Goal: Task Accomplishment & Management: Manage account settings

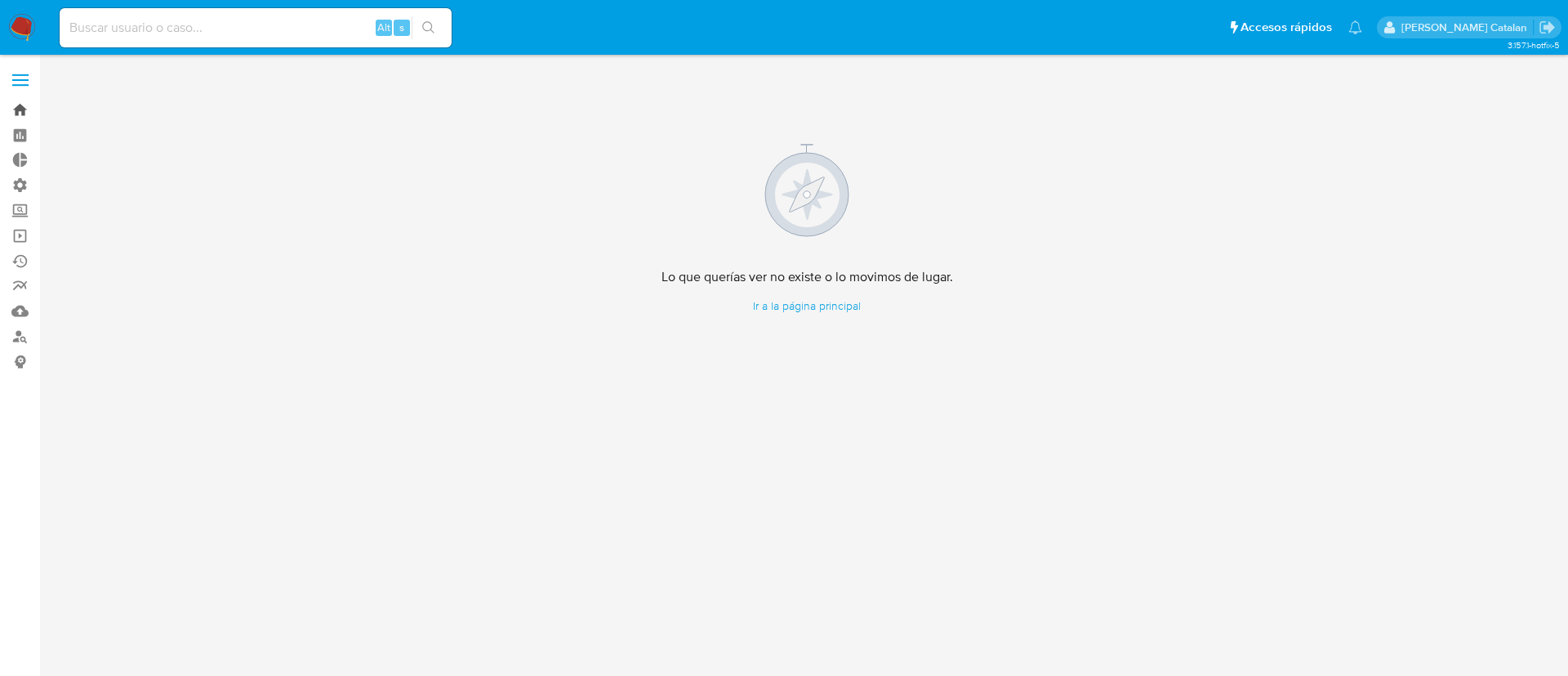
click at [29, 118] on link "Bandeja" at bounding box center [97, 109] width 195 height 25
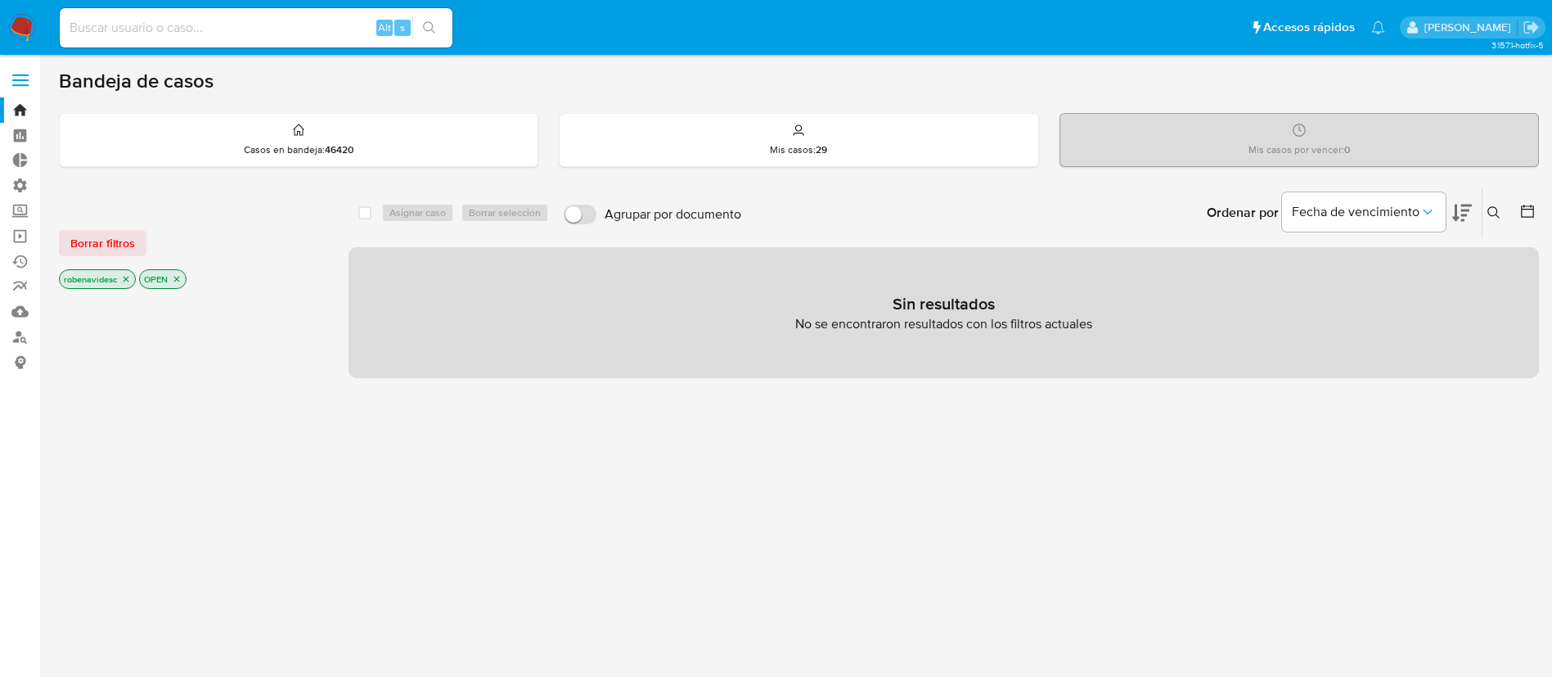
click at [128, 280] on icon "close-filter" at bounding box center [127, 280] width 6 height 6
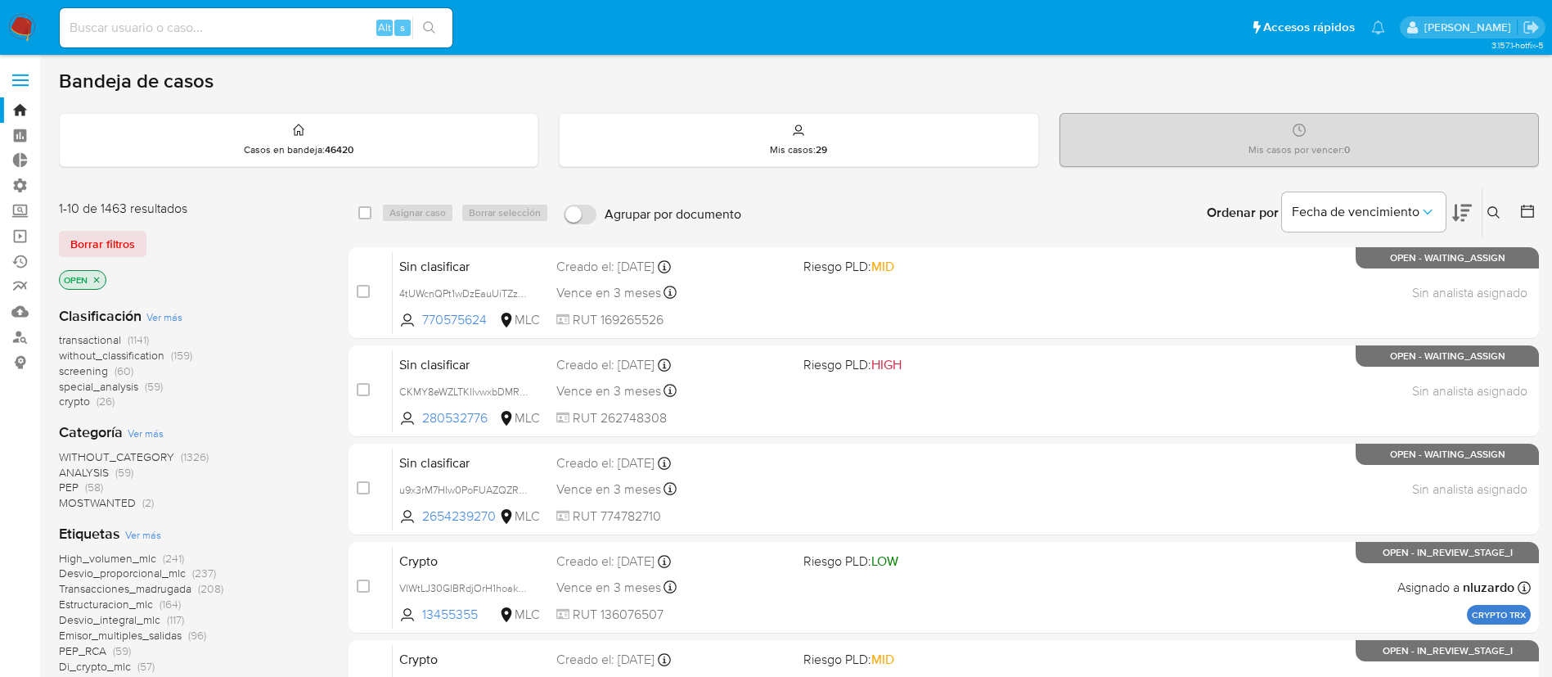
click at [90, 342] on span "transactional" at bounding box center [90, 339] width 62 height 16
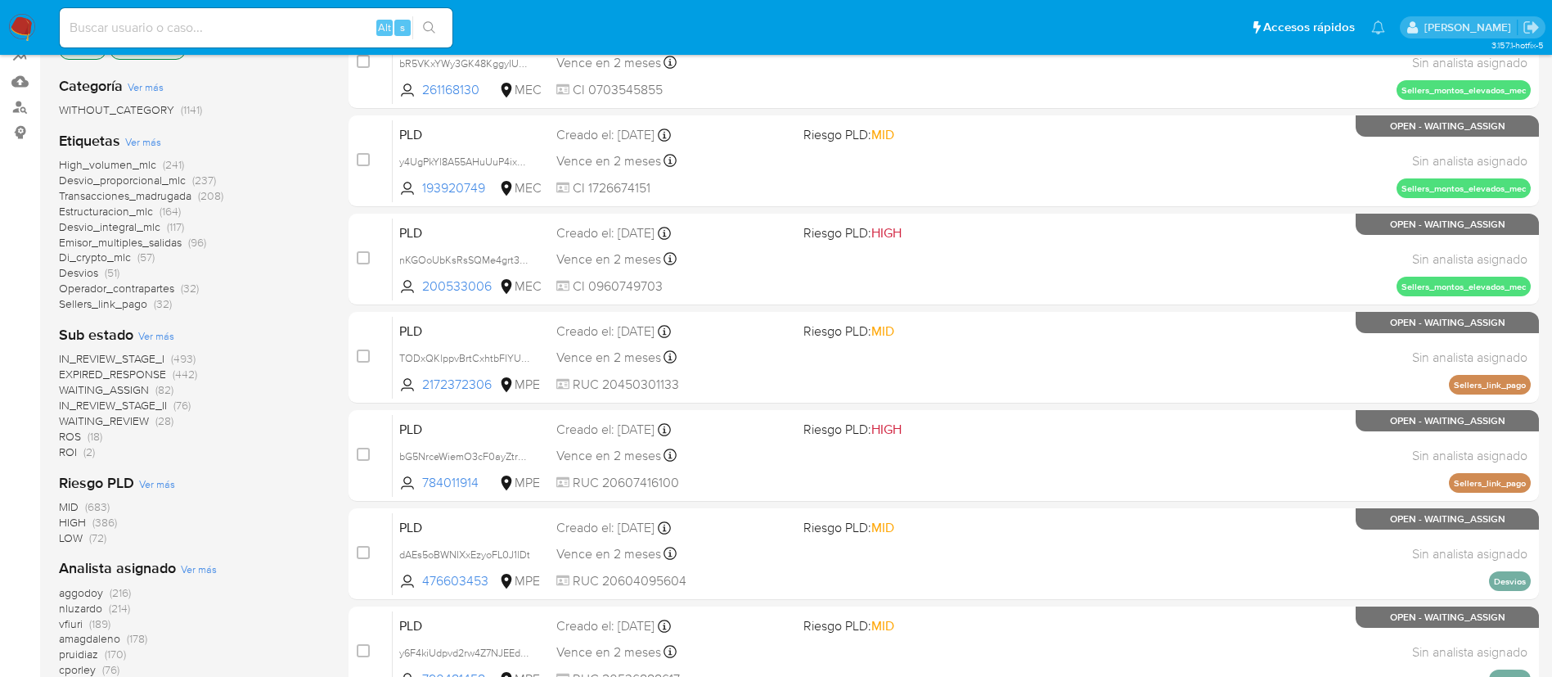
scroll to position [233, 0]
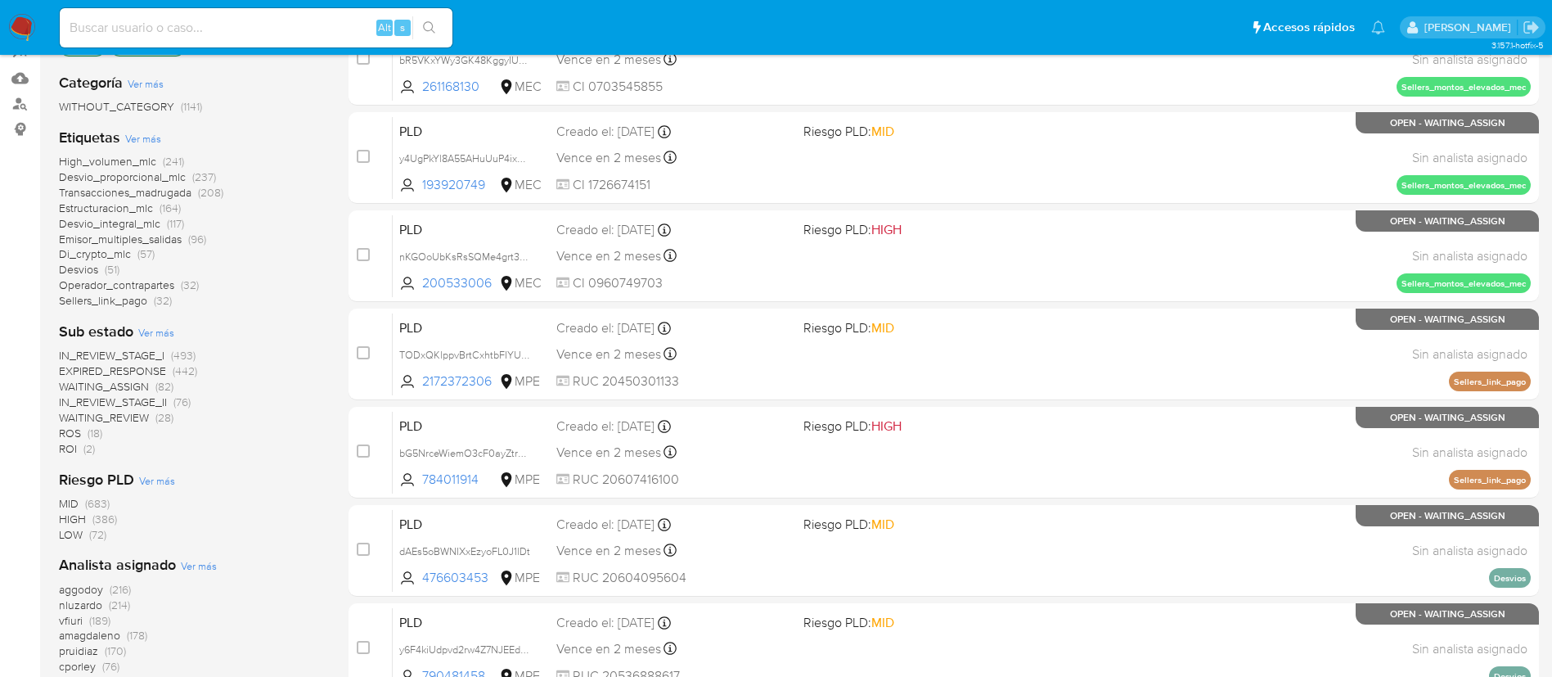
click at [146, 403] on span "IN_REVIEW_STAGE_II" at bounding box center [113, 402] width 108 height 16
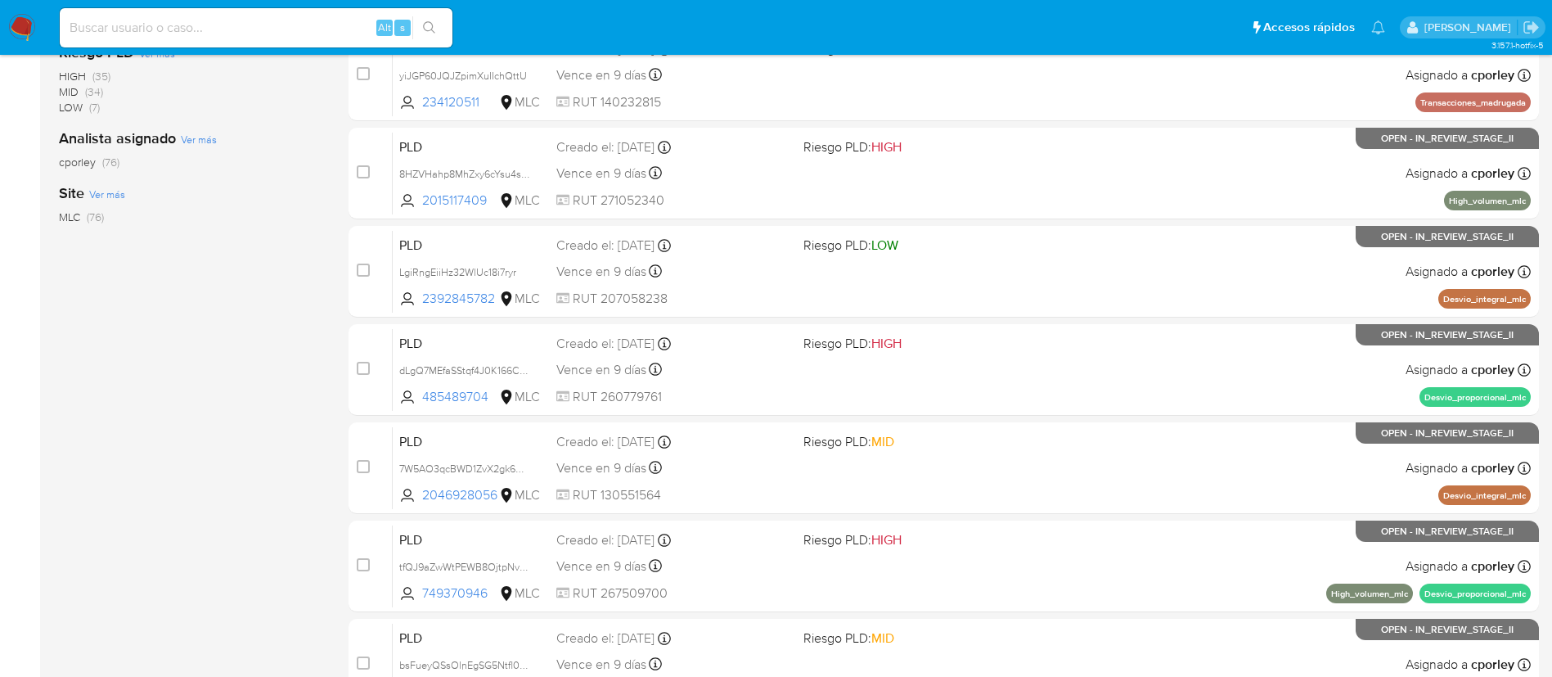
scroll to position [615, 0]
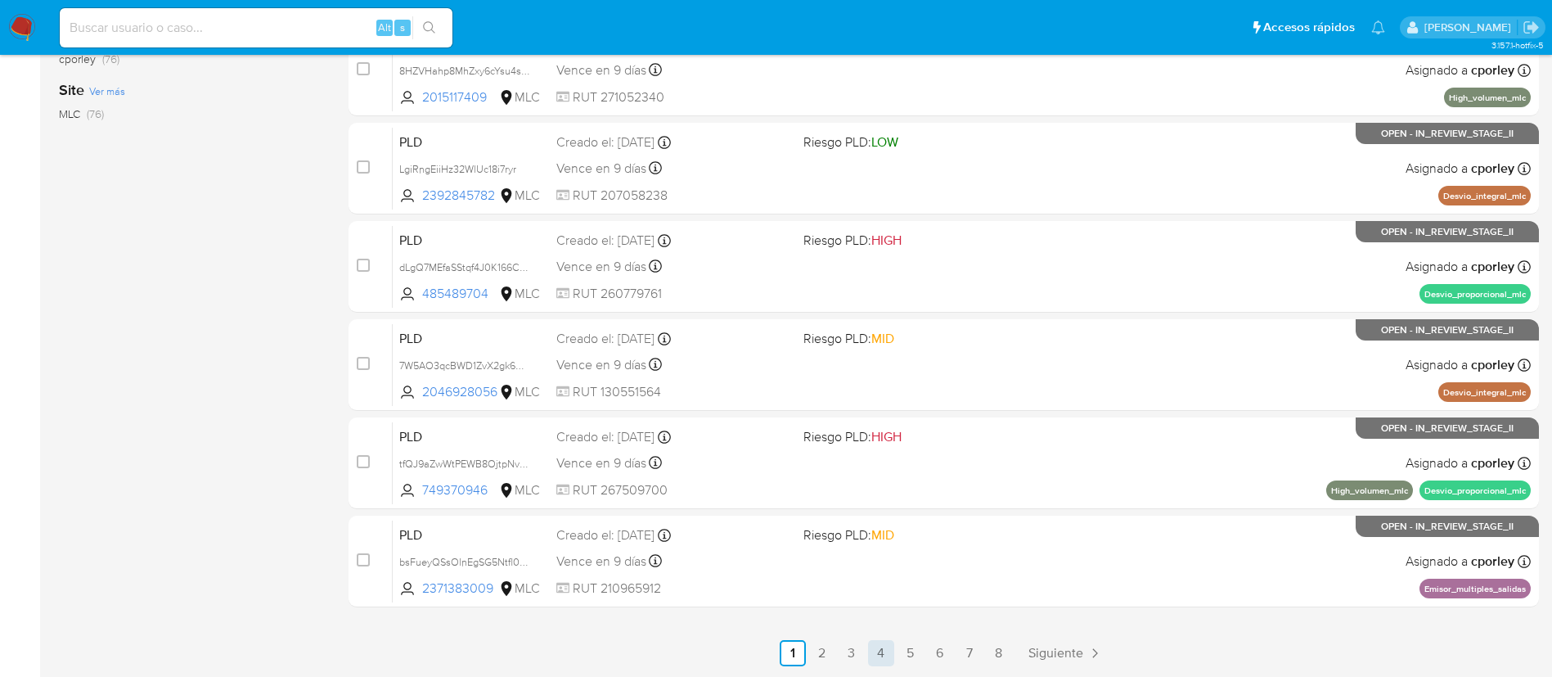
click at [883, 653] on link "4" at bounding box center [881, 653] width 26 height 26
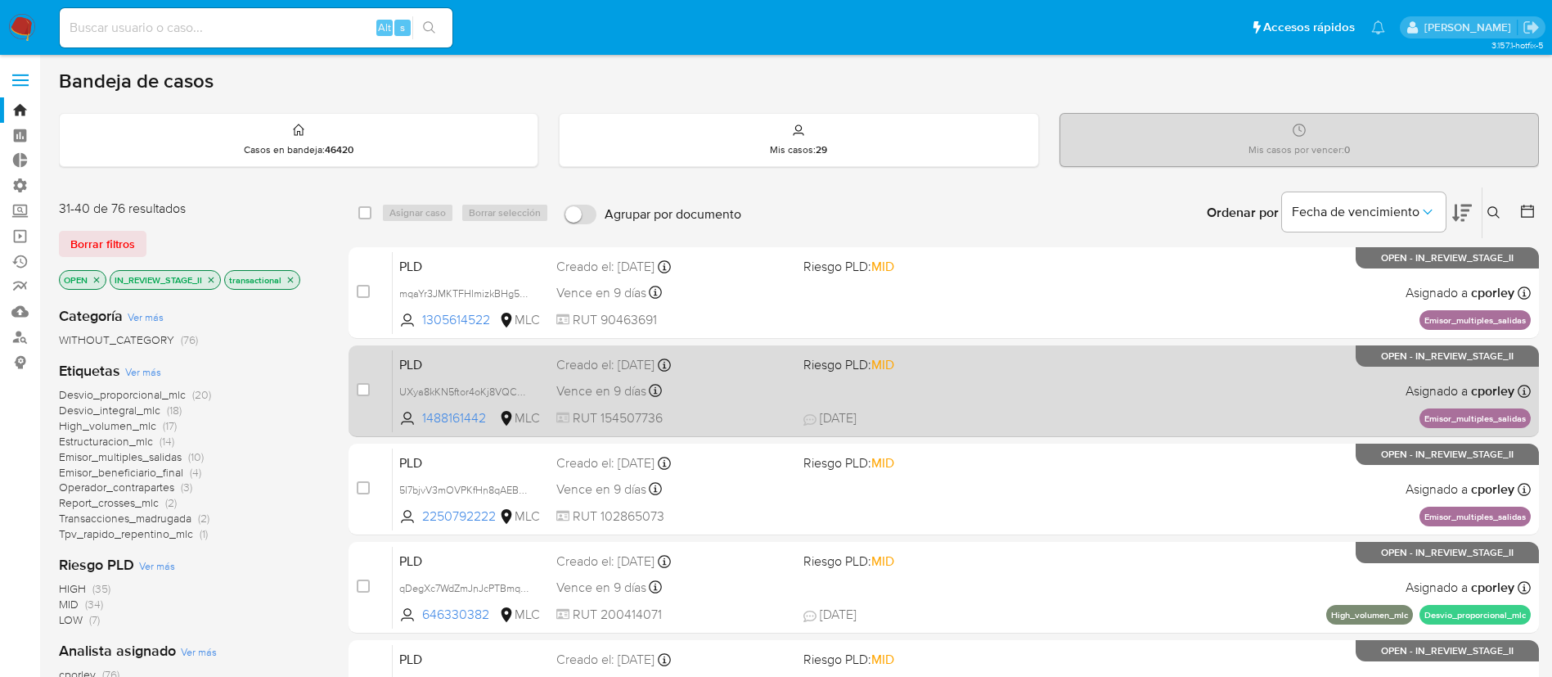
scroll to position [615, 0]
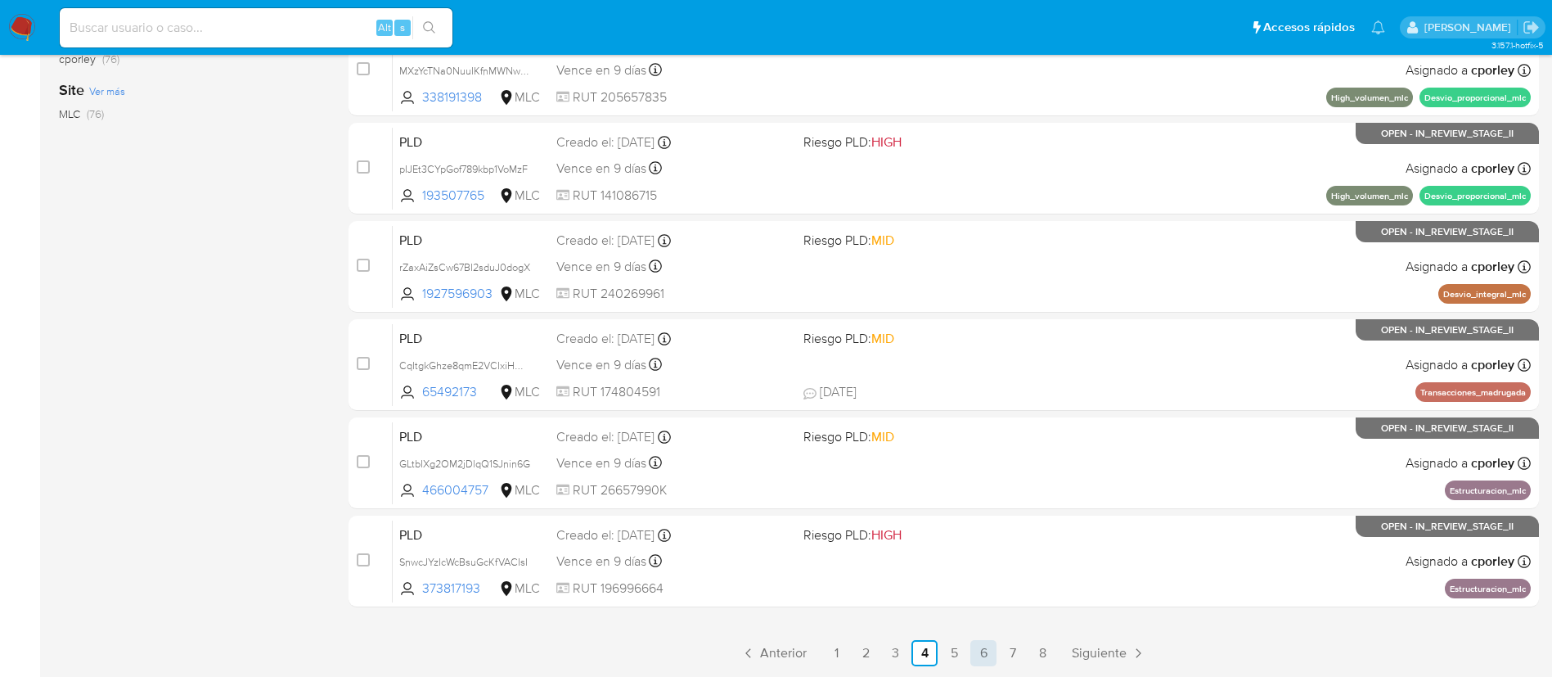
click at [985, 655] on link "6" at bounding box center [983, 653] width 26 height 26
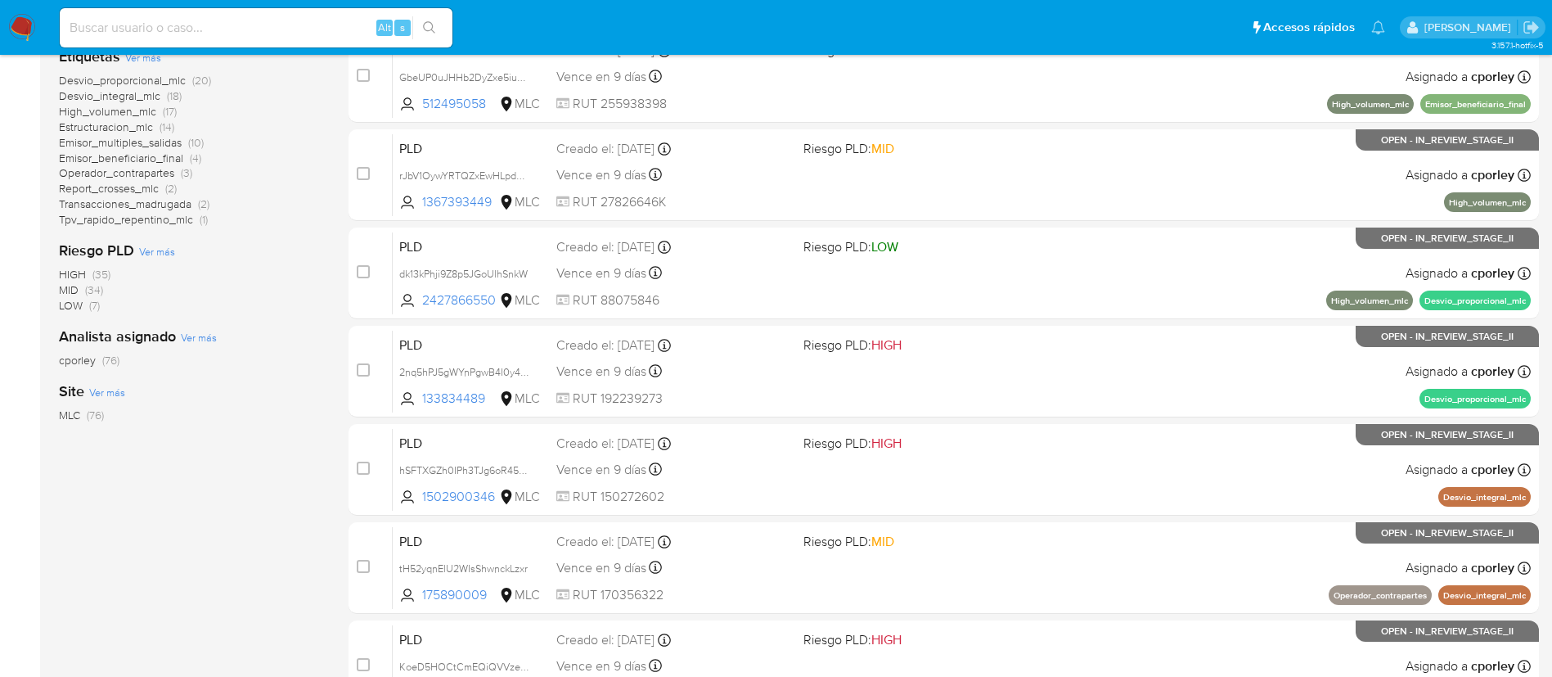
scroll to position [615, 0]
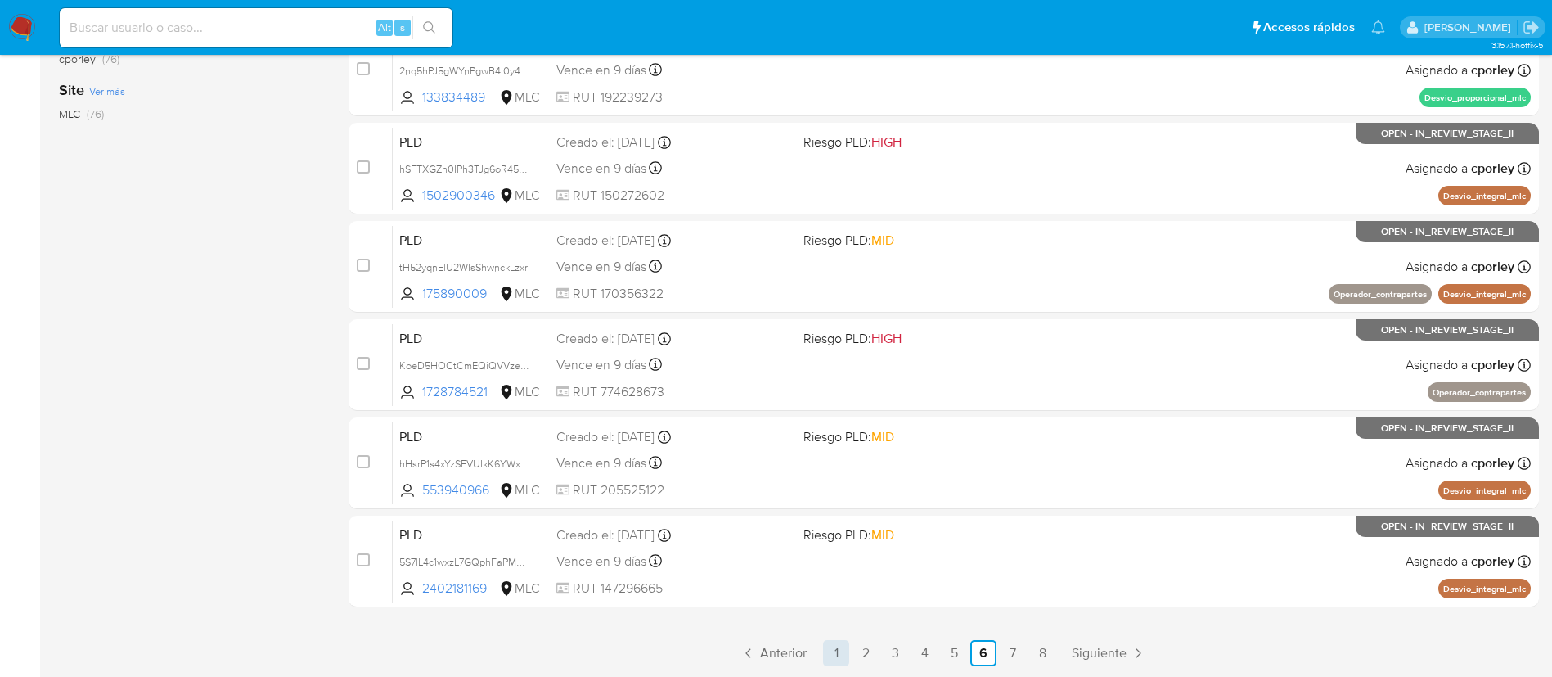
click at [836, 663] on link "1" at bounding box center [836, 653] width 26 height 26
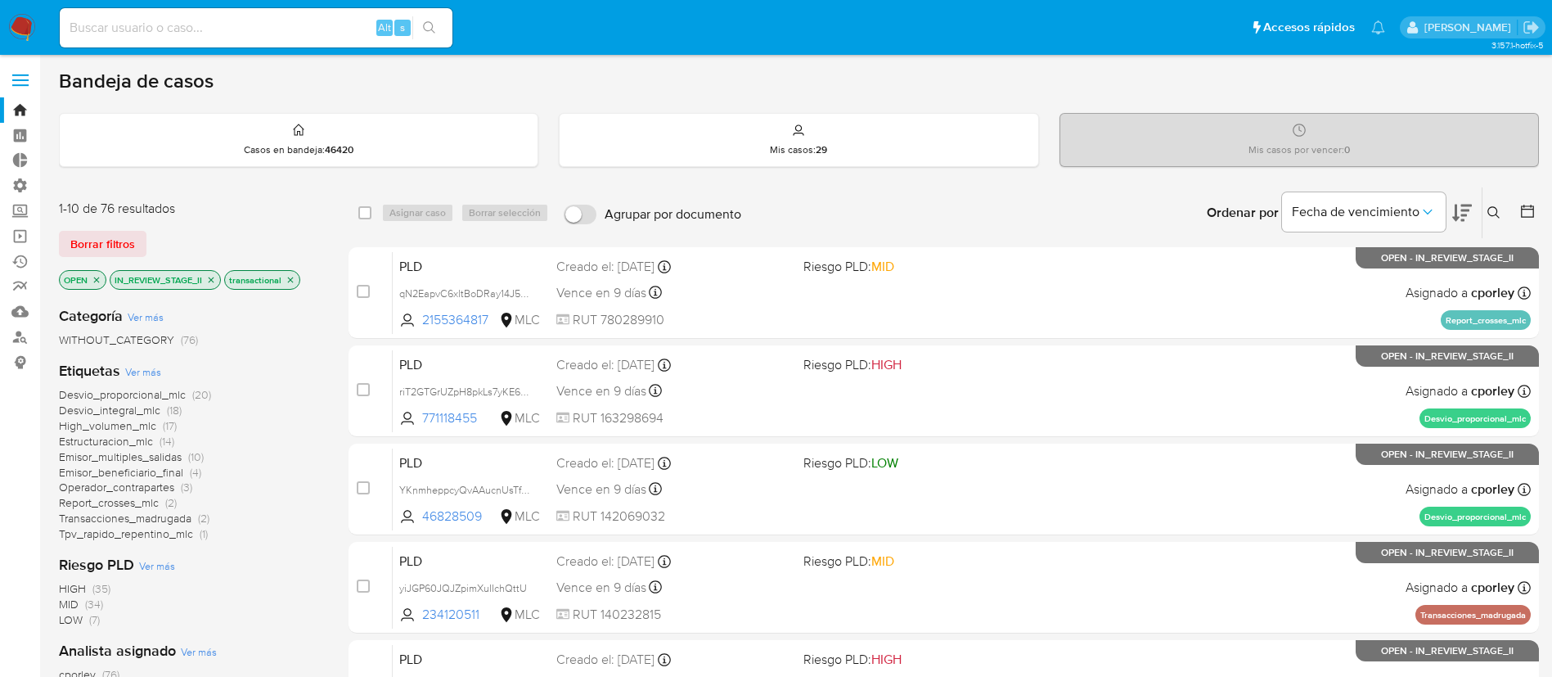
click at [213, 281] on icon "close-filter" at bounding box center [211, 280] width 10 height 10
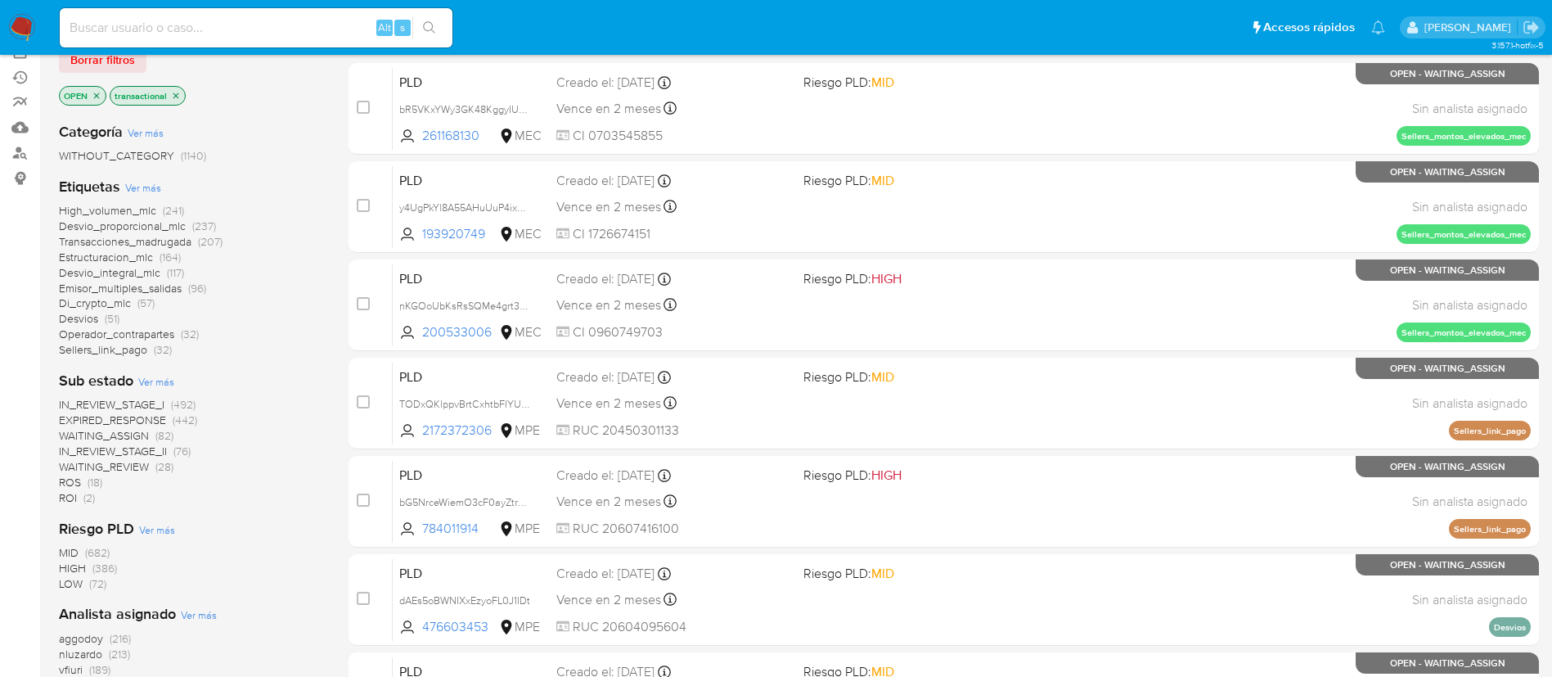
scroll to position [186, 0]
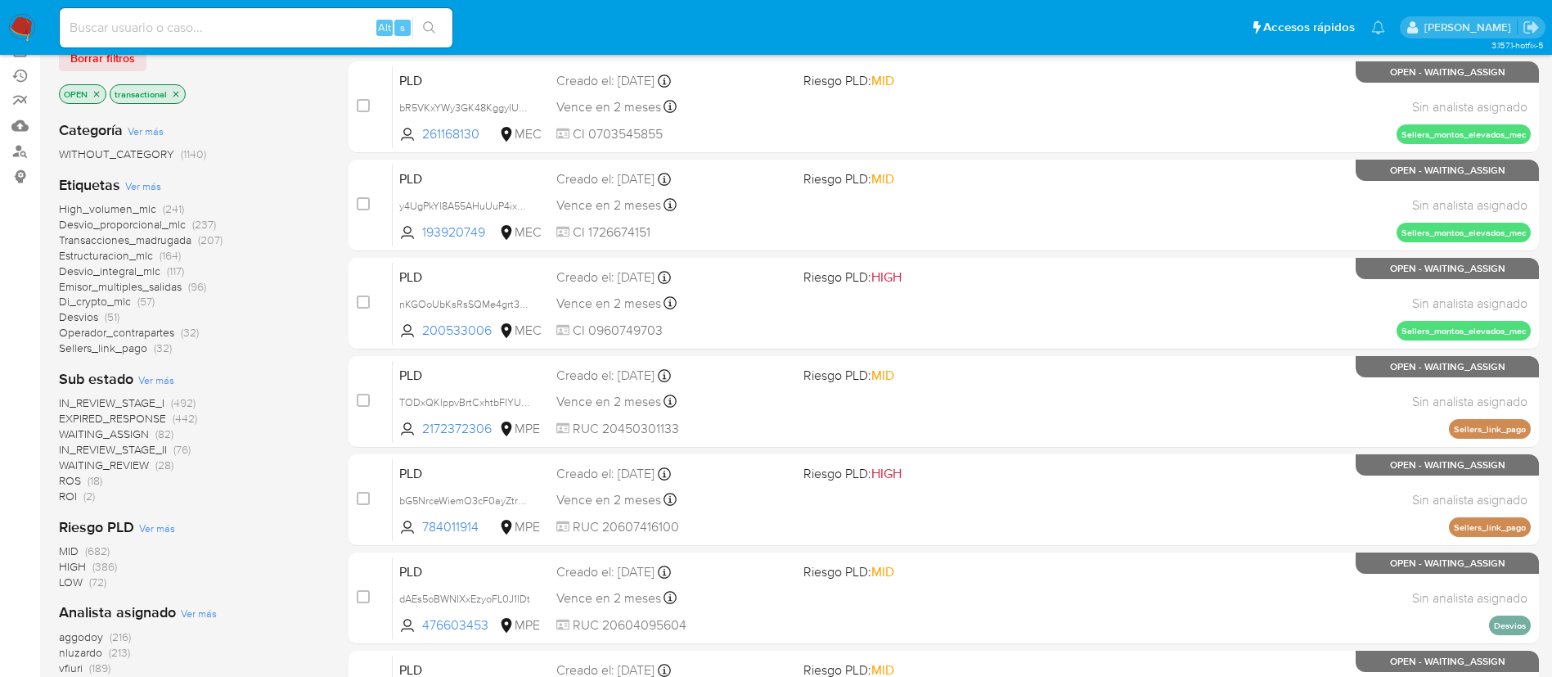
click at [140, 457] on span "WAITING_REVIEW" at bounding box center [104, 465] width 90 height 16
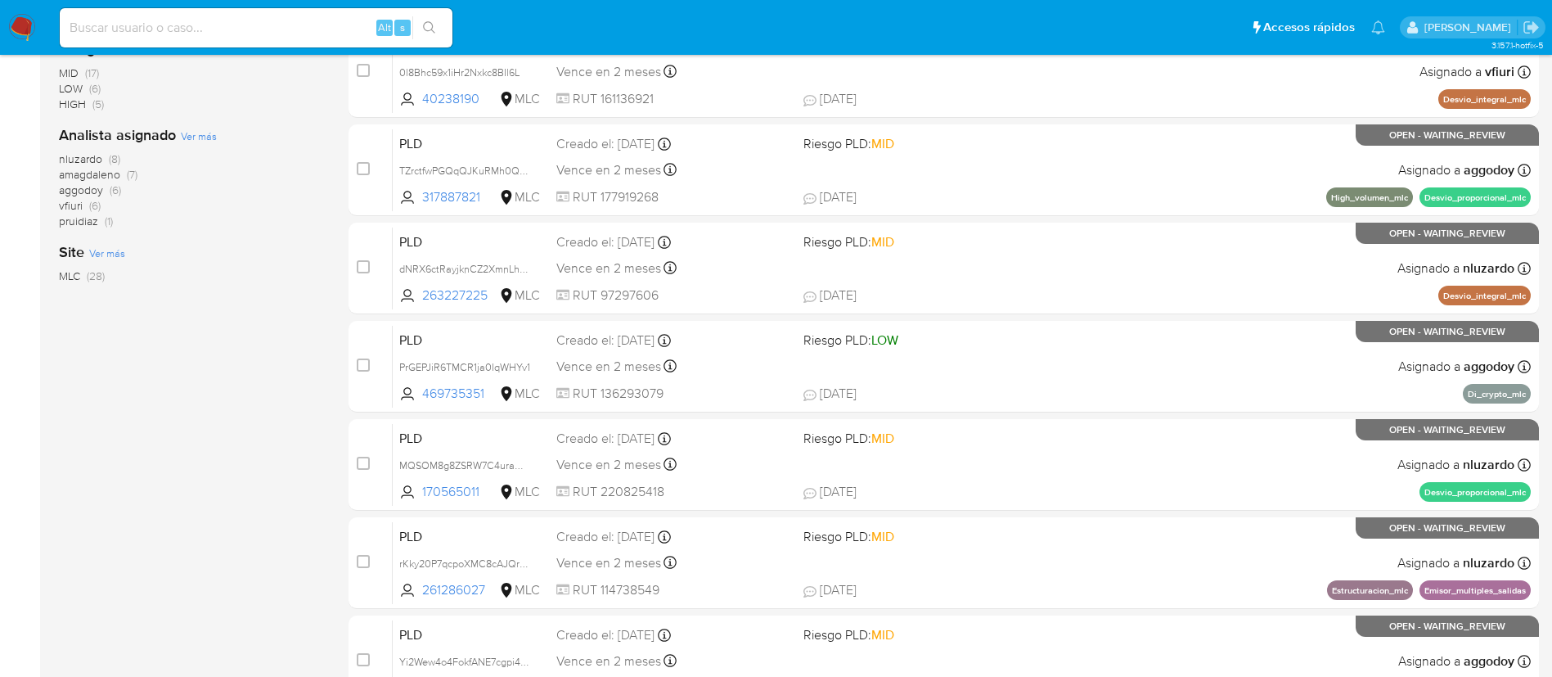
scroll to position [615, 0]
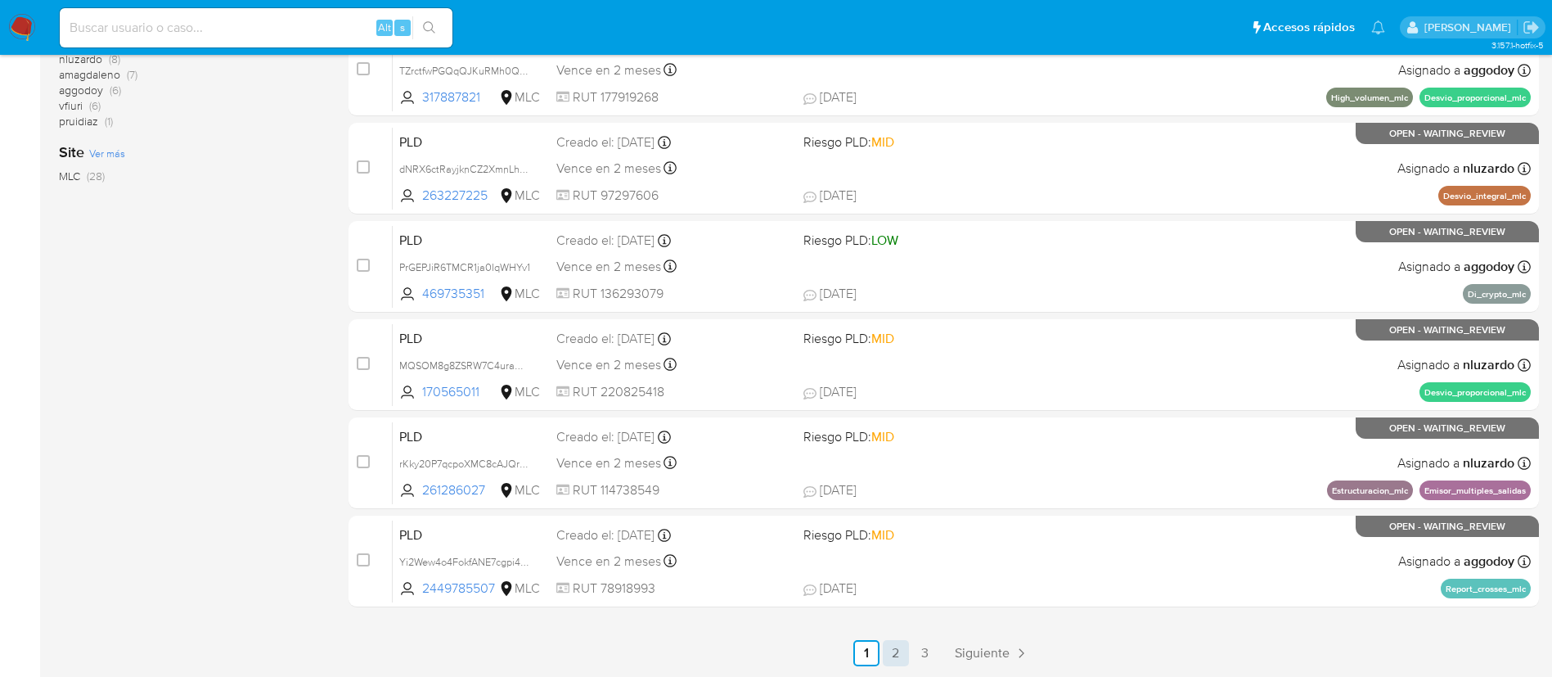
click at [904, 651] on link "2" at bounding box center [896, 653] width 26 height 26
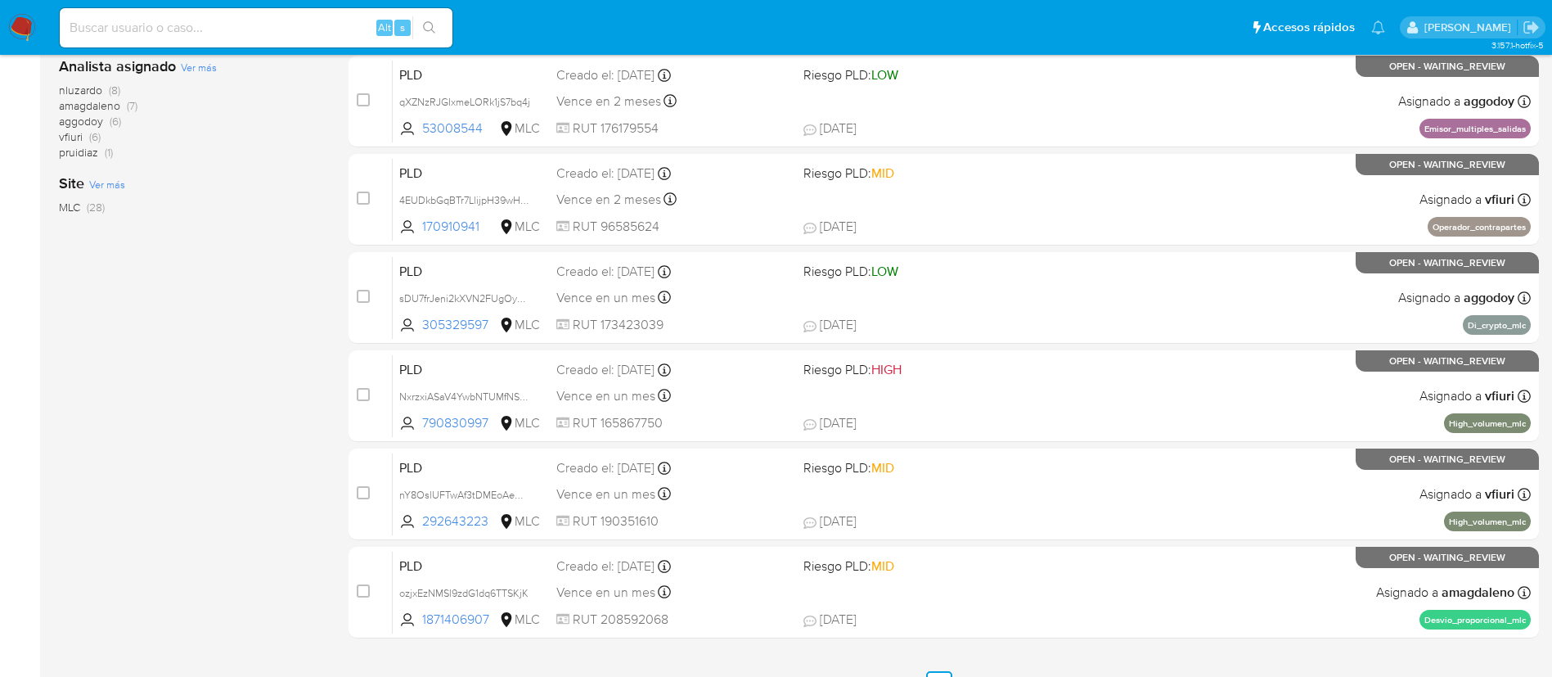
scroll to position [615, 0]
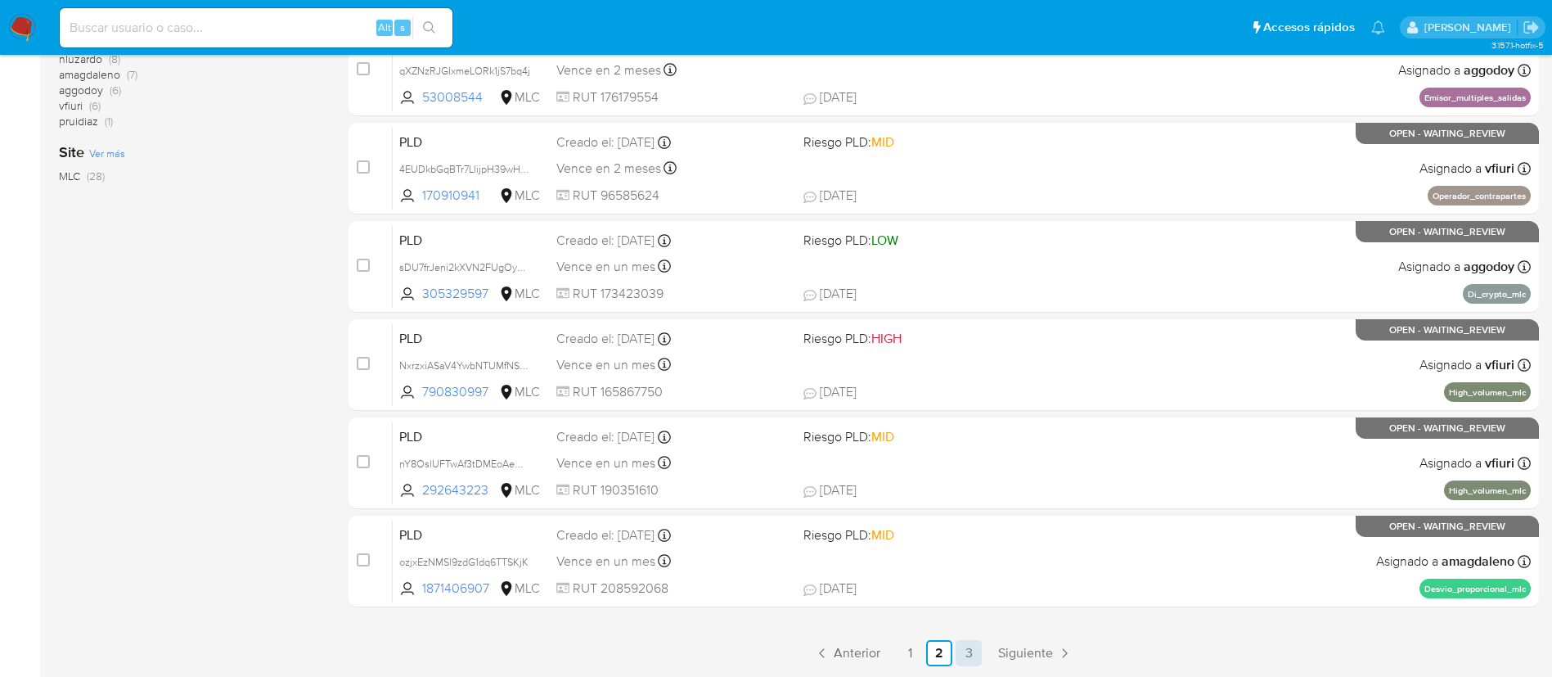
click at [979, 651] on link "3" at bounding box center [969, 653] width 26 height 26
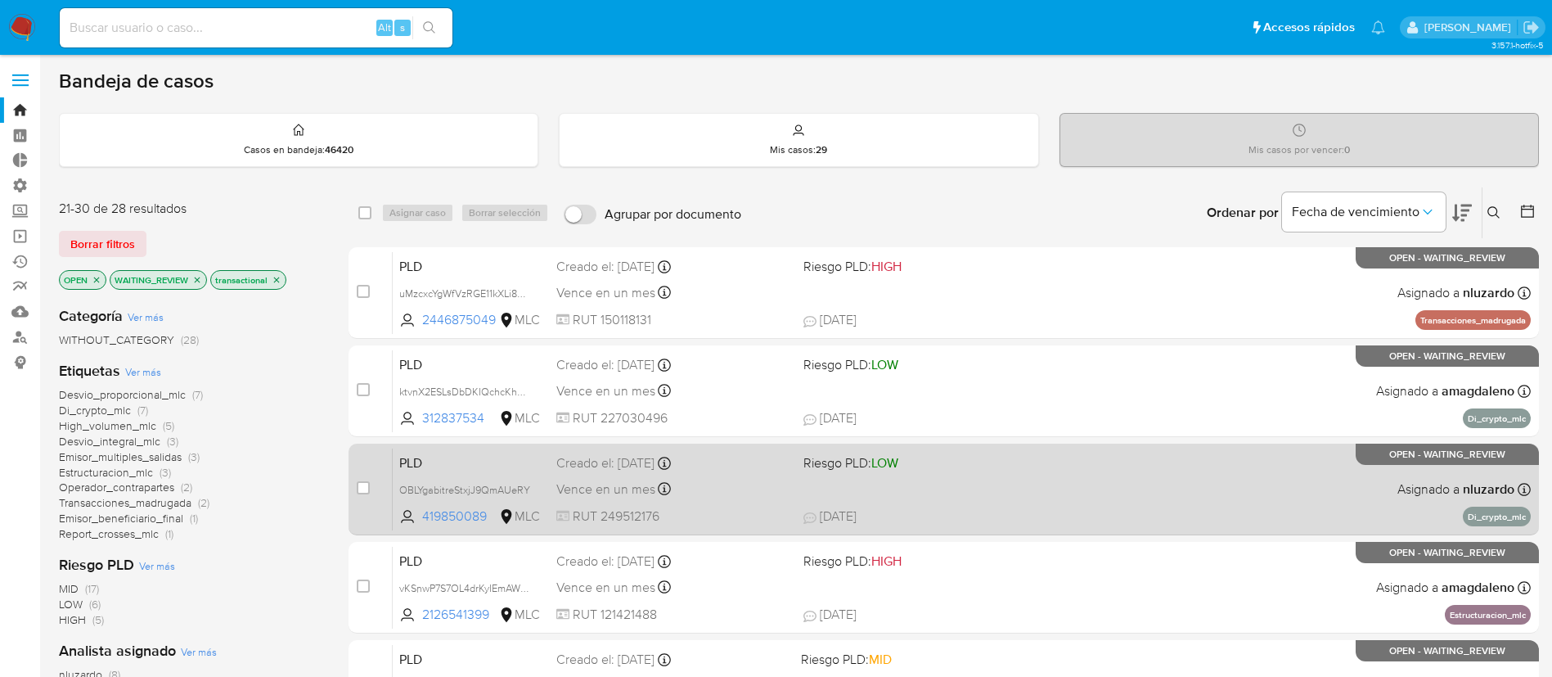
scroll to position [419, 0]
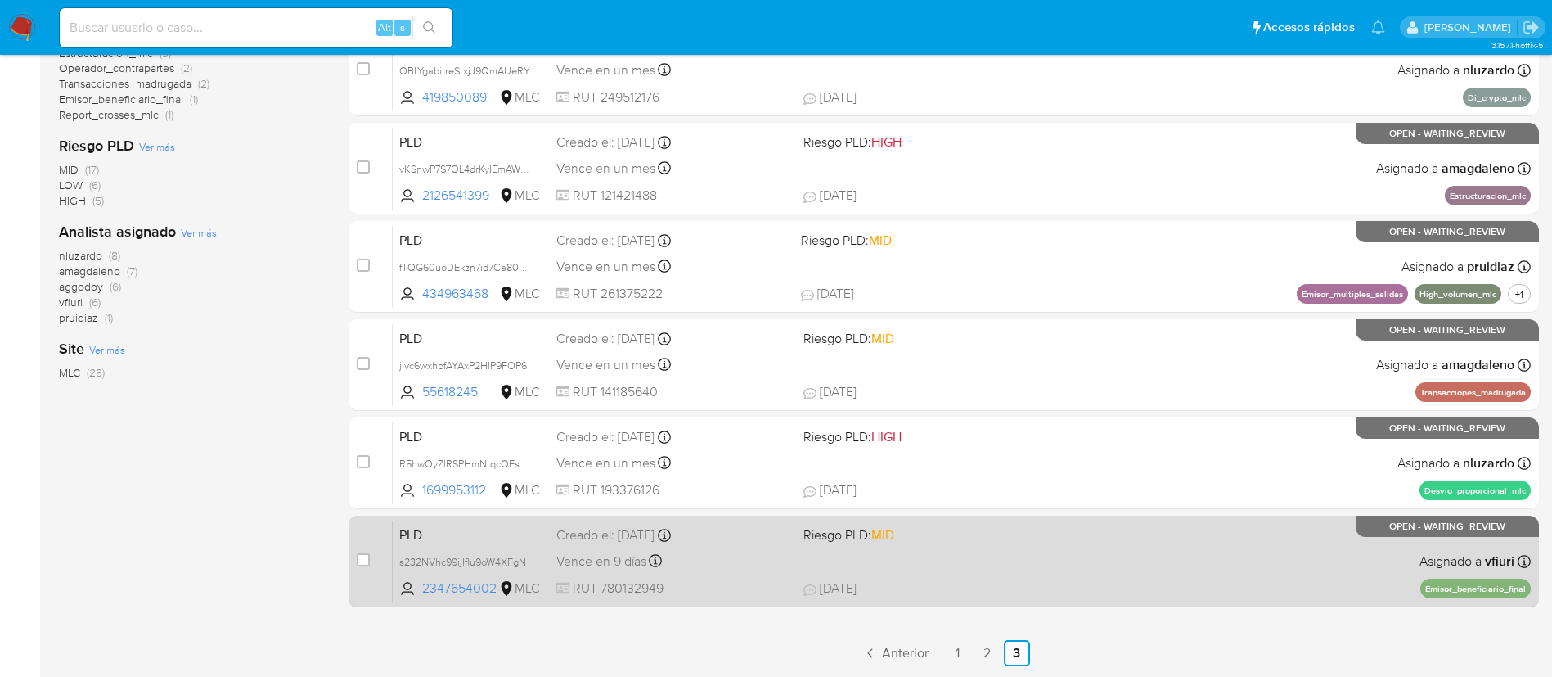
click at [1042, 563] on div "PLD s232NVhc99ijIflu9oW4XFgN 2347654002 MLC Riesgo PLD: MID Creado el: 12/06/20…" at bounding box center [962, 561] width 1138 height 83
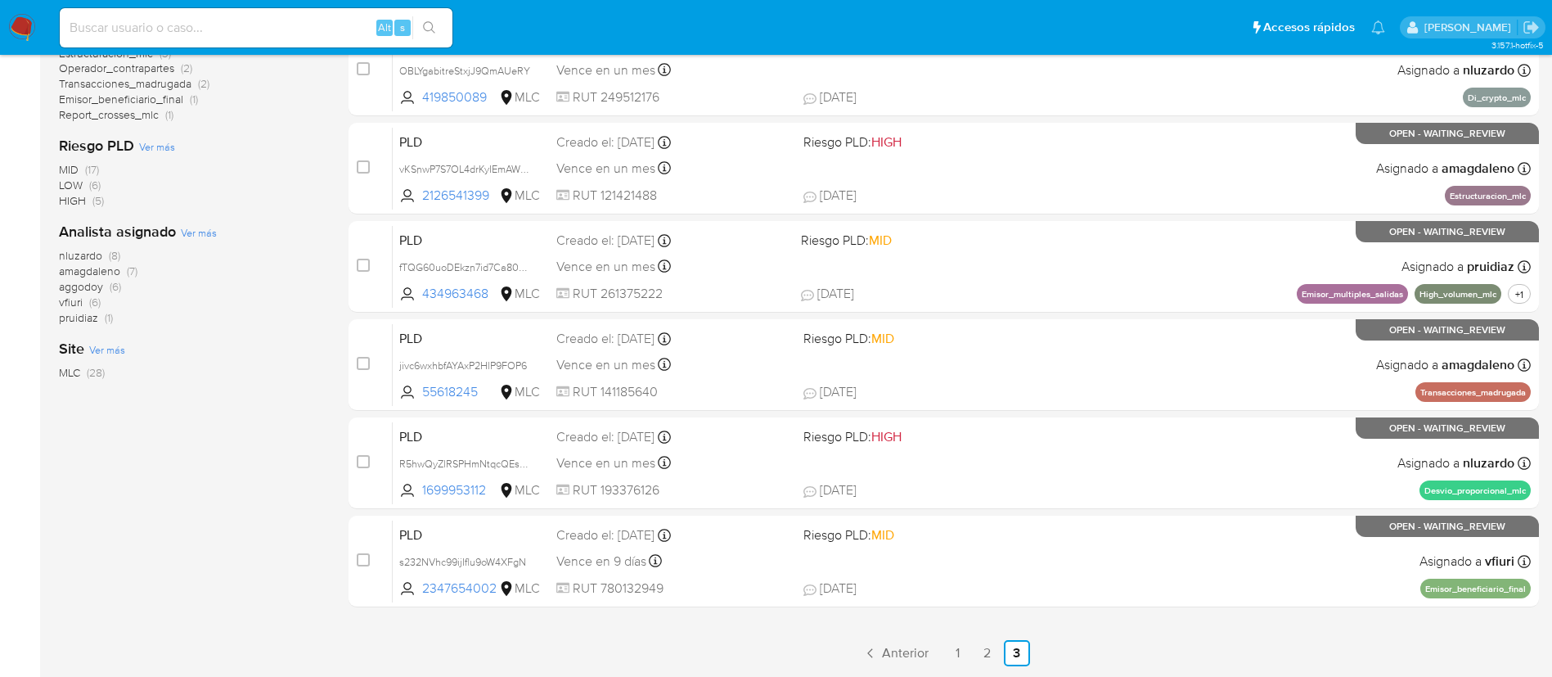
click at [236, 477] on div "21-30 de 28 resultados Borrar filtros OPEN WAITING_REVIEW transactional Categor…" at bounding box center [190, 217] width 263 height 898
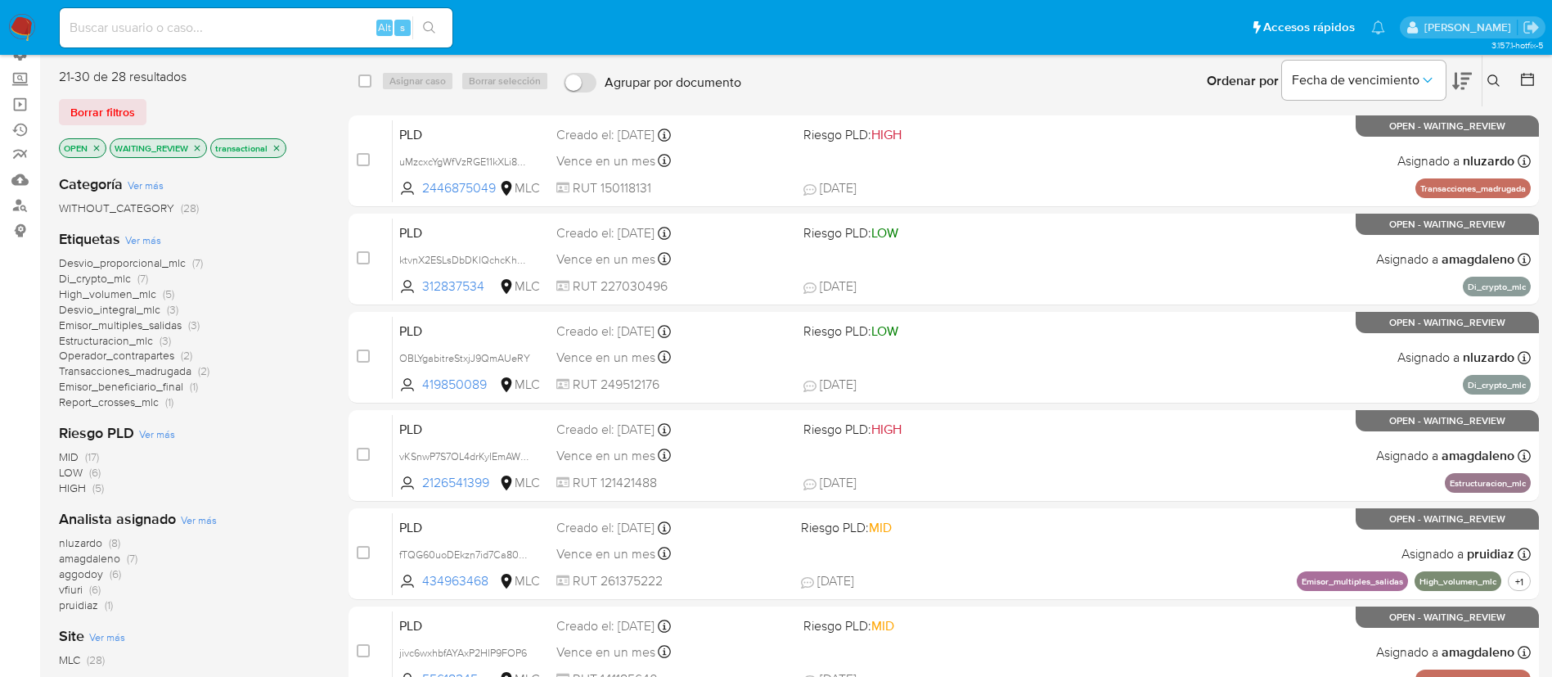
scroll to position [114, 0]
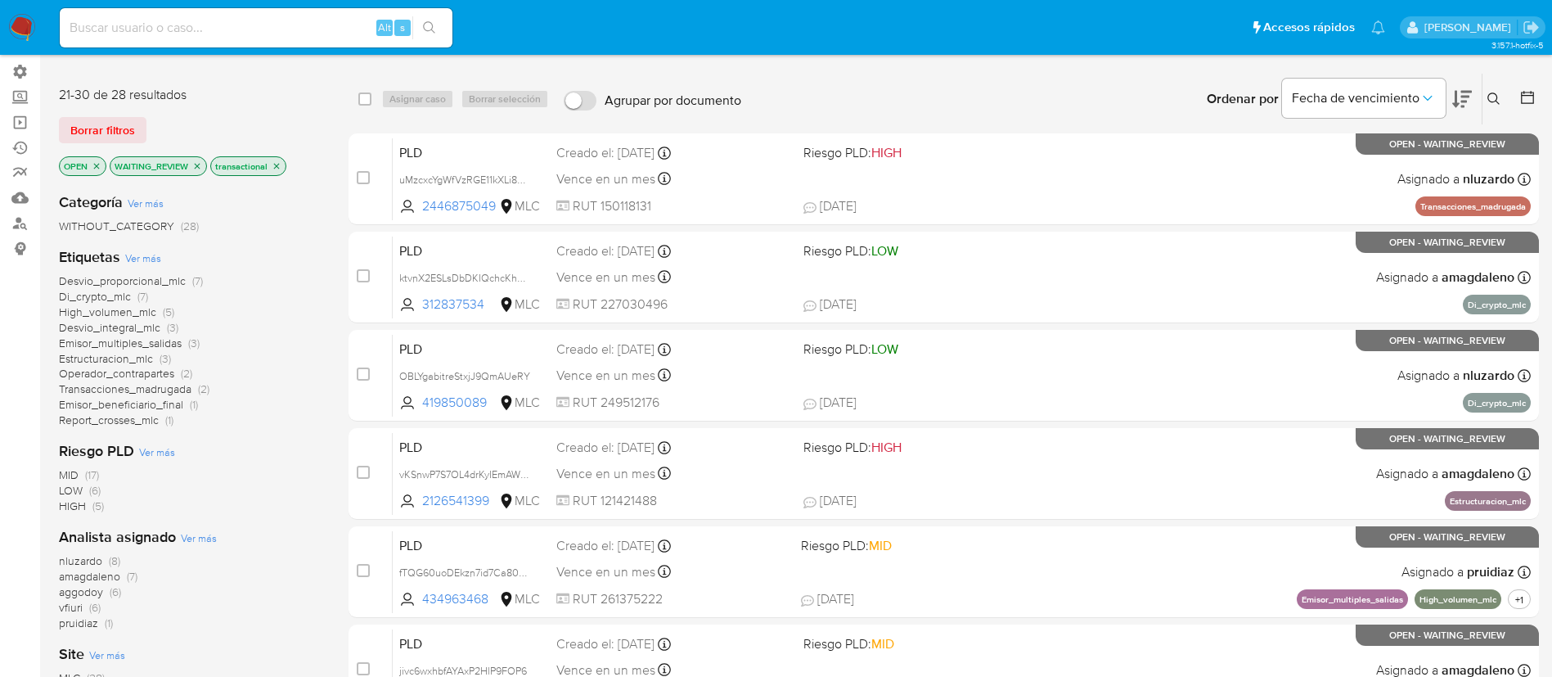
click at [196, 166] on icon "close-filter" at bounding box center [197, 166] width 10 height 10
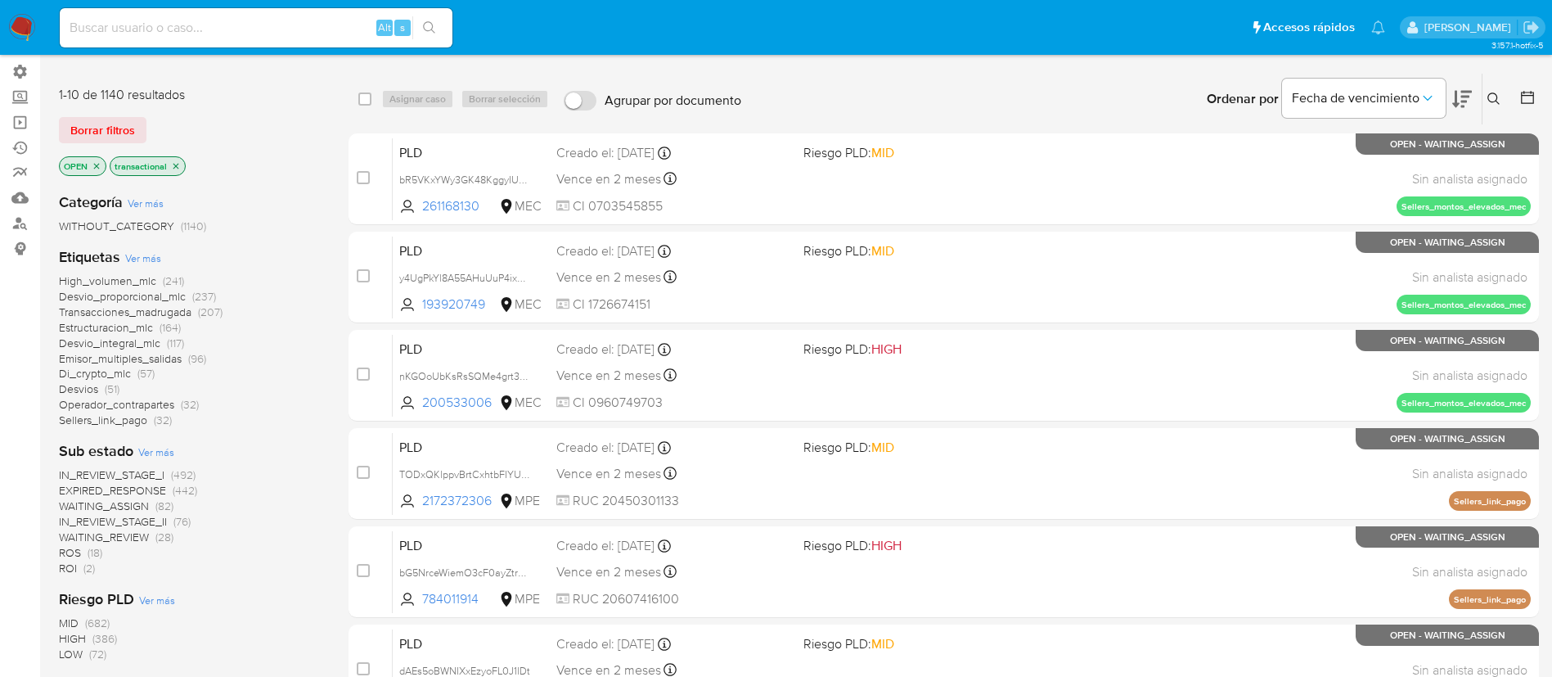
click at [121, 506] on span "WAITING_ASSIGN" at bounding box center [104, 505] width 90 height 16
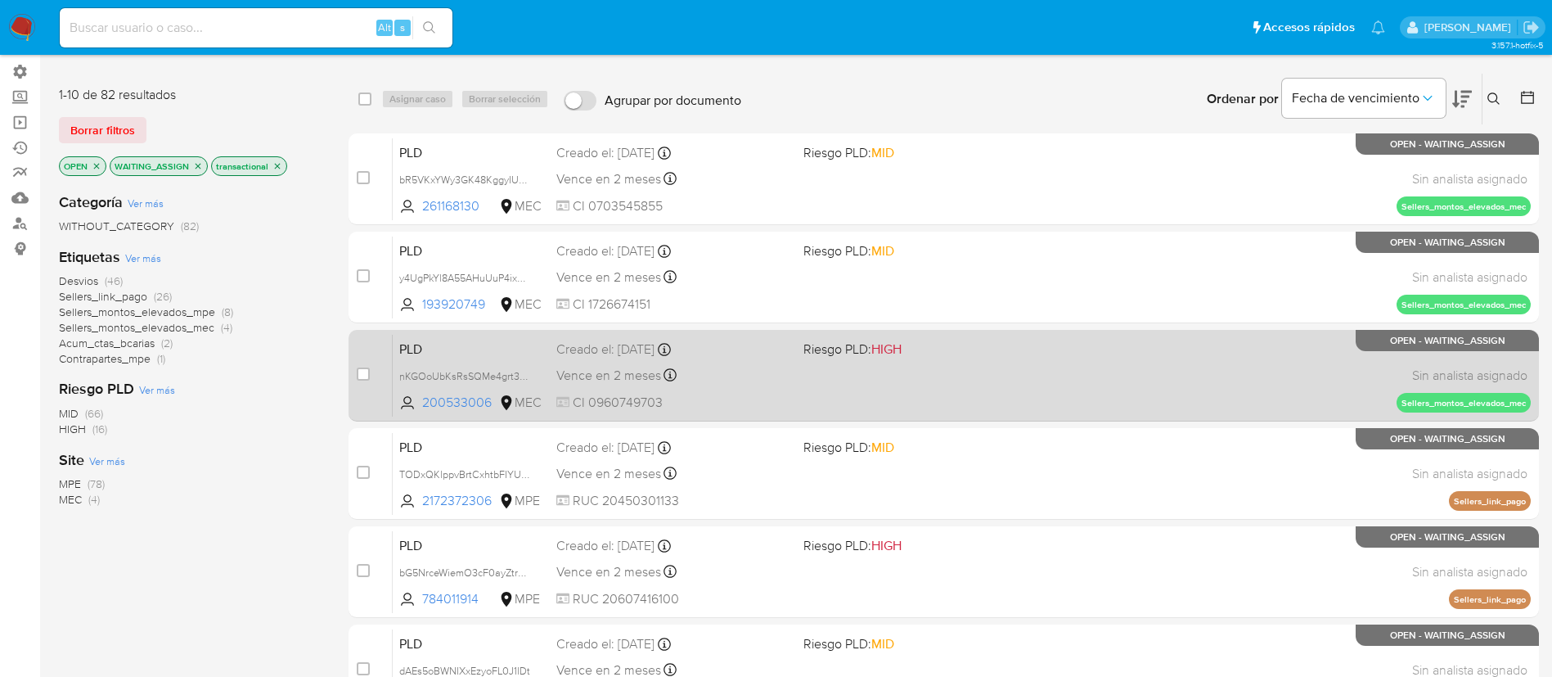
scroll to position [615, 0]
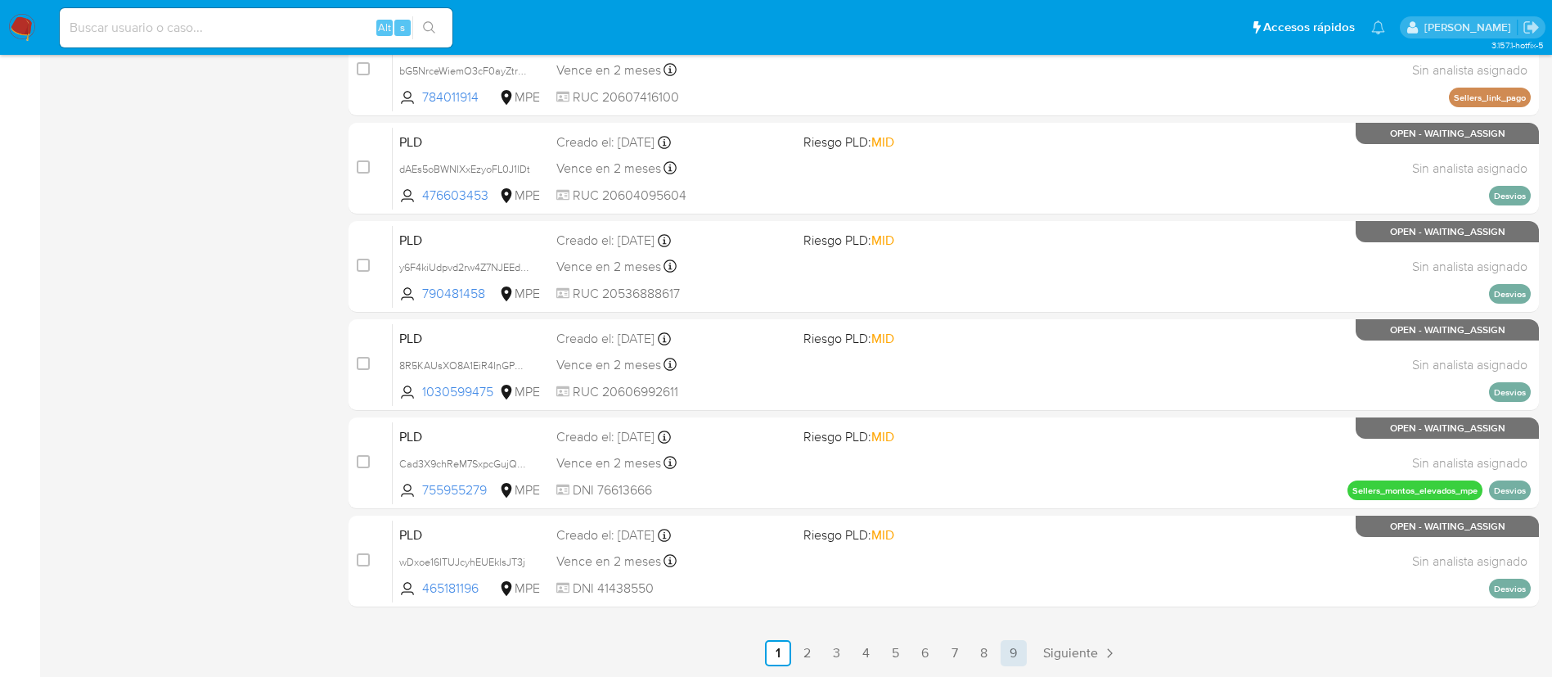
click at [1024, 640] on link "9" at bounding box center [1014, 653] width 26 height 26
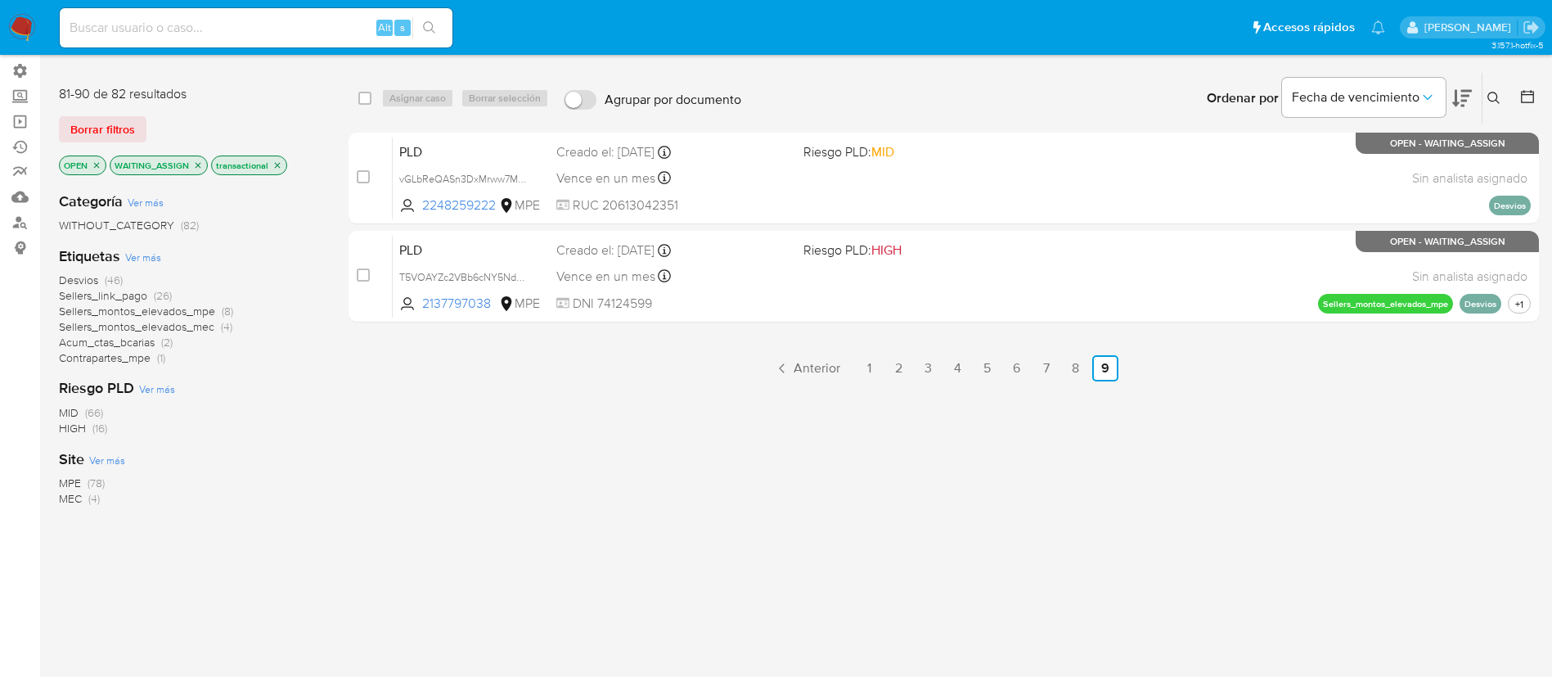
scroll to position [115, 0]
click at [78, 497] on span "MEC" at bounding box center [70, 497] width 23 height 16
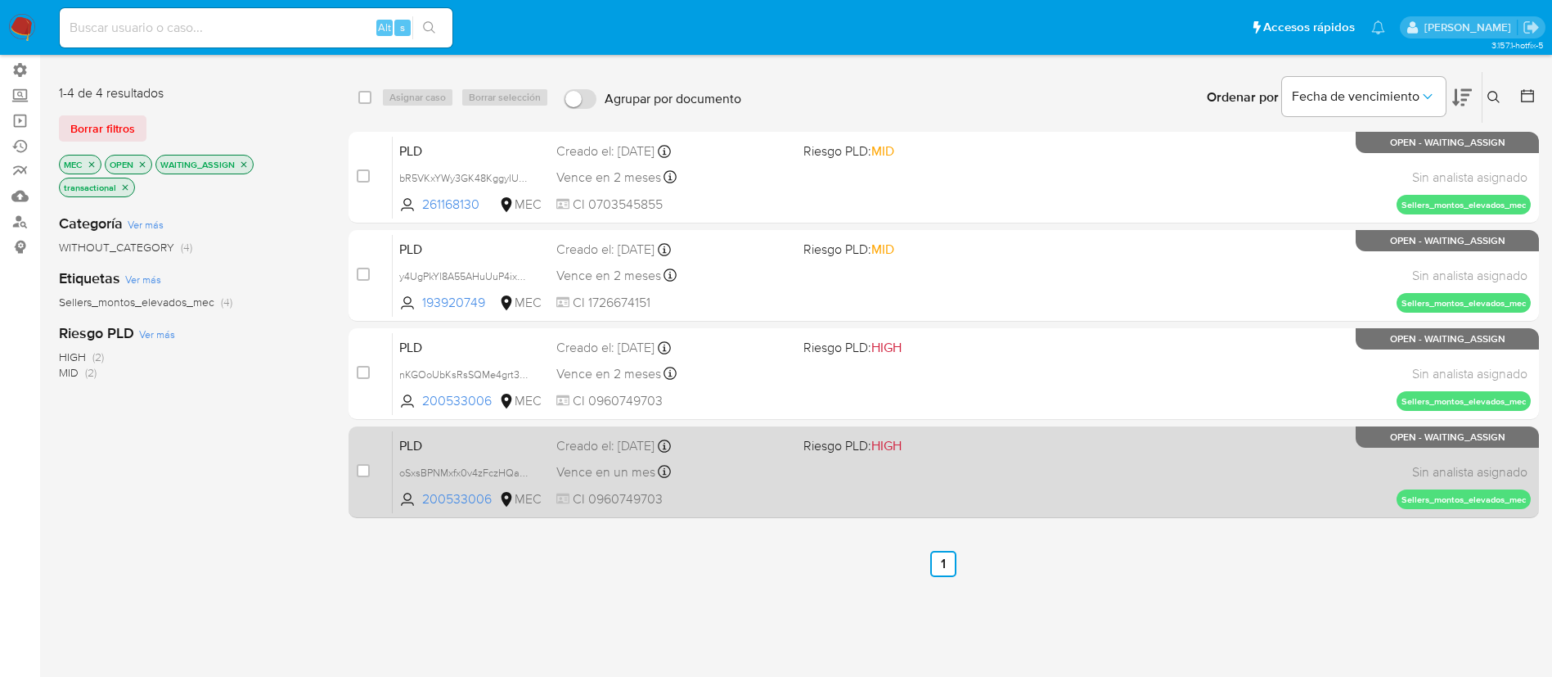
click at [758, 501] on span "CI 0960749703" at bounding box center [673, 499] width 234 height 18
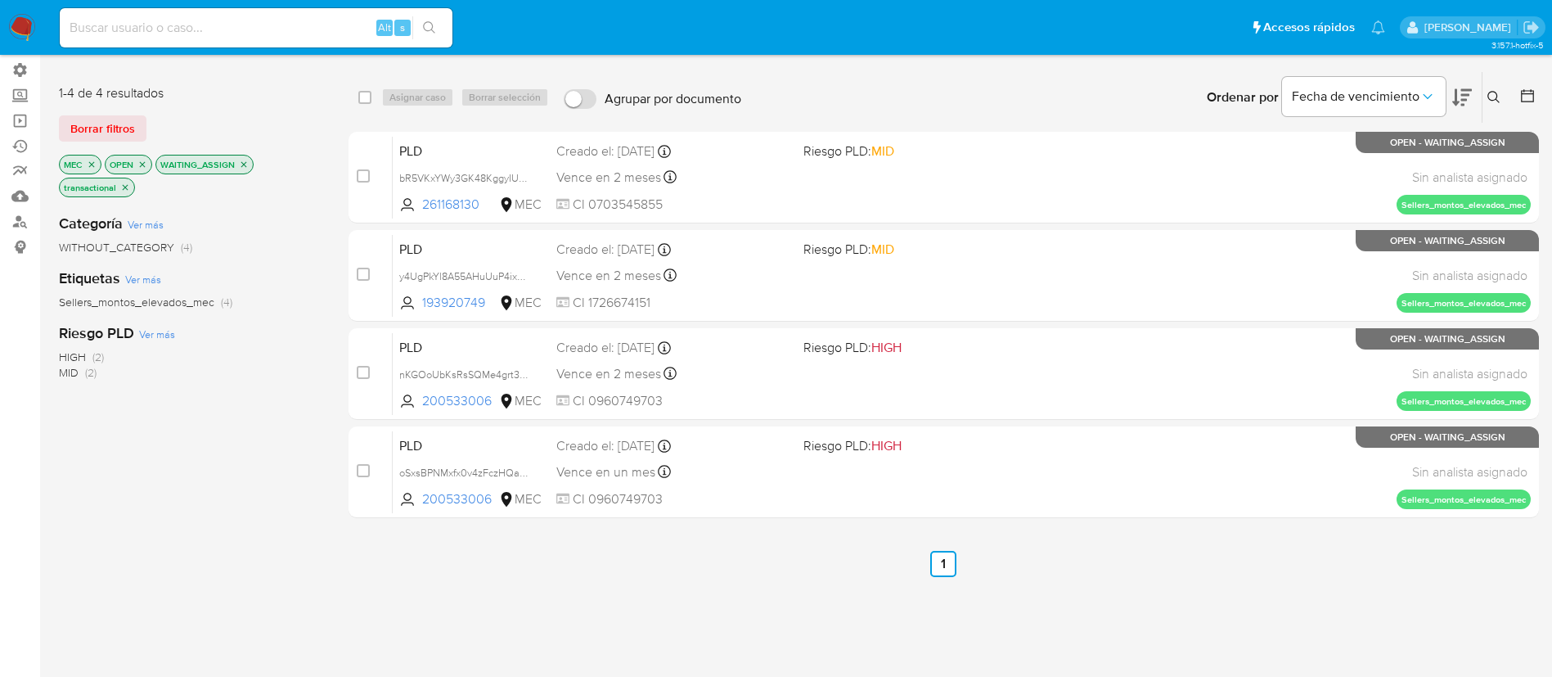
click at [361, 600] on div "select-all-cases-checkbox Asignar caso Borrar selección Agrupar por documento O…" at bounding box center [944, 453] width 1190 height 764
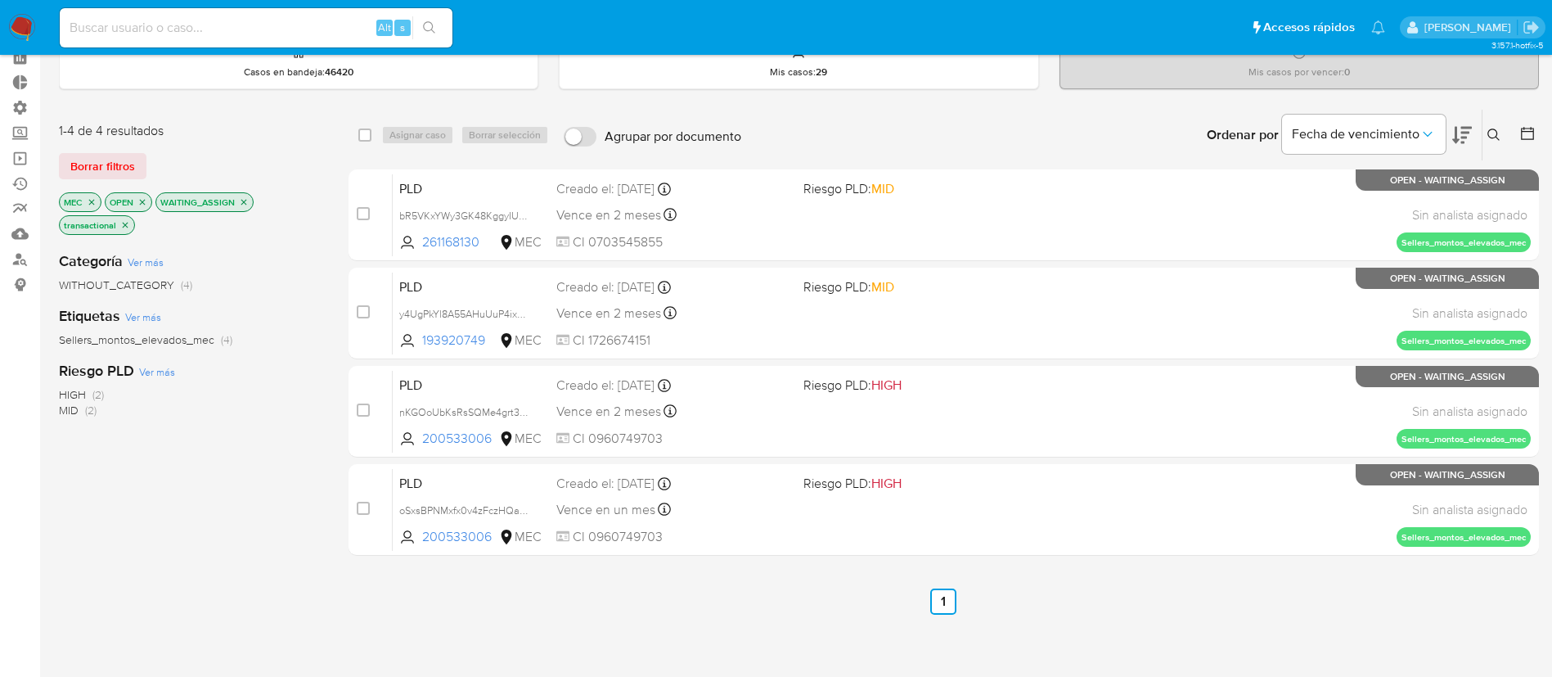
scroll to position [76, 0]
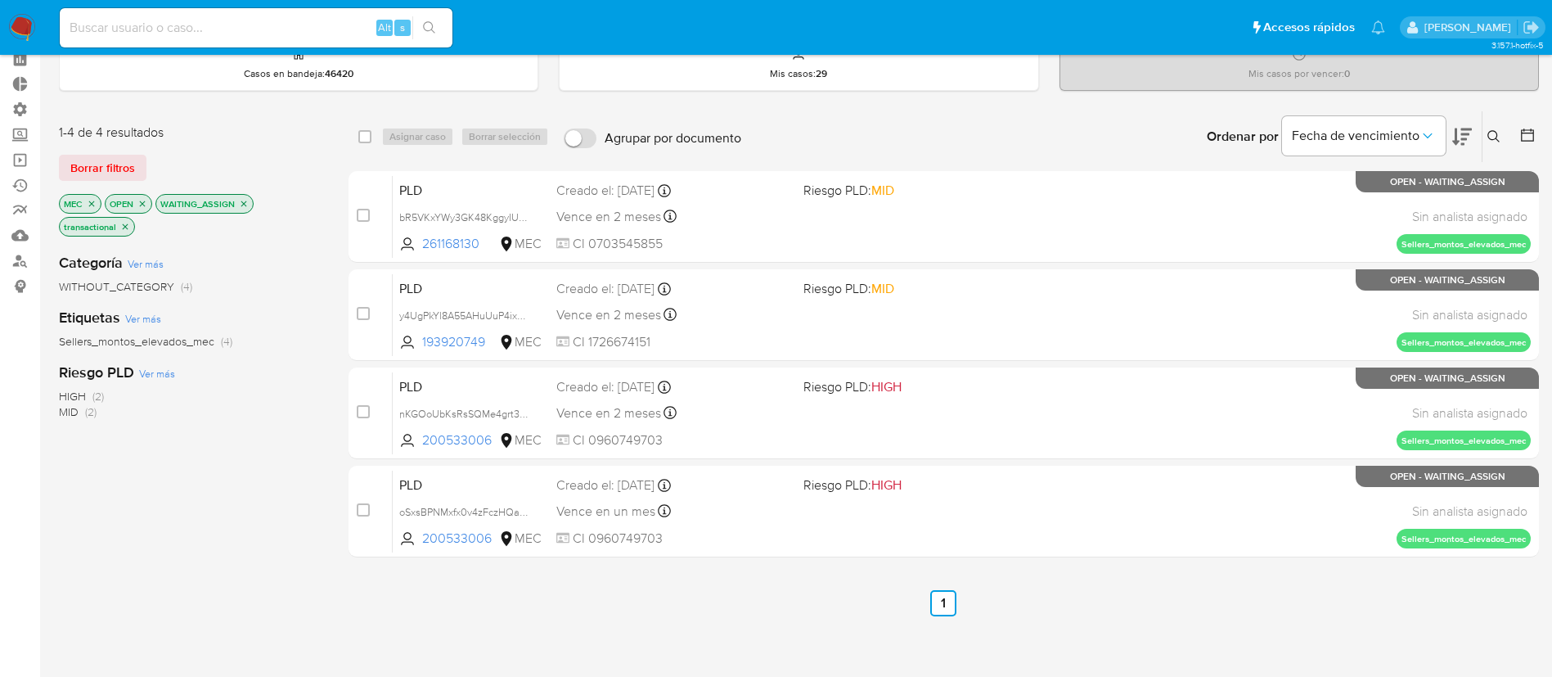
click at [246, 205] on icon "close-filter" at bounding box center [244, 204] width 10 height 10
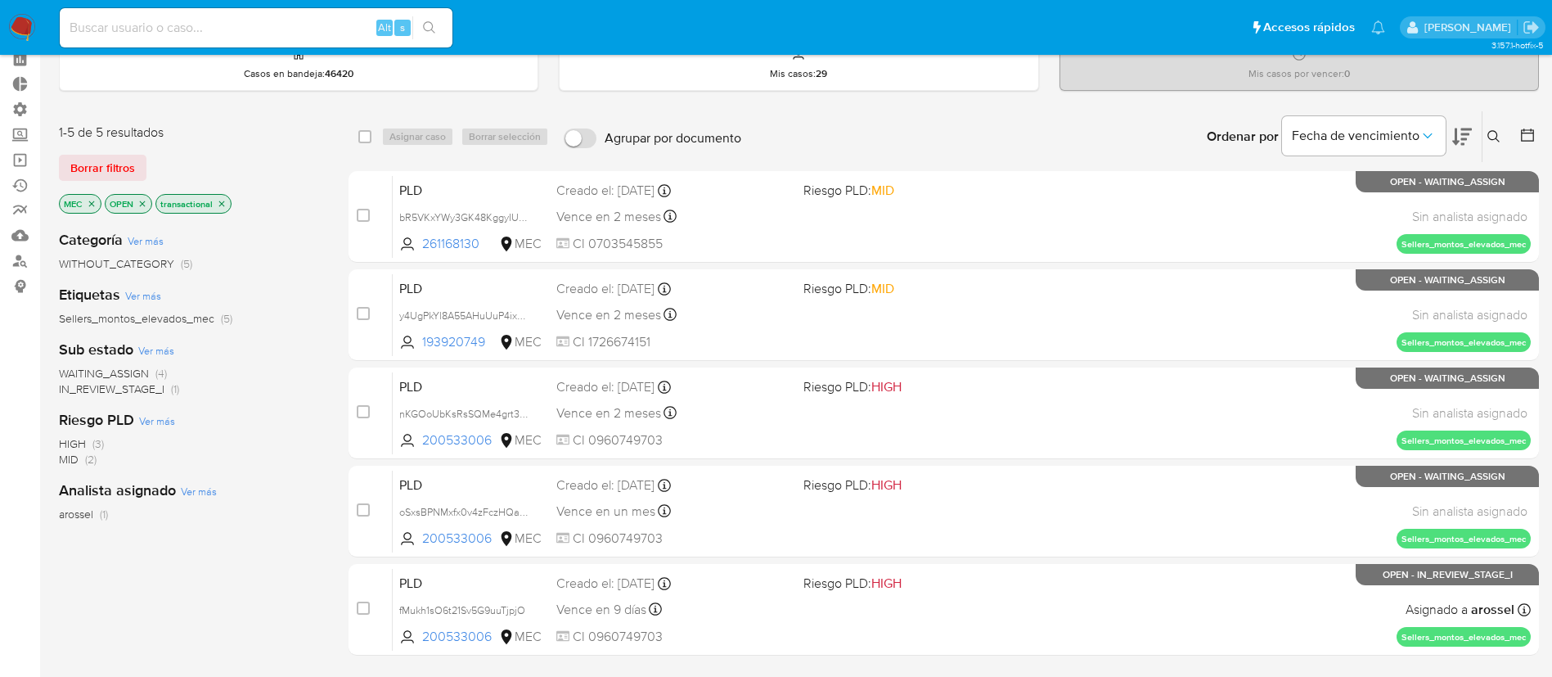
click at [92, 206] on icon "close-filter" at bounding box center [92, 204] width 10 height 10
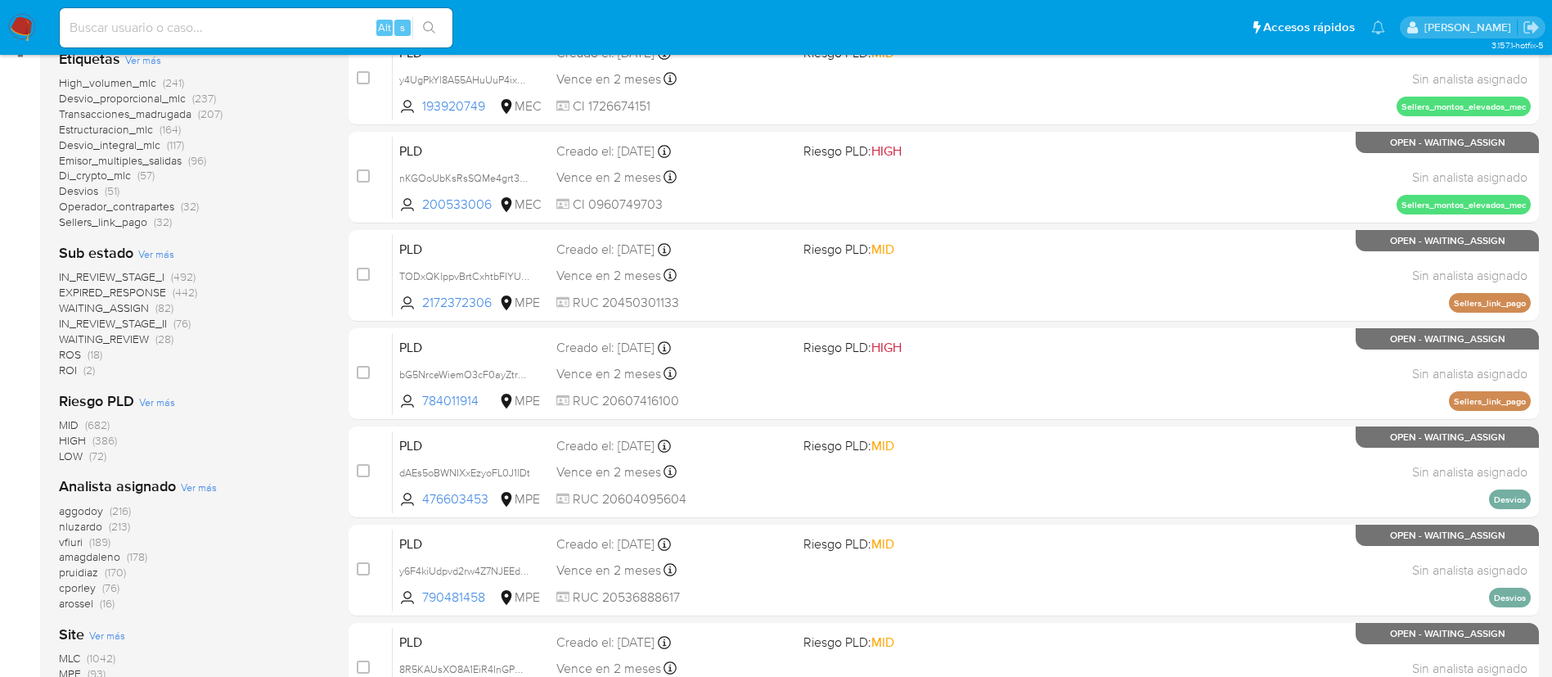
scroll to position [307, 0]
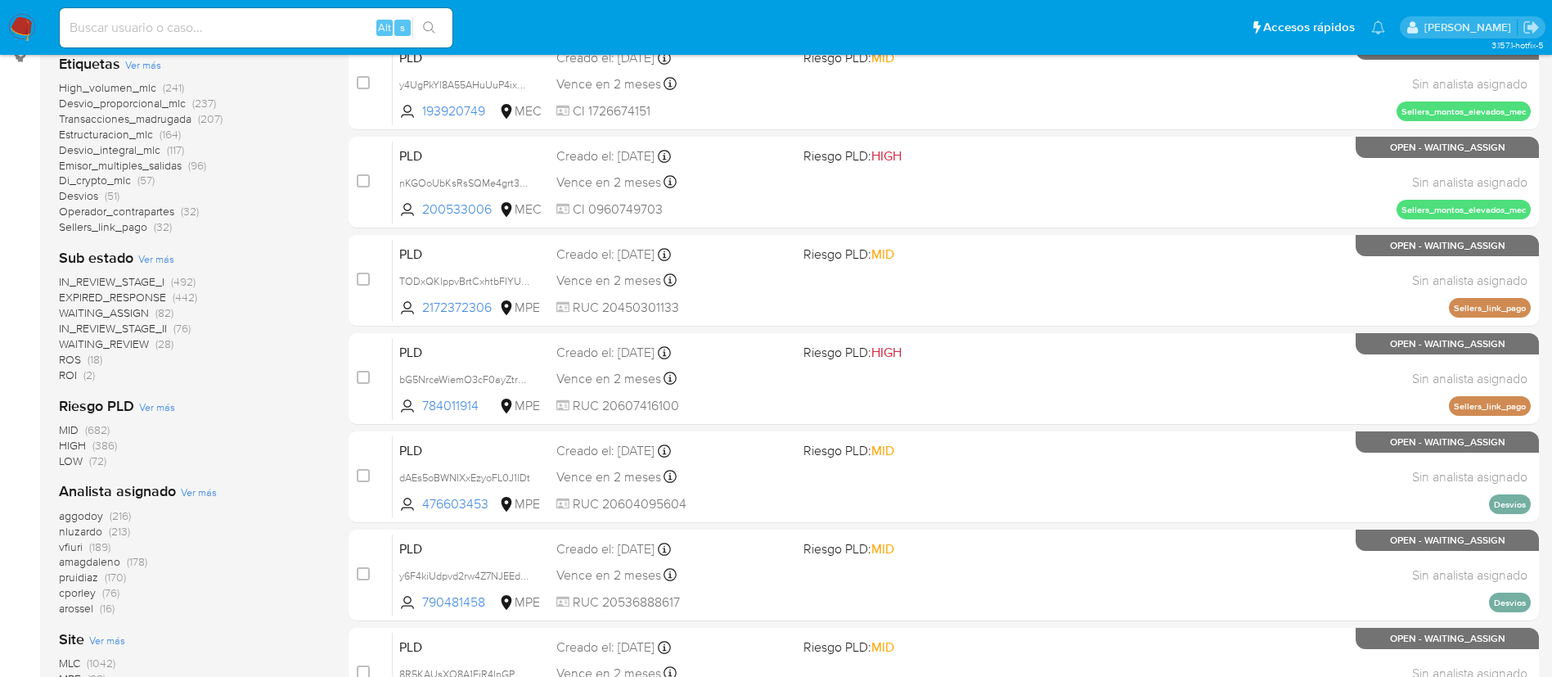
click at [133, 310] on span "WAITING_ASSIGN" at bounding box center [104, 312] width 90 height 16
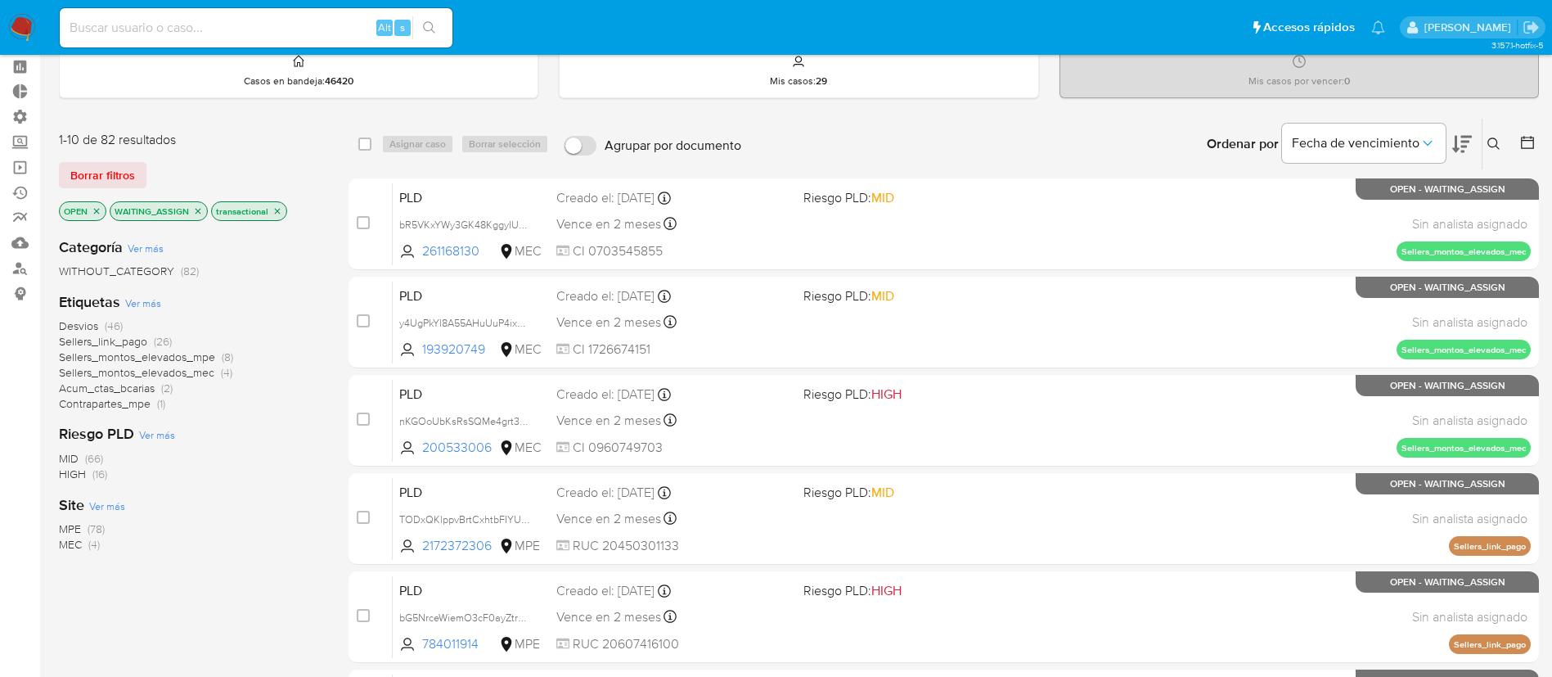
scroll to position [61, 0]
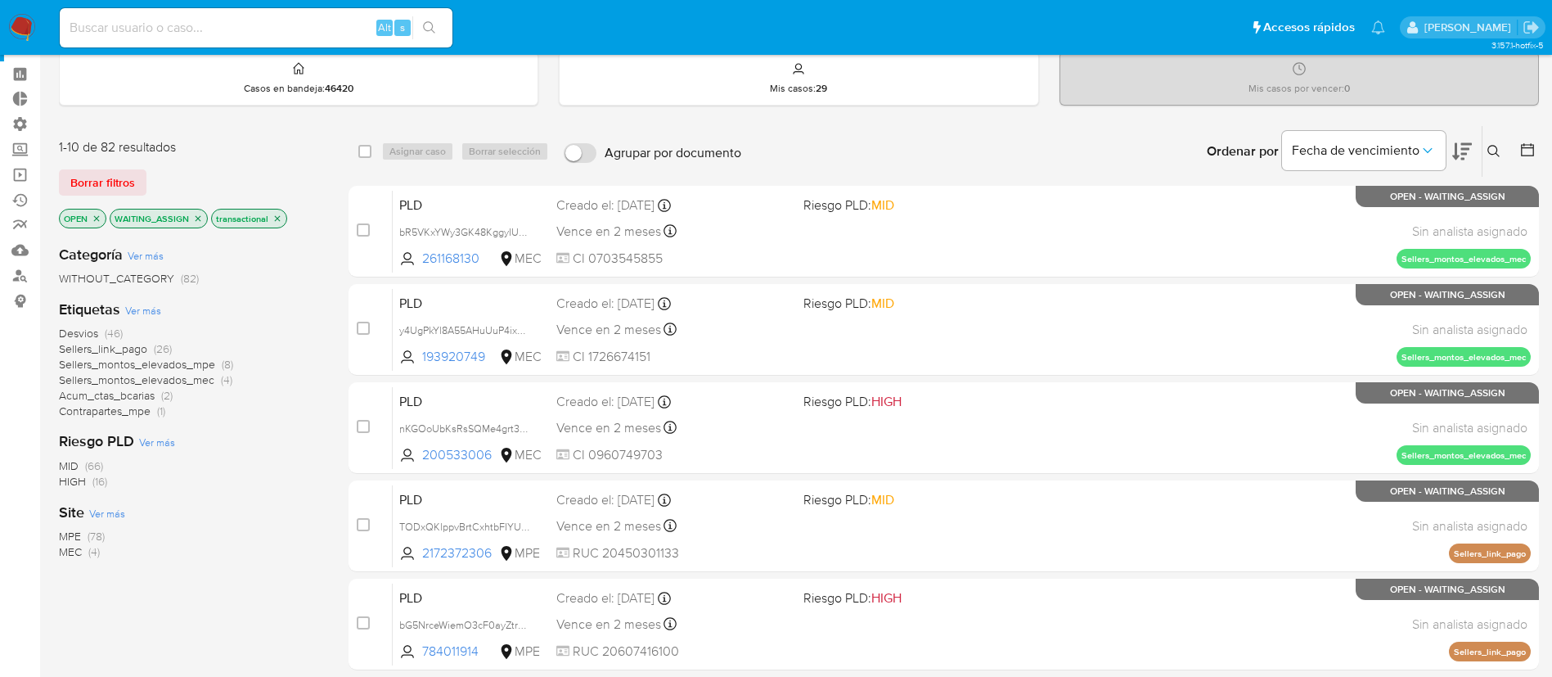
click at [194, 219] on icon "close-filter" at bounding box center [198, 219] width 10 height 10
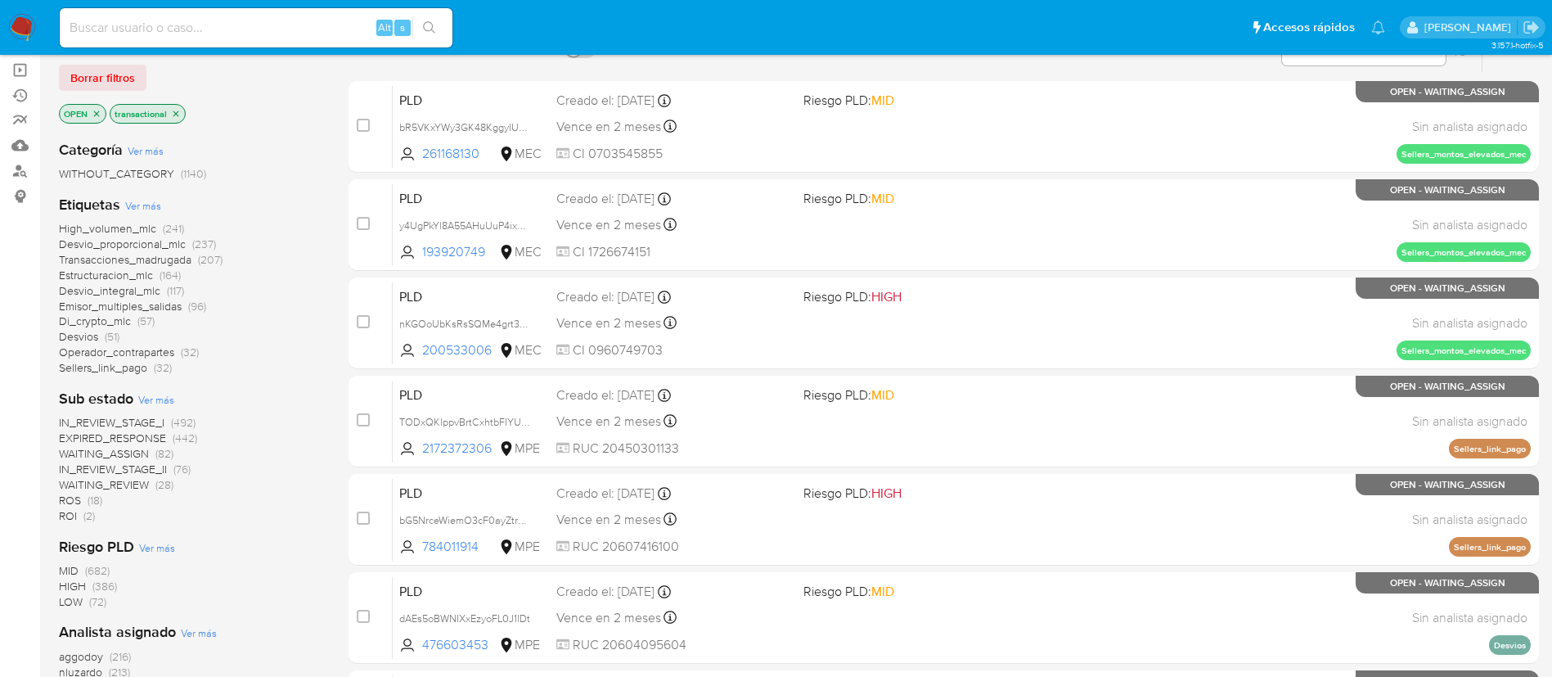
scroll to position [167, 0]
click at [105, 481] on span "WAITING_REVIEW" at bounding box center [104, 483] width 90 height 16
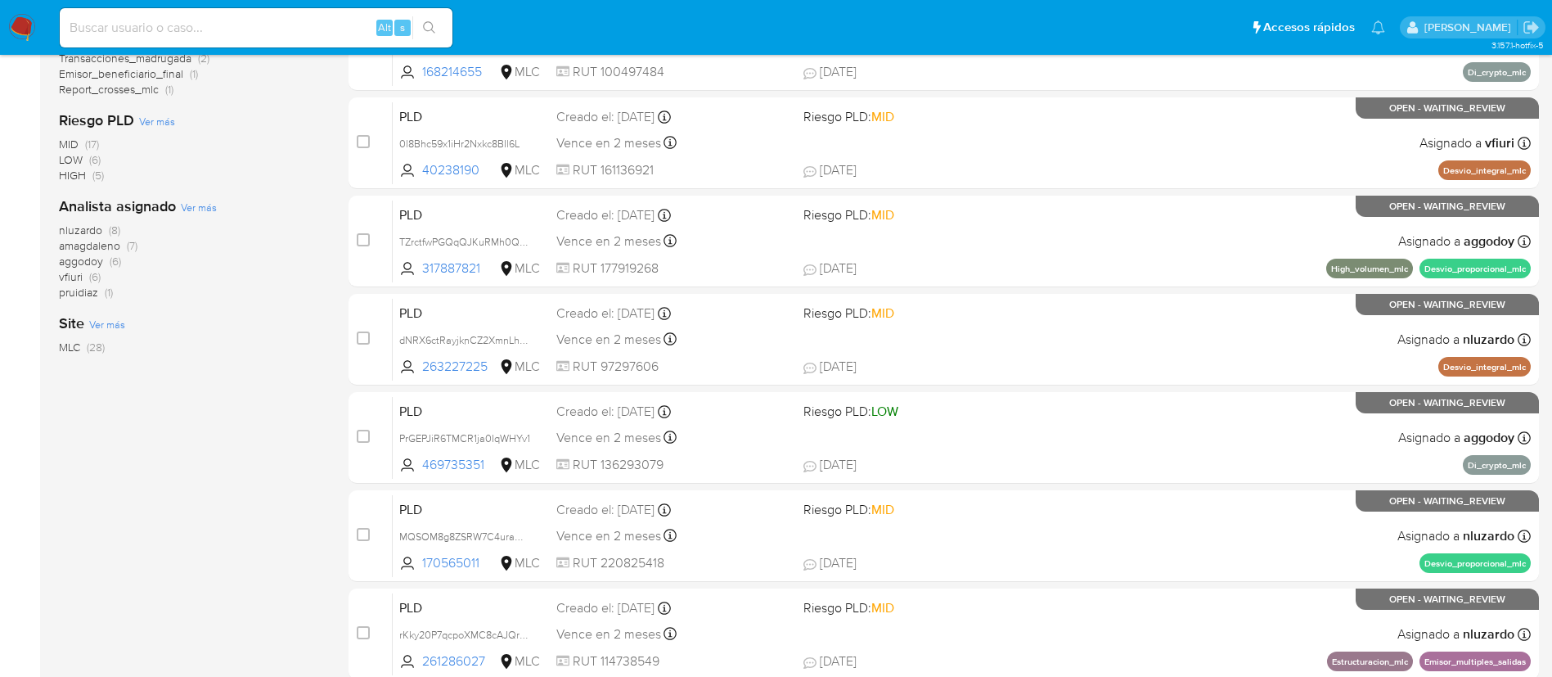
scroll to position [615, 0]
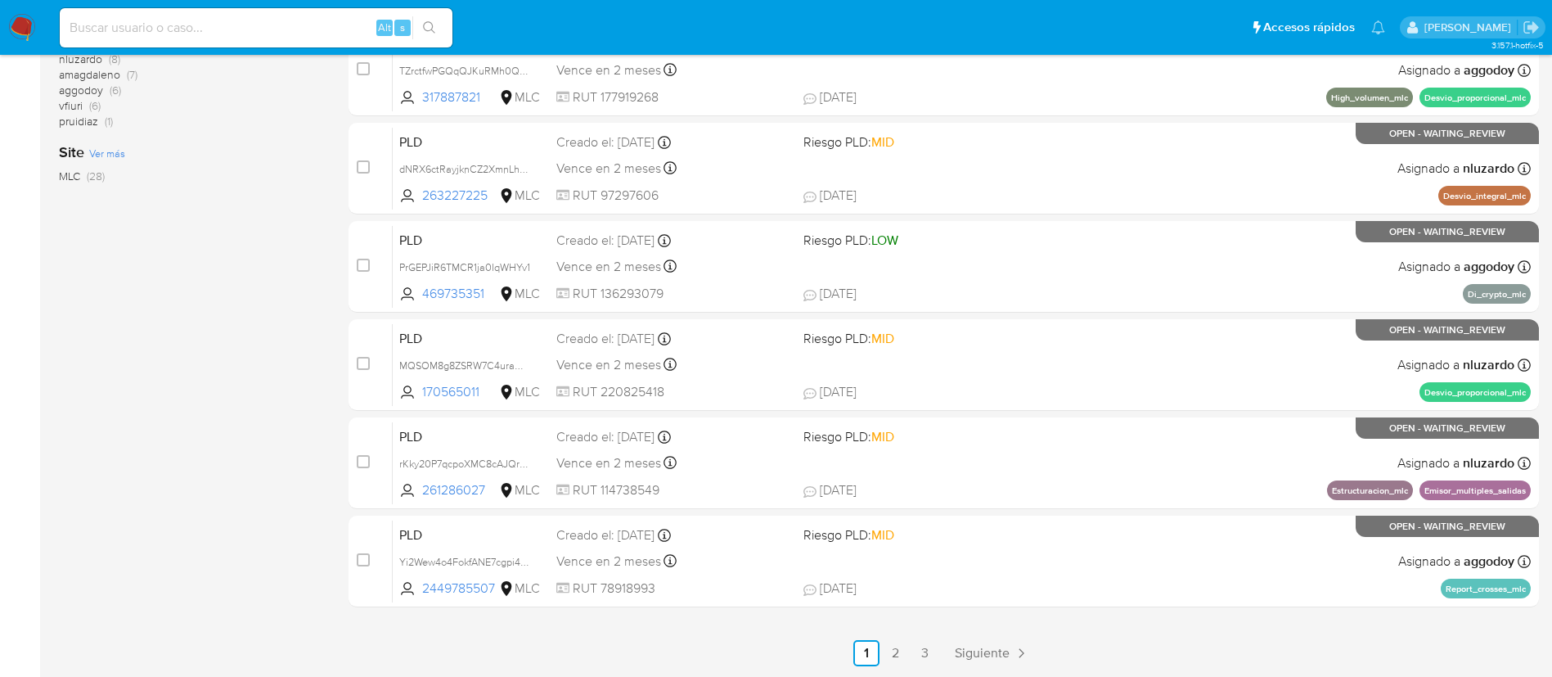
click at [940, 652] on ul "Anterior 1 2 3 Siguiente" at bounding box center [944, 653] width 1190 height 26
click at [931, 650] on link "3" at bounding box center [925, 653] width 26 height 26
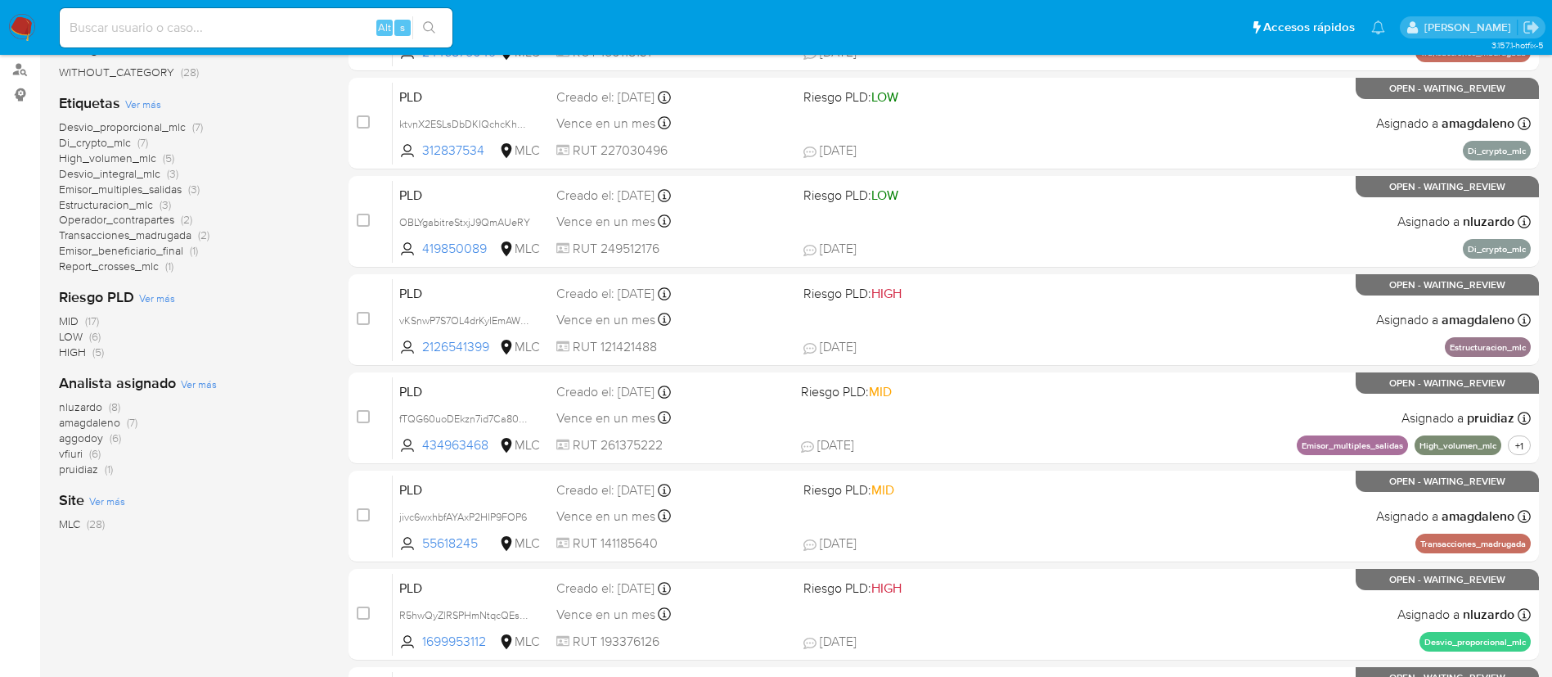
scroll to position [419, 0]
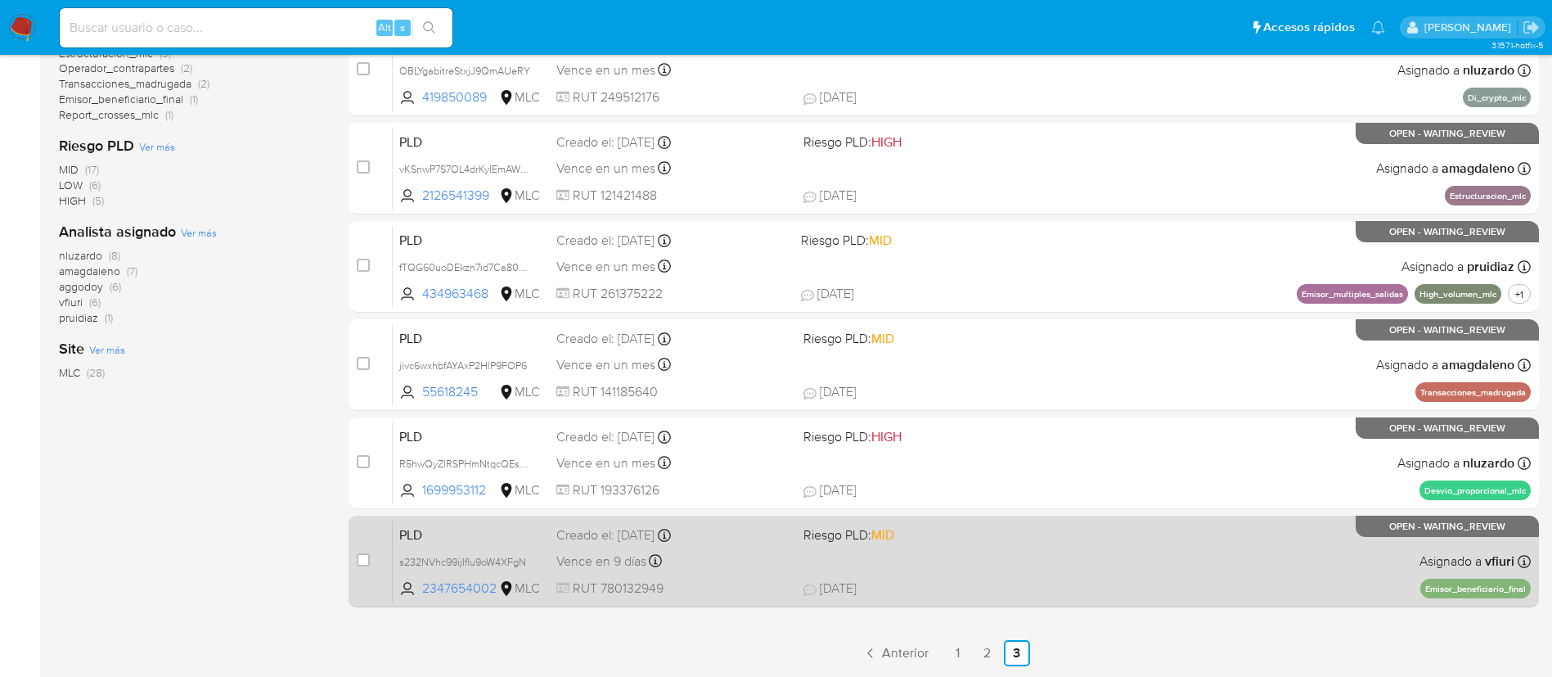
click at [1026, 568] on div "PLD s232NVhc99ijIflu9oW4XFgN 2347654002 MLC Riesgo PLD: MID Creado el: 12/06/20…" at bounding box center [962, 561] width 1138 height 83
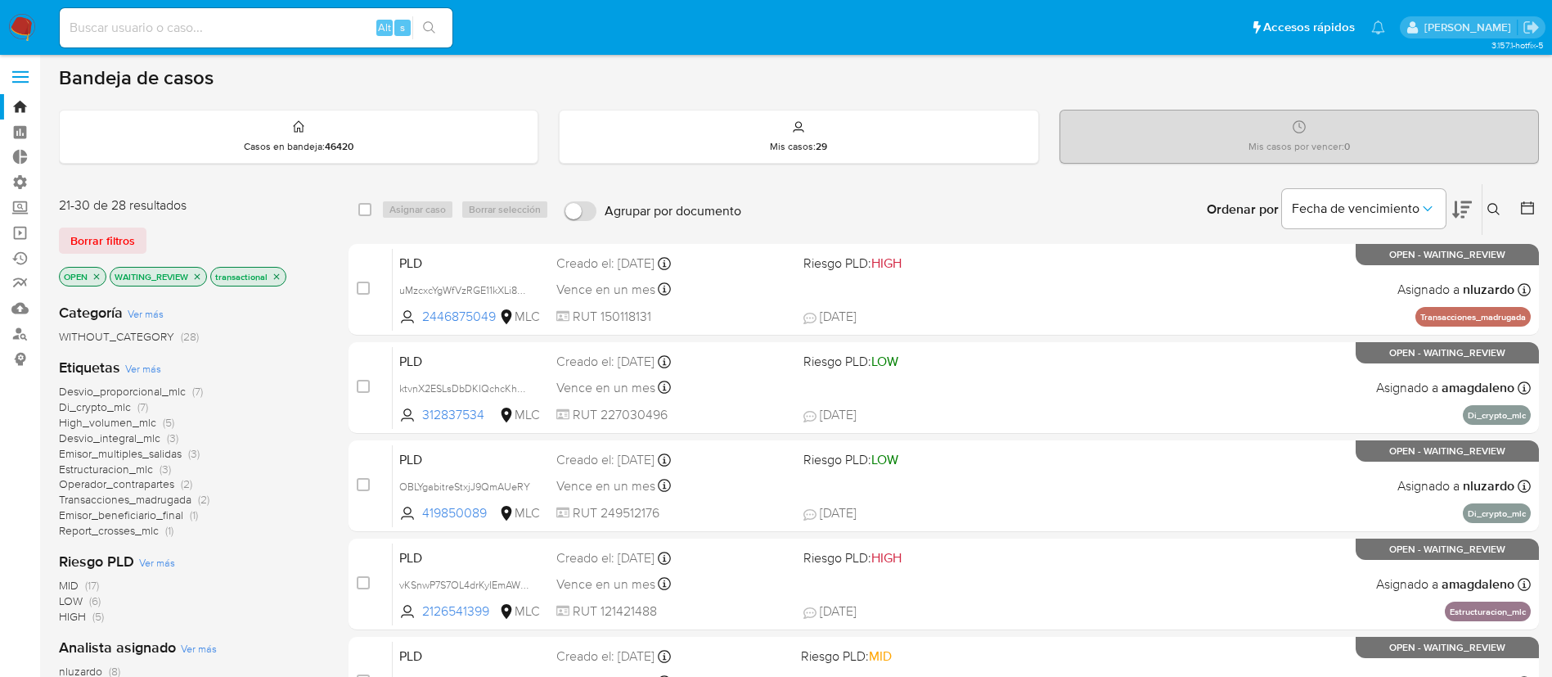
scroll to position [1, 0]
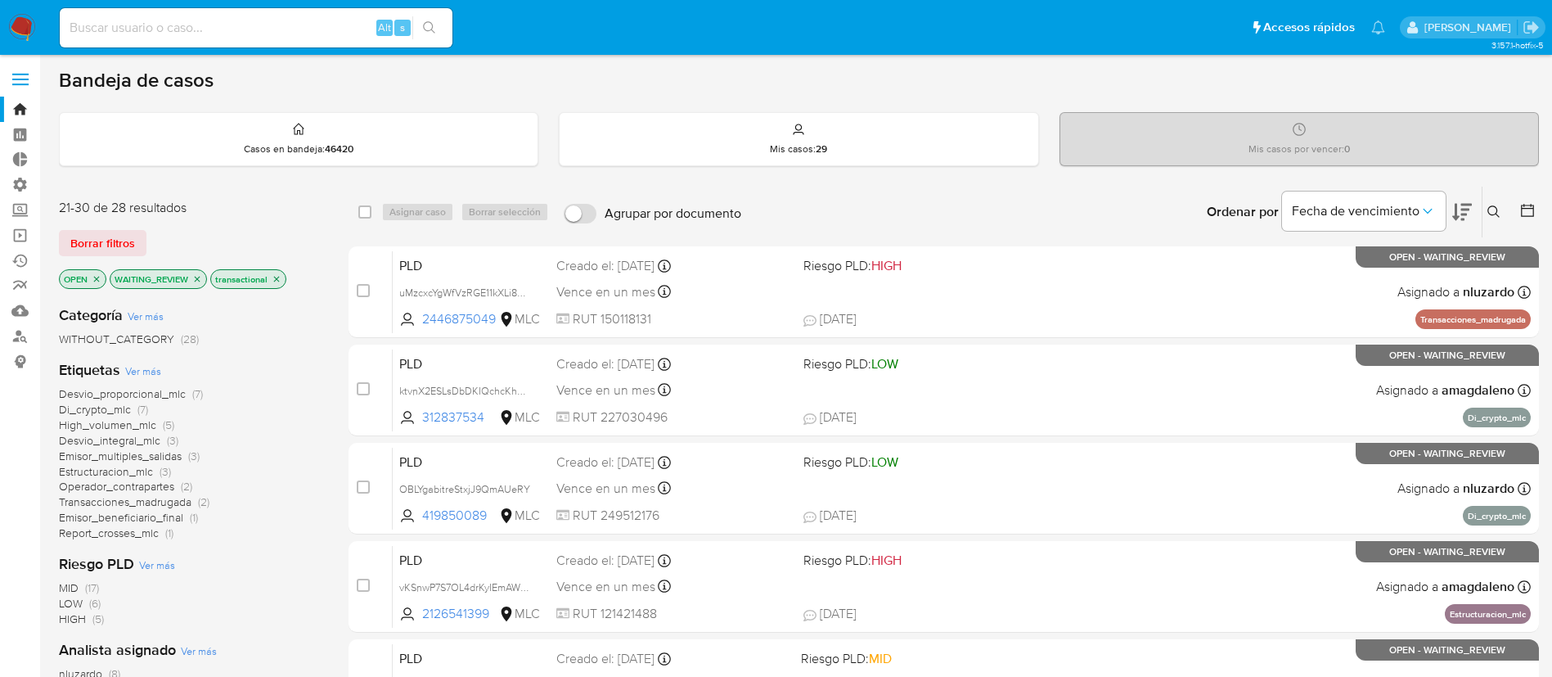
click at [198, 278] on icon "close-filter" at bounding box center [198, 279] width 6 height 6
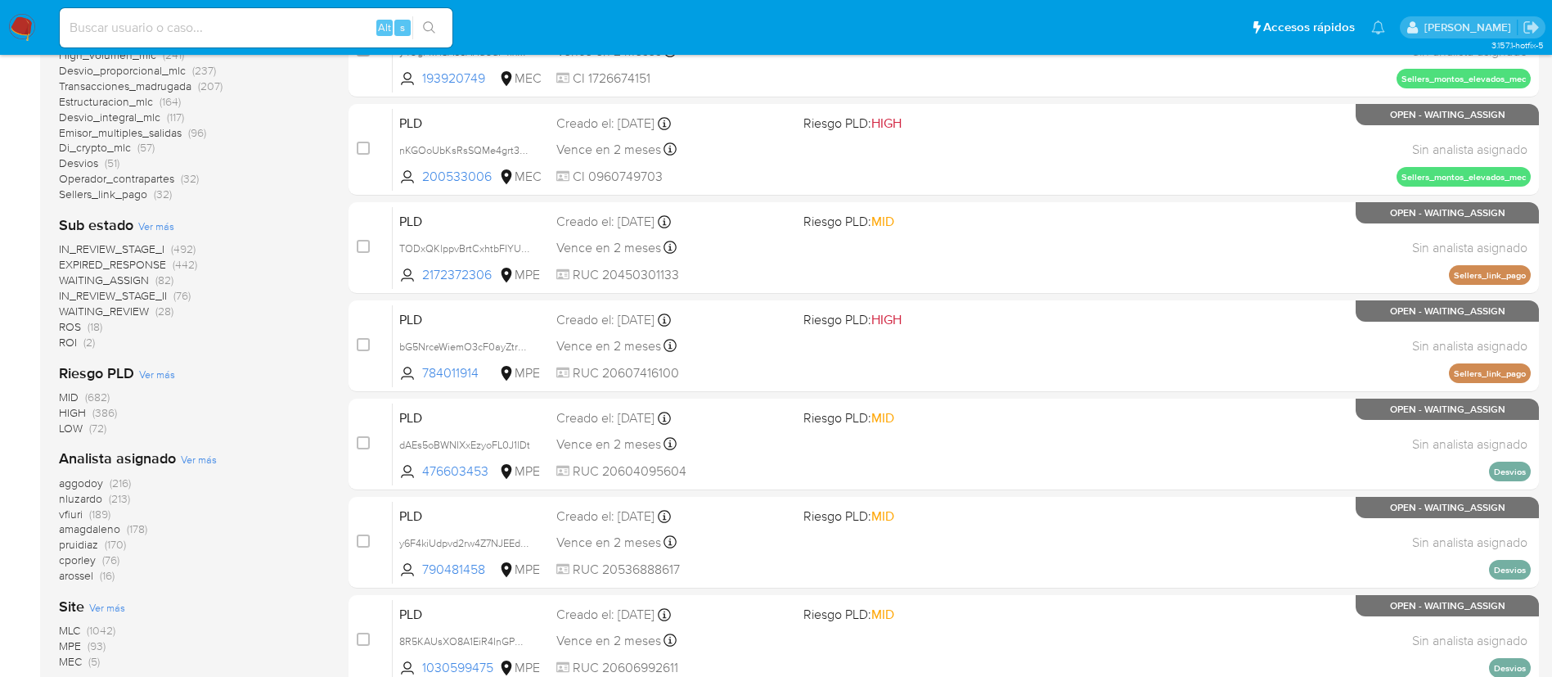
scroll to position [344, 0]
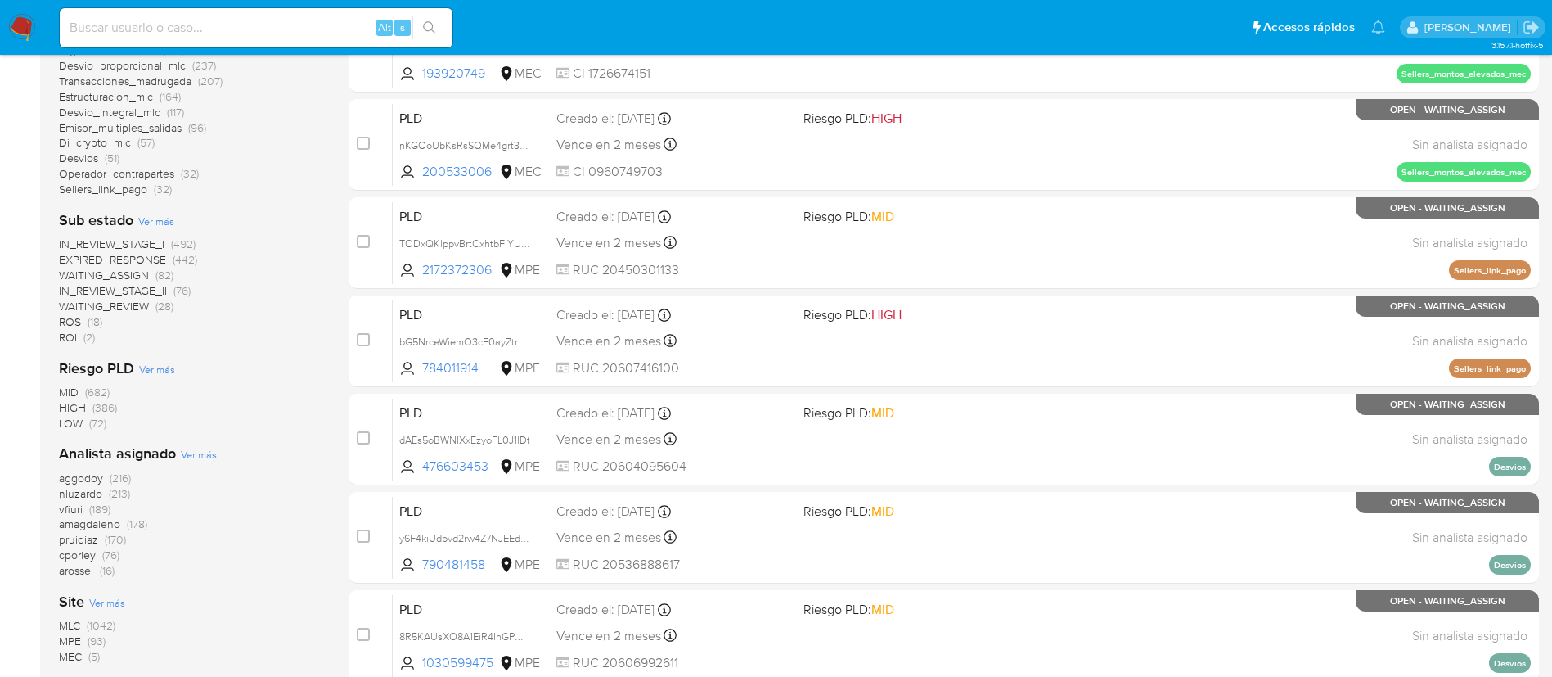
click at [126, 239] on span "IN_REVIEW_STAGE_I" at bounding box center [112, 244] width 106 height 16
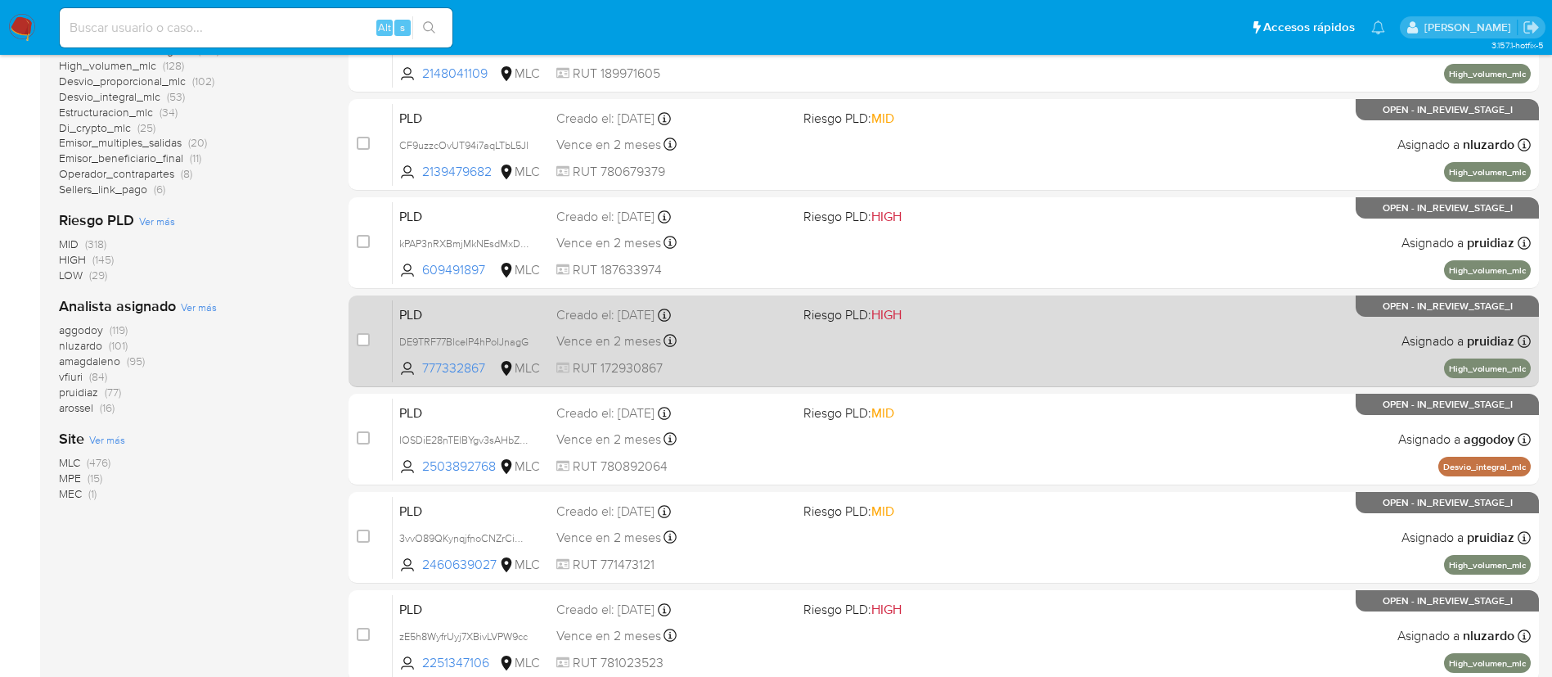
scroll to position [615, 0]
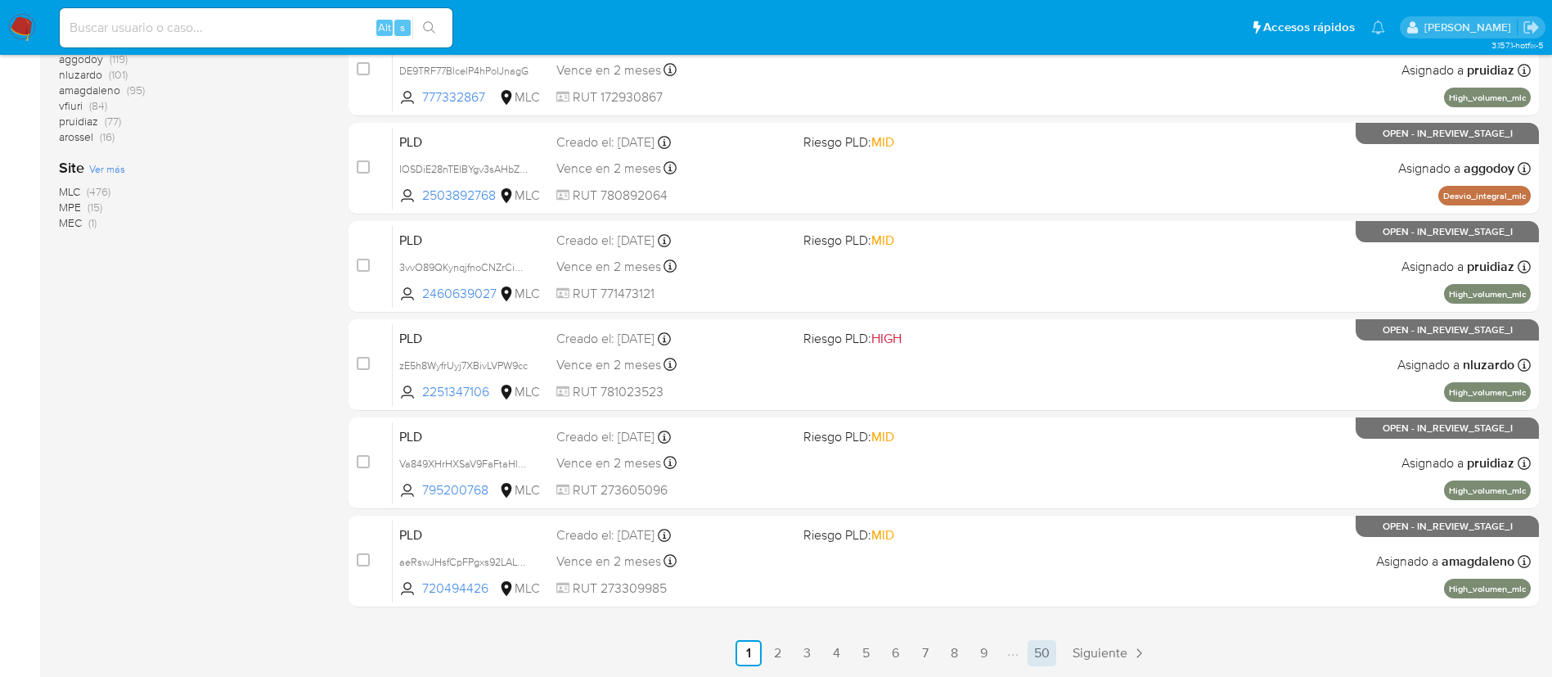
click at [1044, 658] on link "50" at bounding box center [1042, 653] width 29 height 26
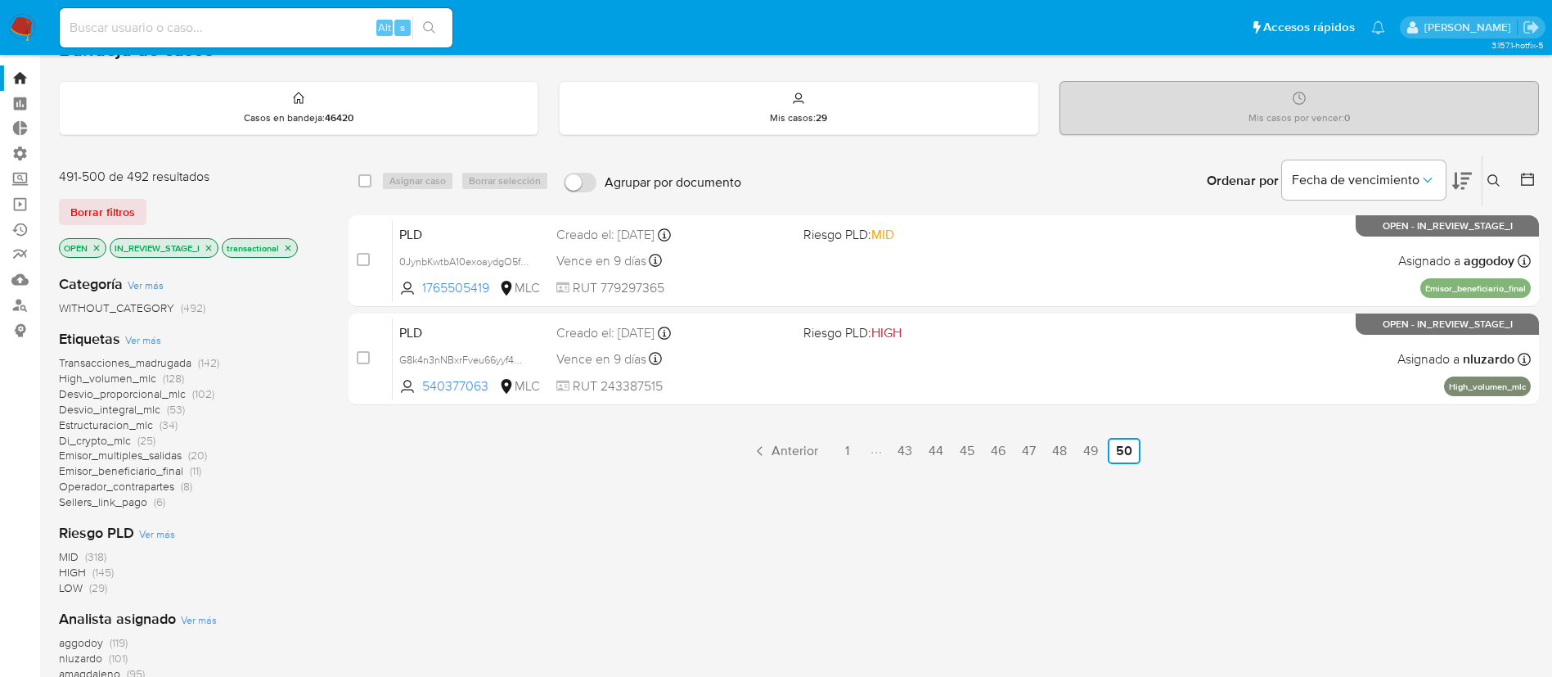
scroll to position [34, 0]
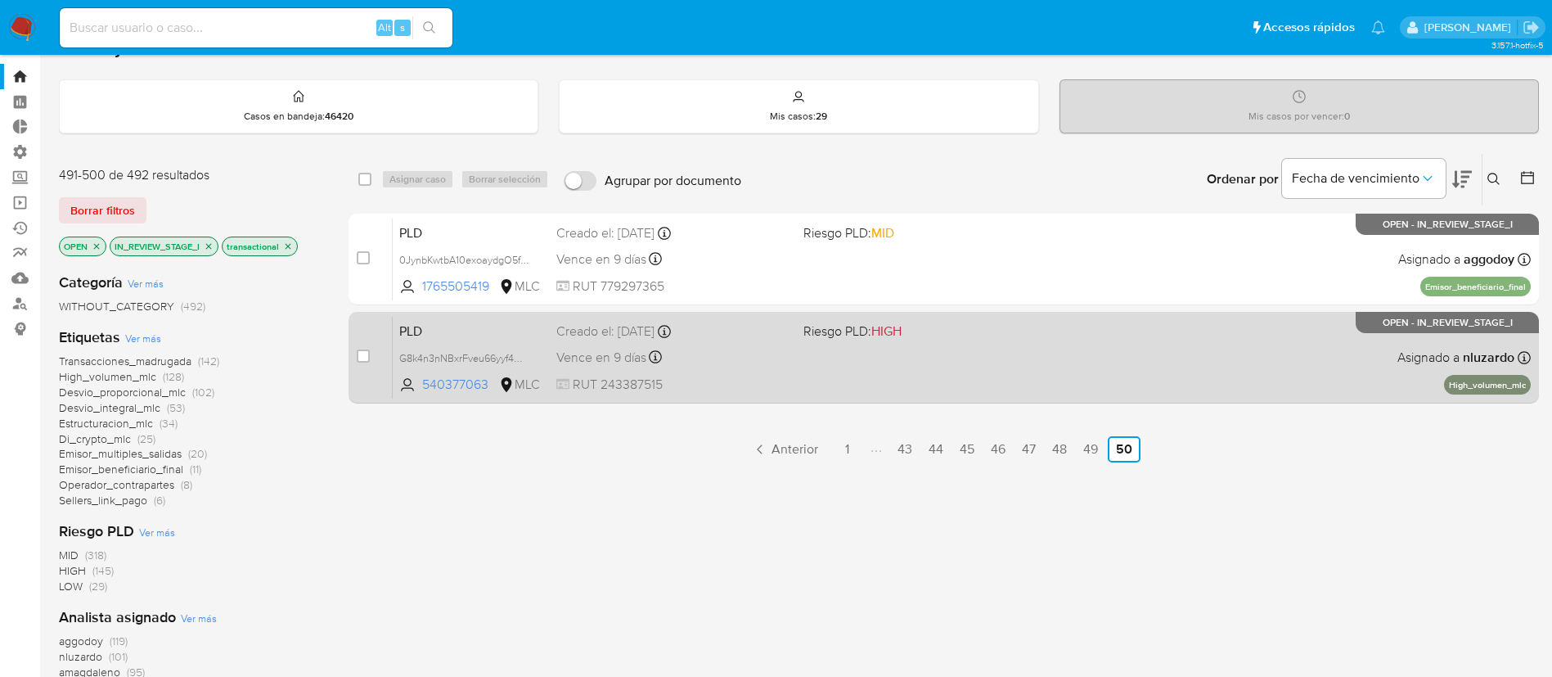
click at [992, 359] on div "PLD G8k4n3nNBxrFveu66yyf4W3f 540377063 MLC Riesgo PLD: HIGH Creado el: 12/06/20…" at bounding box center [962, 357] width 1138 height 83
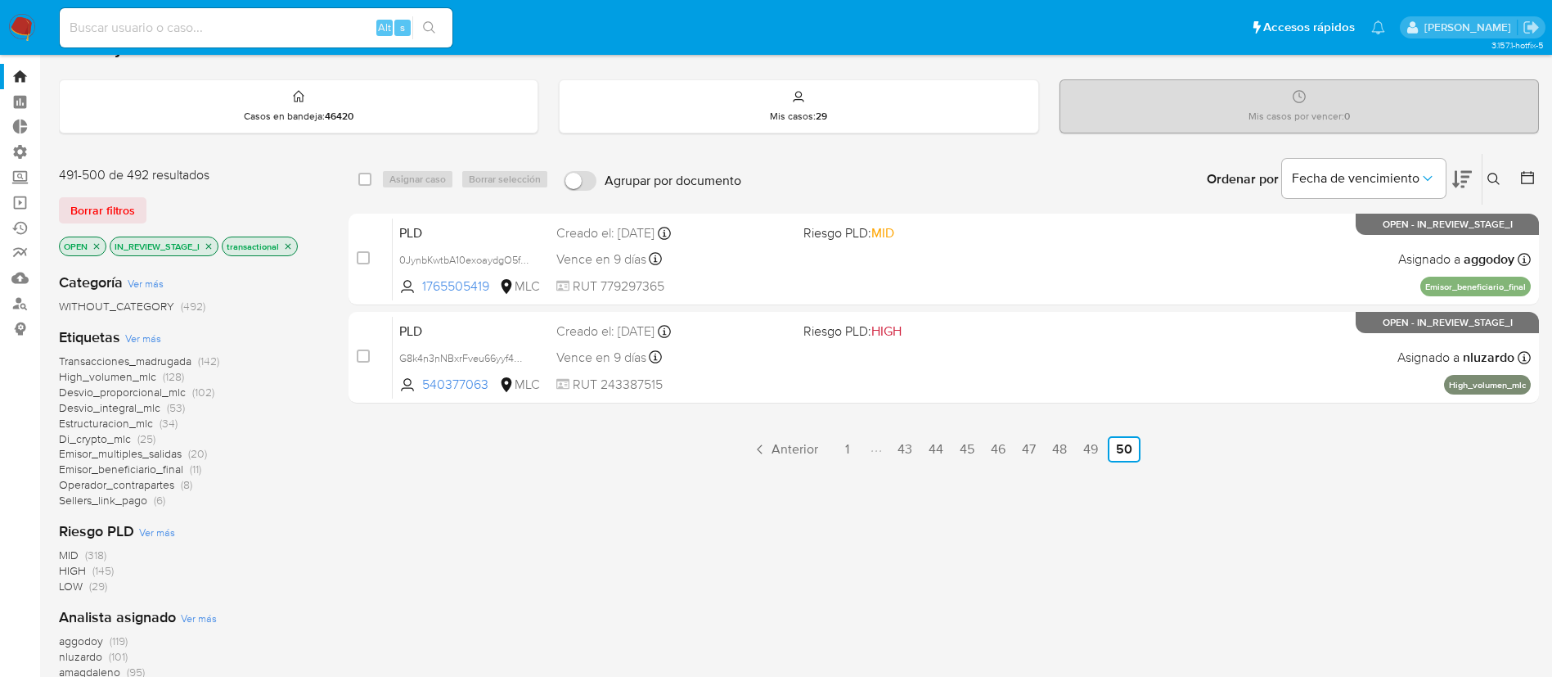
click at [583, 516] on div "select-all-cases-checkbox Asignar caso Borrar selección Agrupar por documento O…" at bounding box center [944, 523] width 1190 height 741
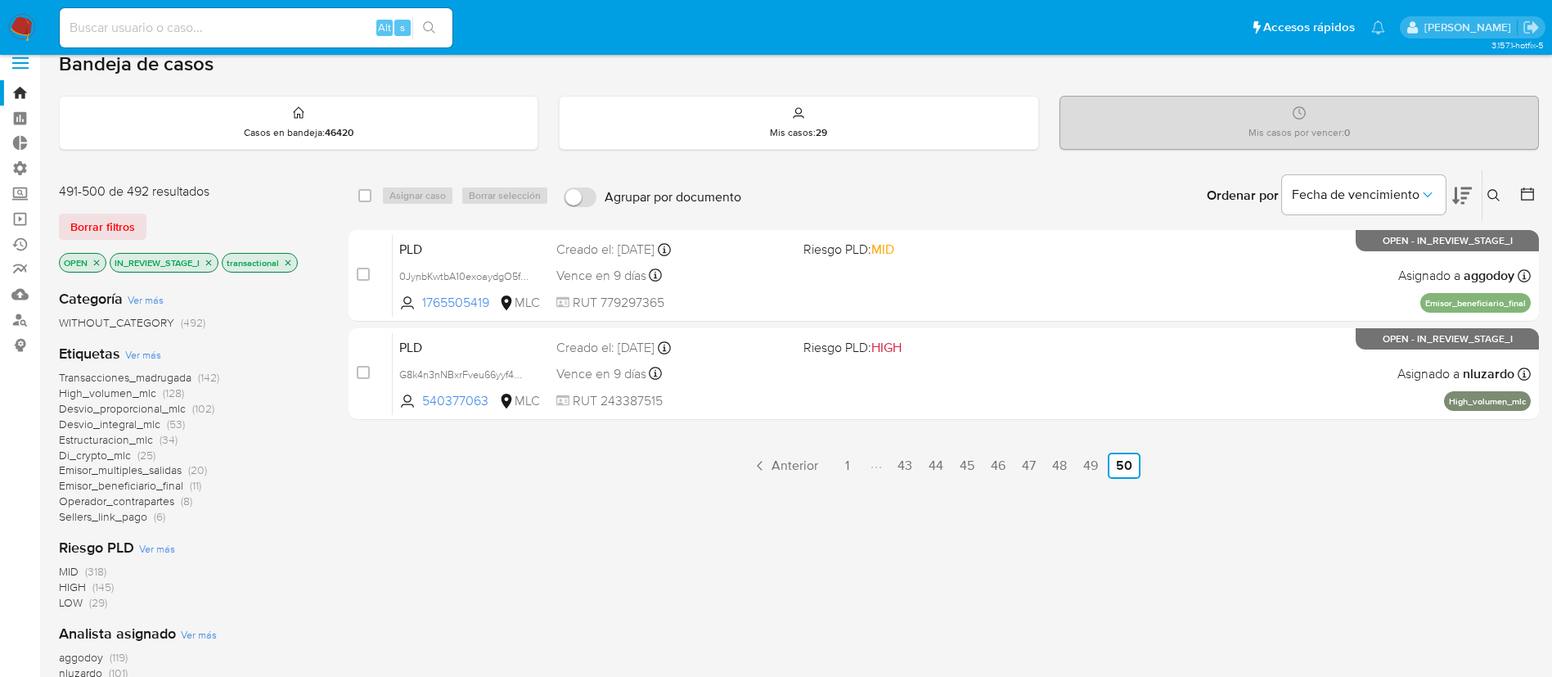
scroll to position [19, 0]
click at [953, 461] on link "45" at bounding box center [967, 464] width 28 height 26
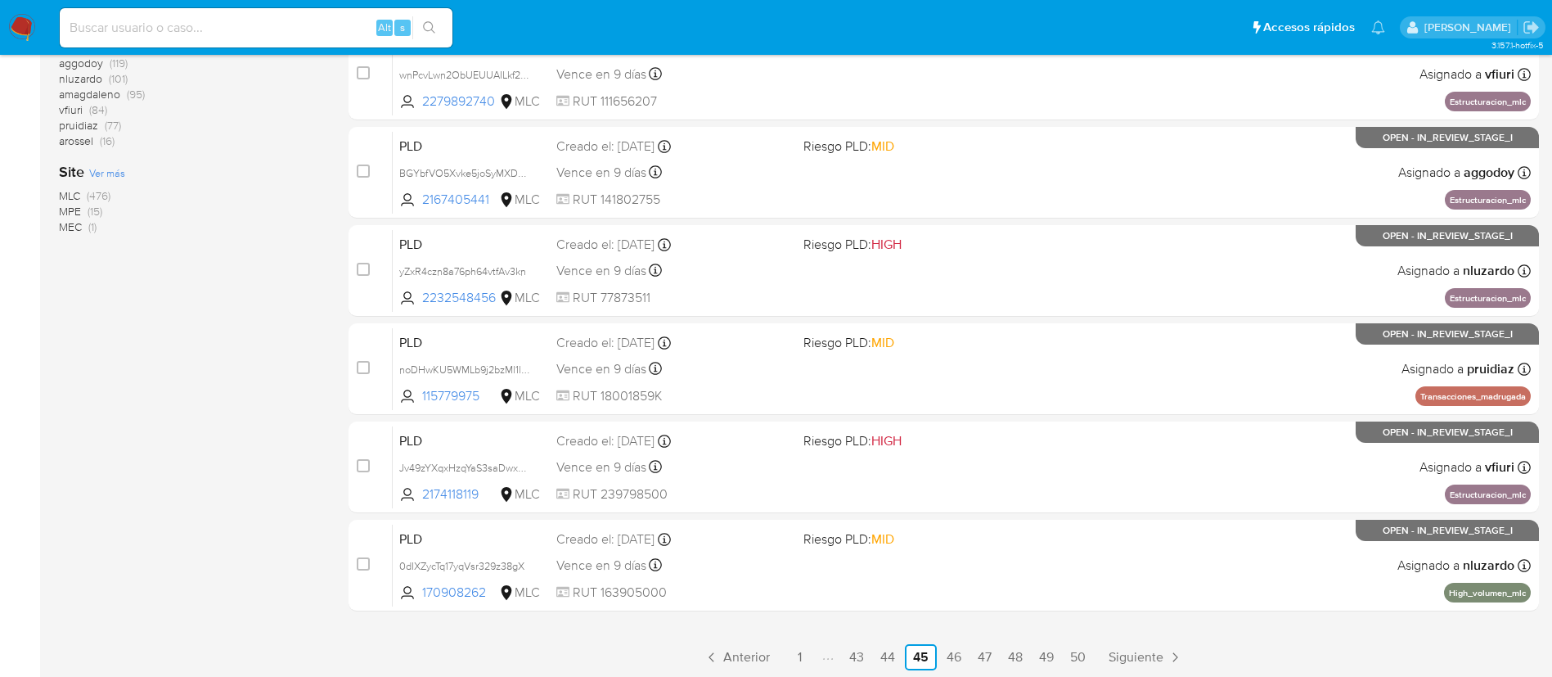
scroll to position [615, 0]
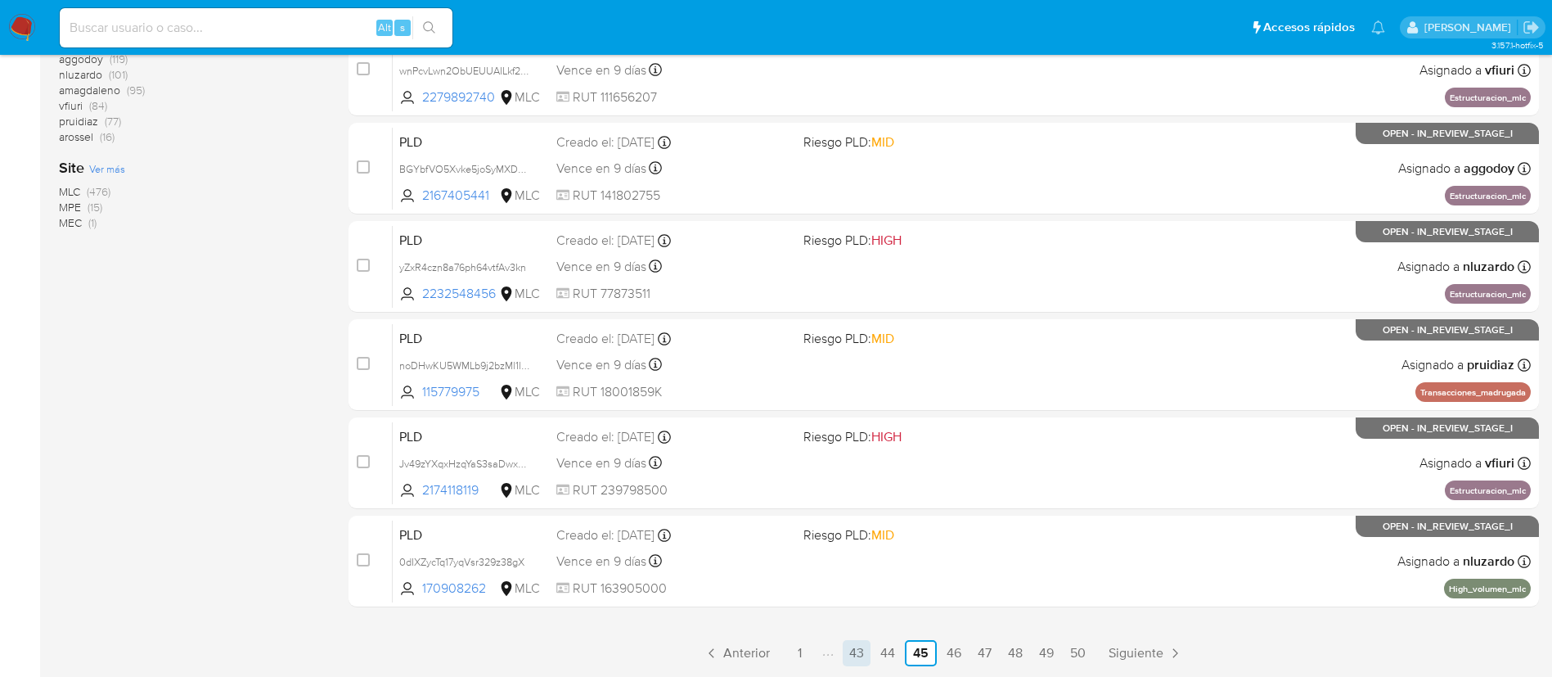
click at [865, 654] on link "43" at bounding box center [857, 653] width 28 height 26
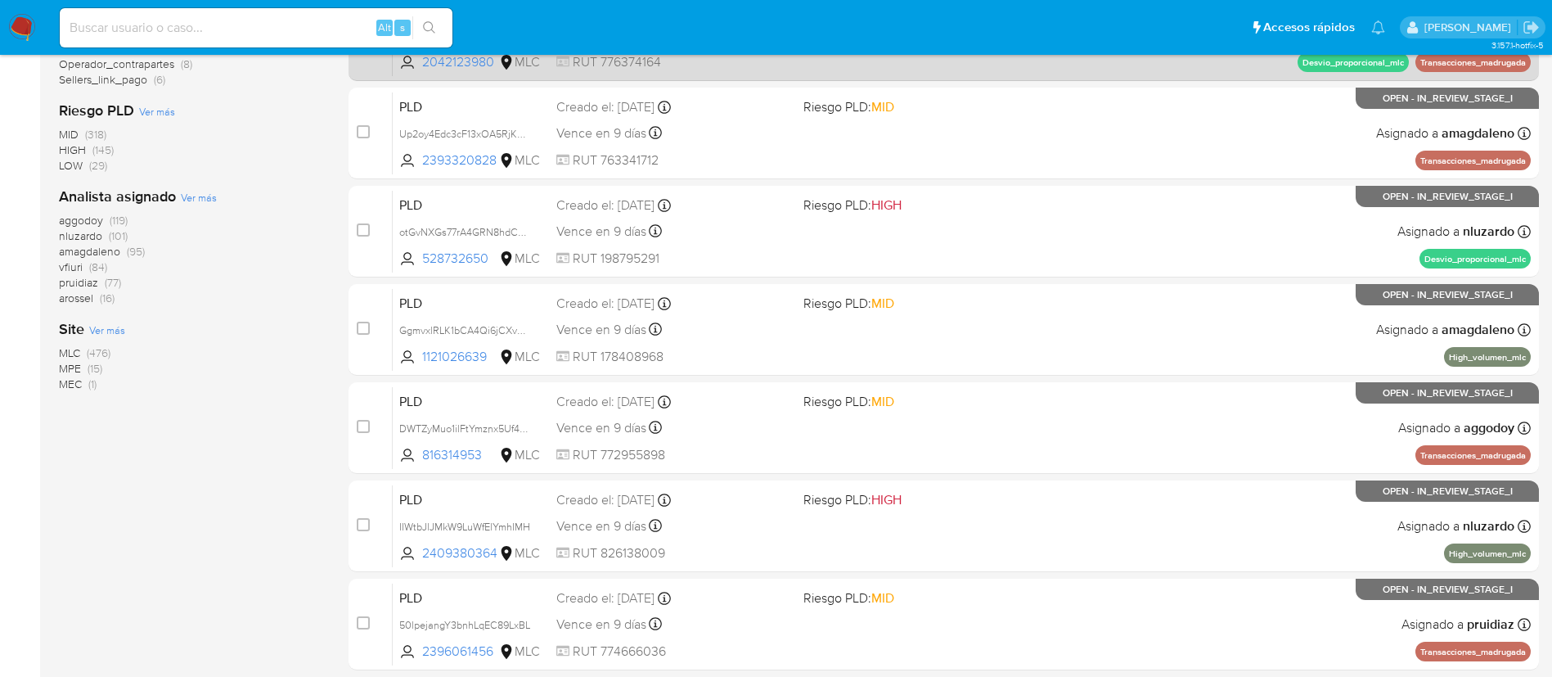
scroll to position [615, 0]
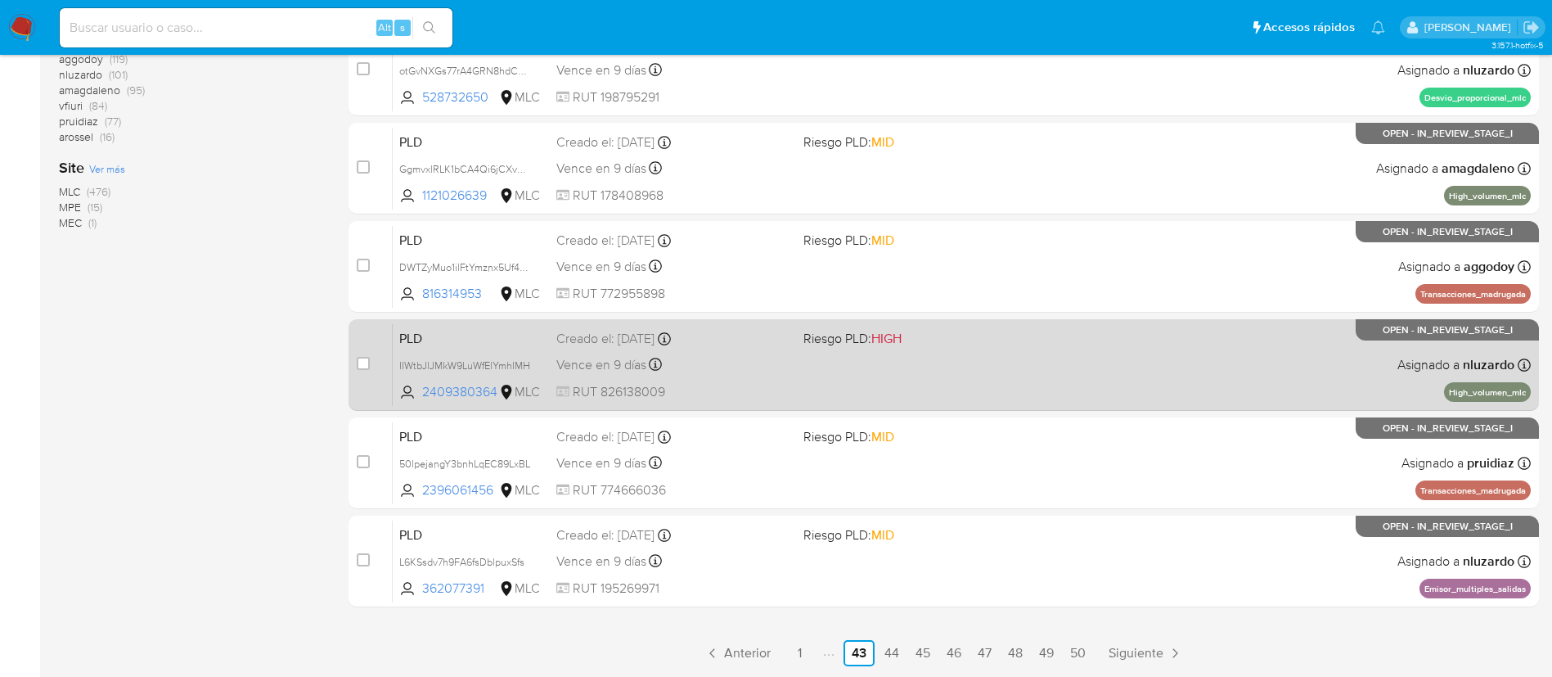
click at [934, 358] on div "PLD IIWtbJlJMkW9LuWfElYmhIMH 2409380364 MLC Riesgo PLD: HIGH Creado el: 12/06/2…" at bounding box center [962, 364] width 1138 height 83
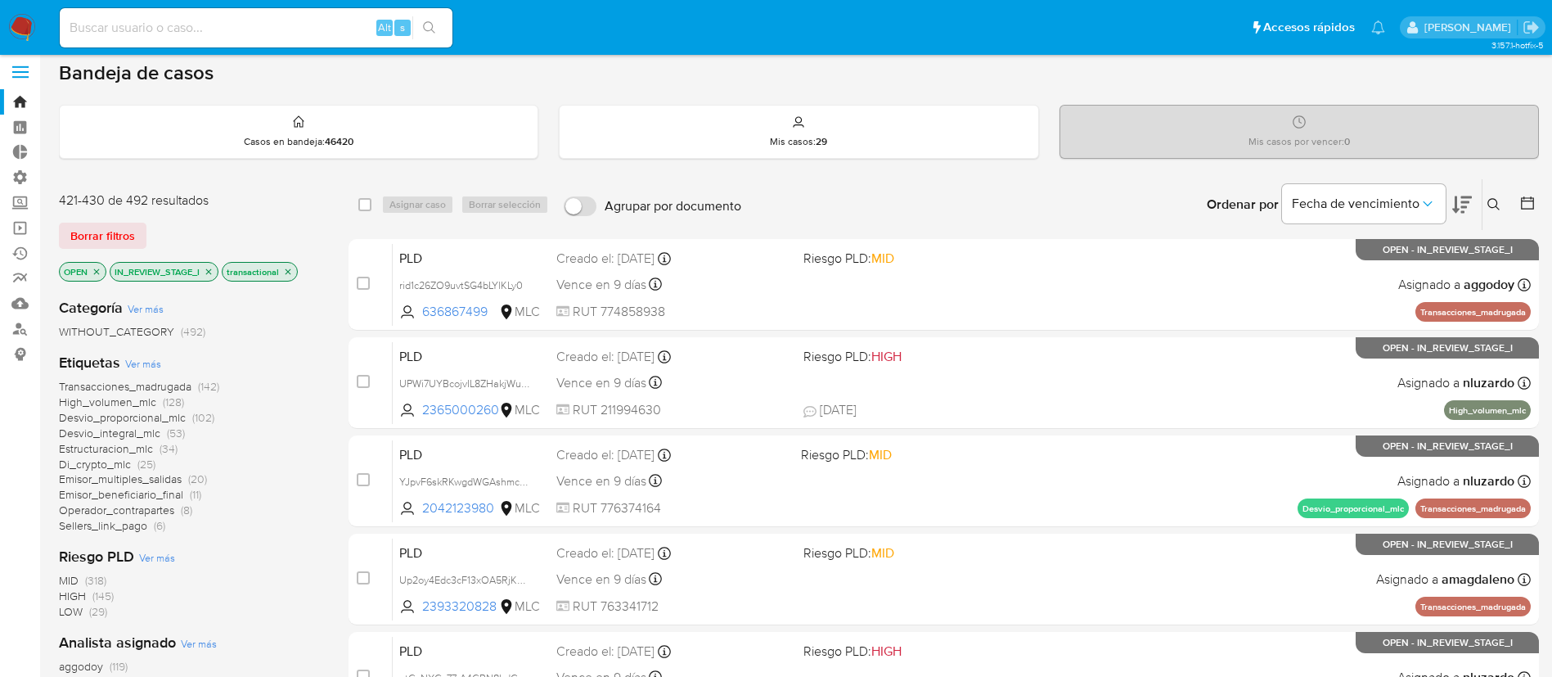
scroll to position [0, 0]
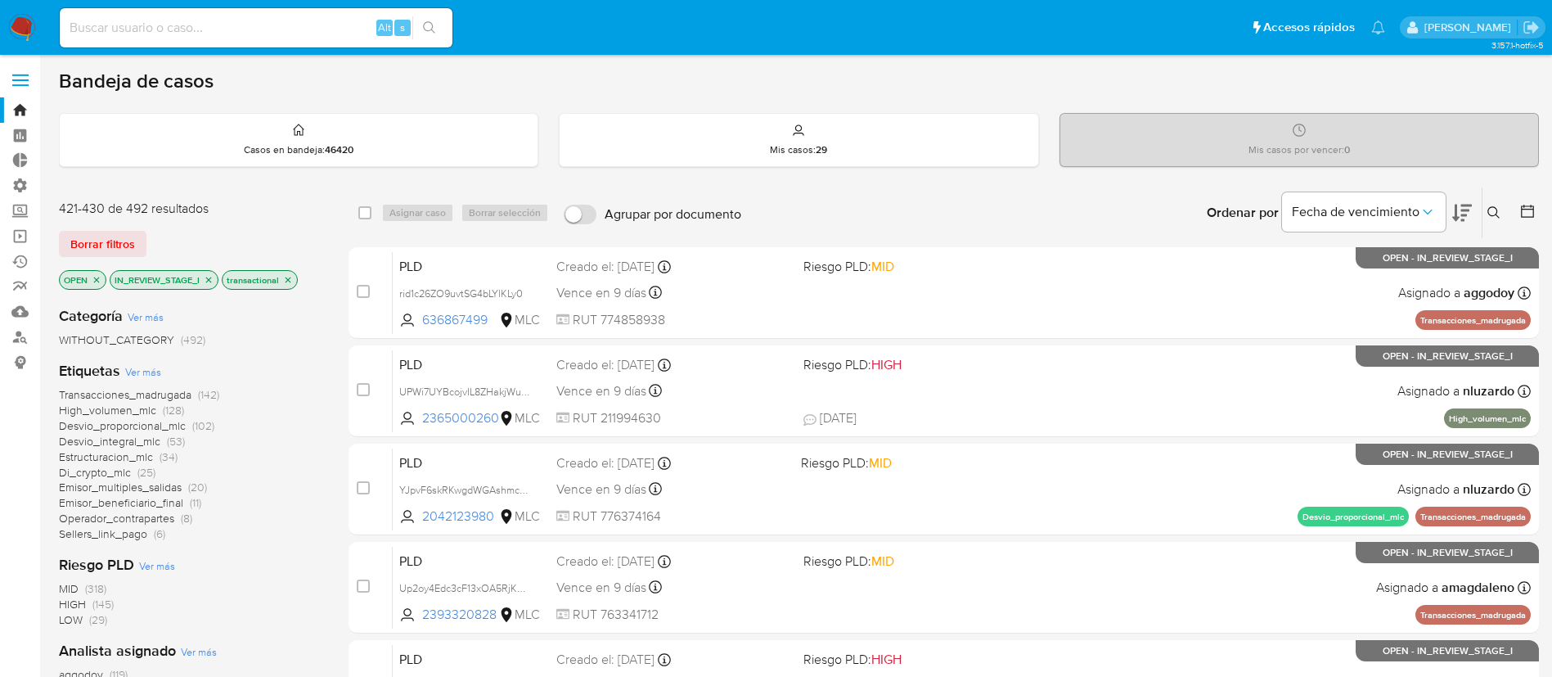
click at [212, 278] on icon "close-filter" at bounding box center [209, 280] width 10 height 10
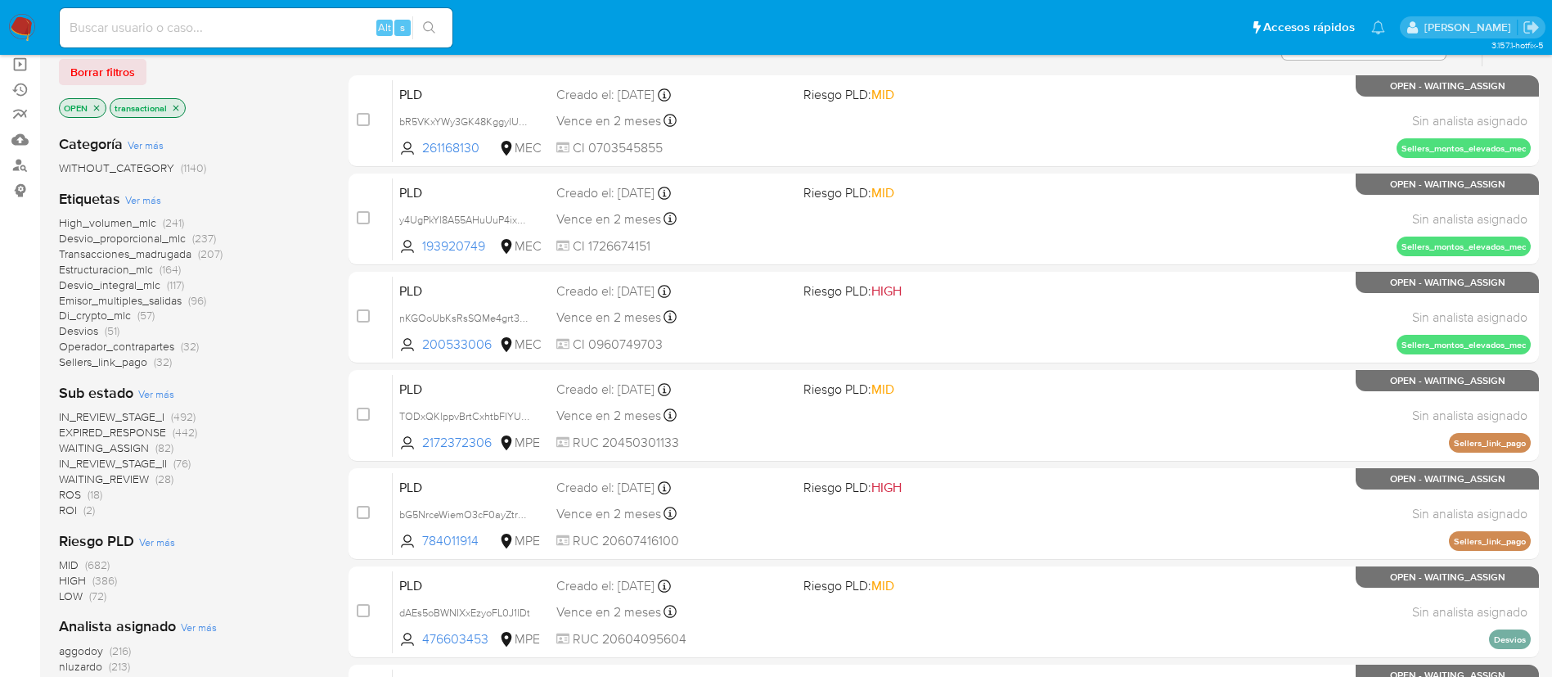
scroll to position [174, 0]
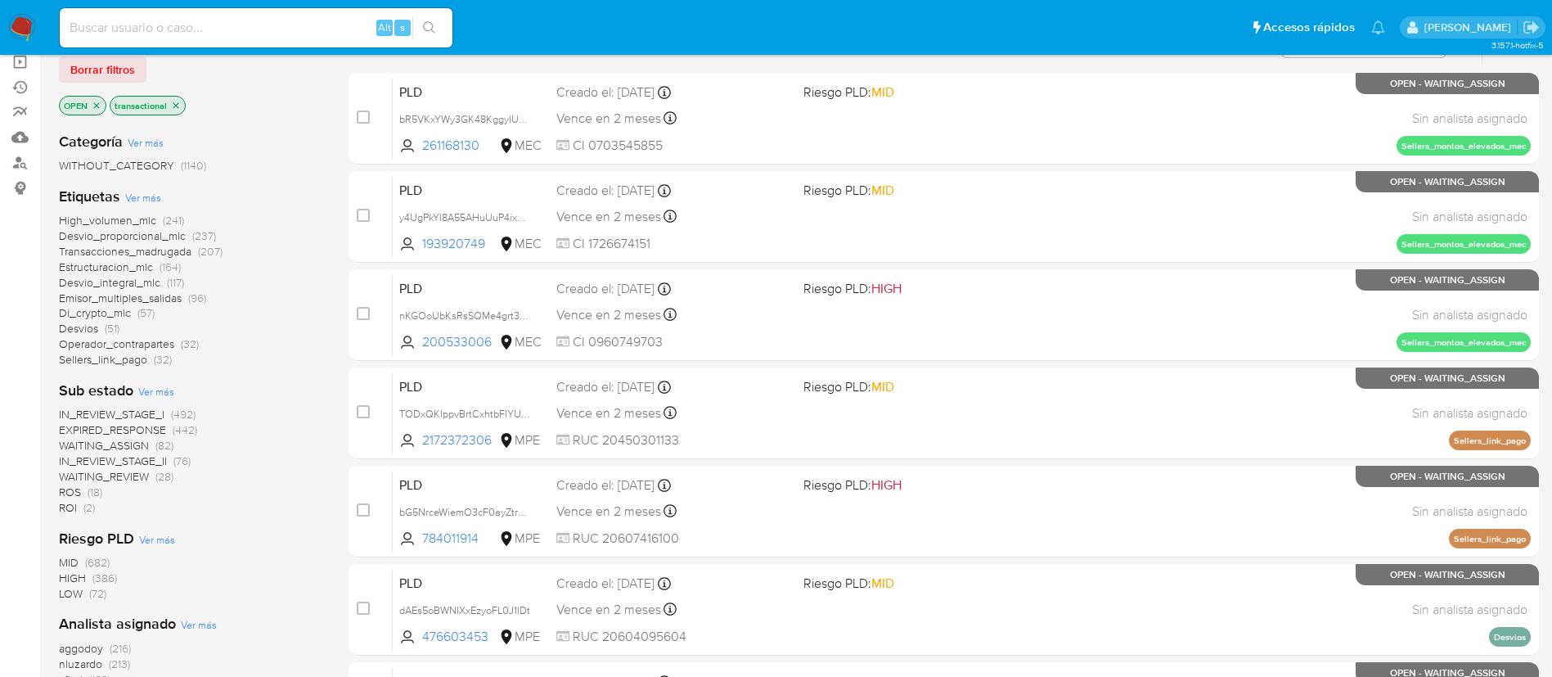
click at [128, 463] on span "IN_REVIEW_STAGE_II" at bounding box center [113, 460] width 108 height 16
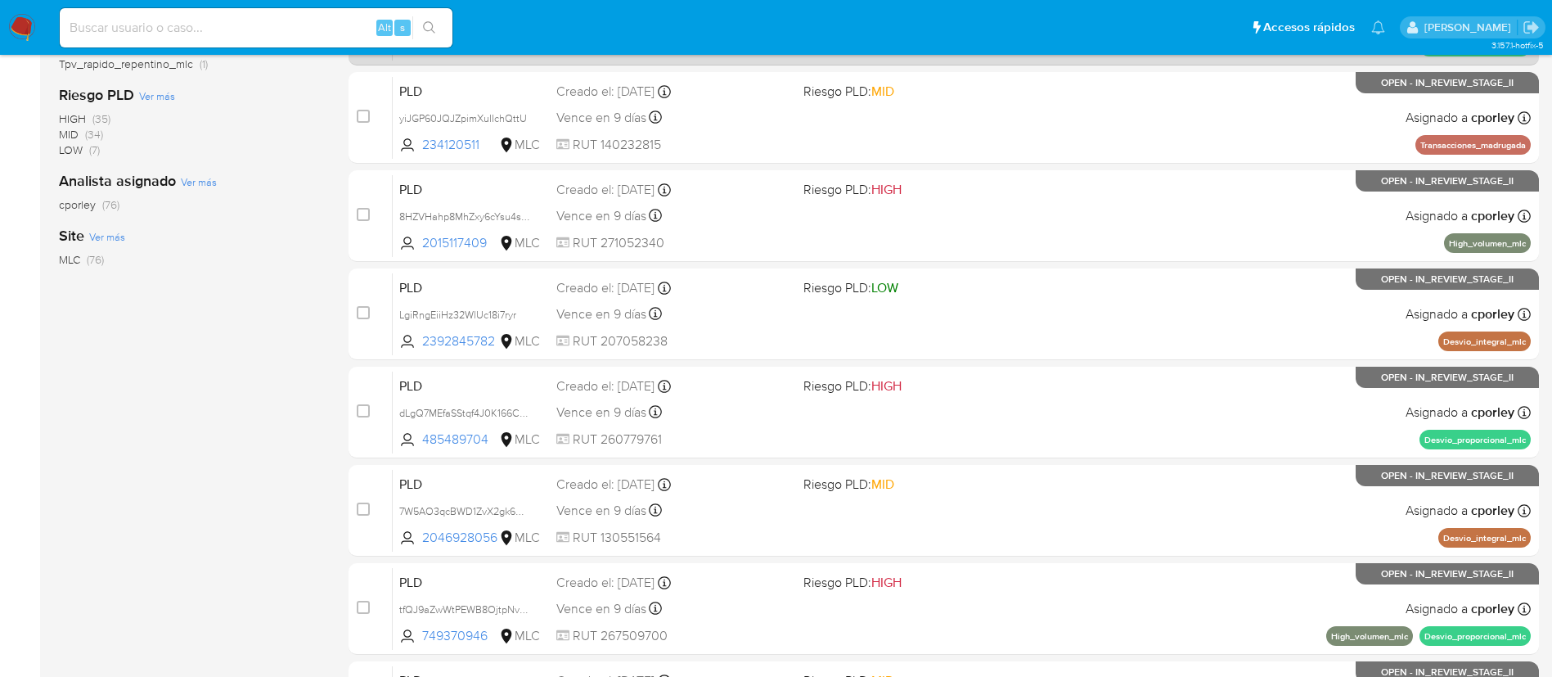
scroll to position [615, 0]
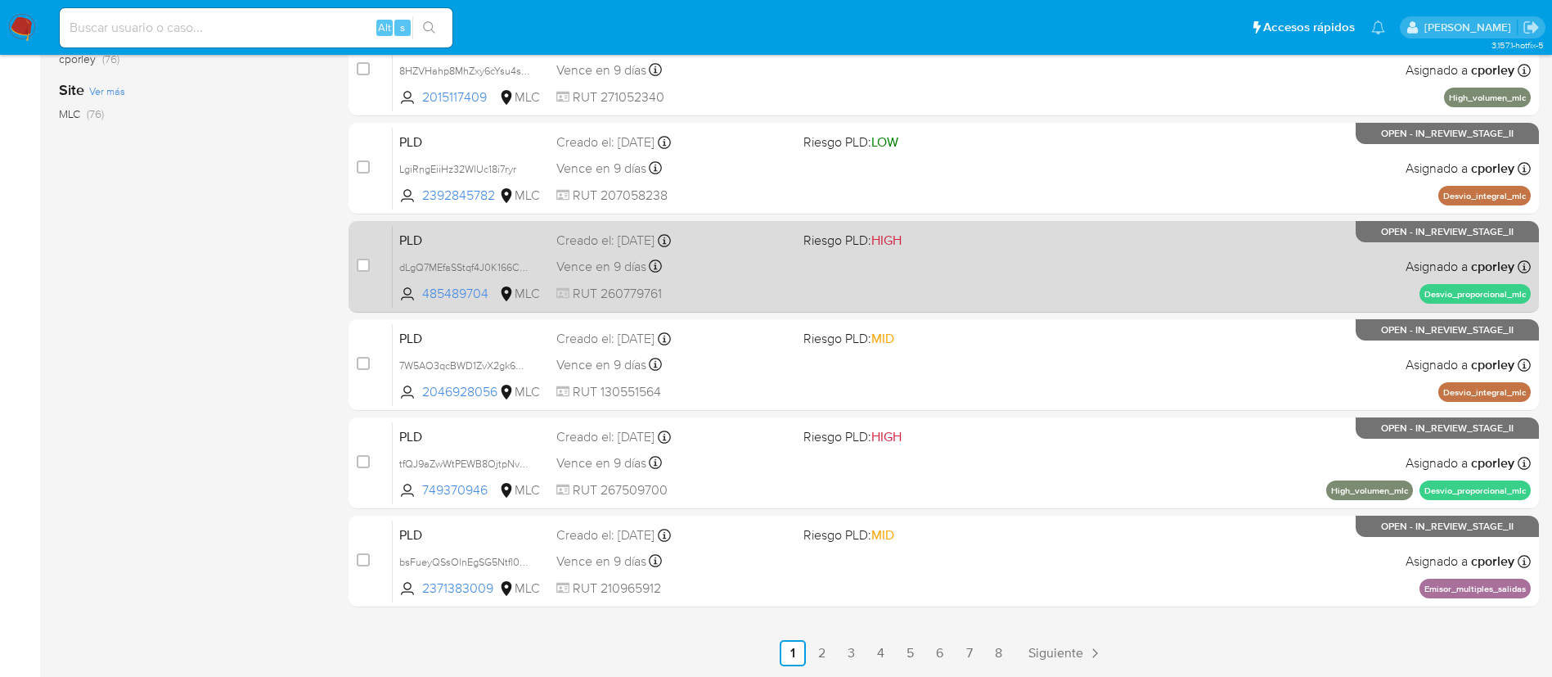
click at [365, 271] on input "checkbox" at bounding box center [363, 265] width 13 height 13
checkbox input "true"
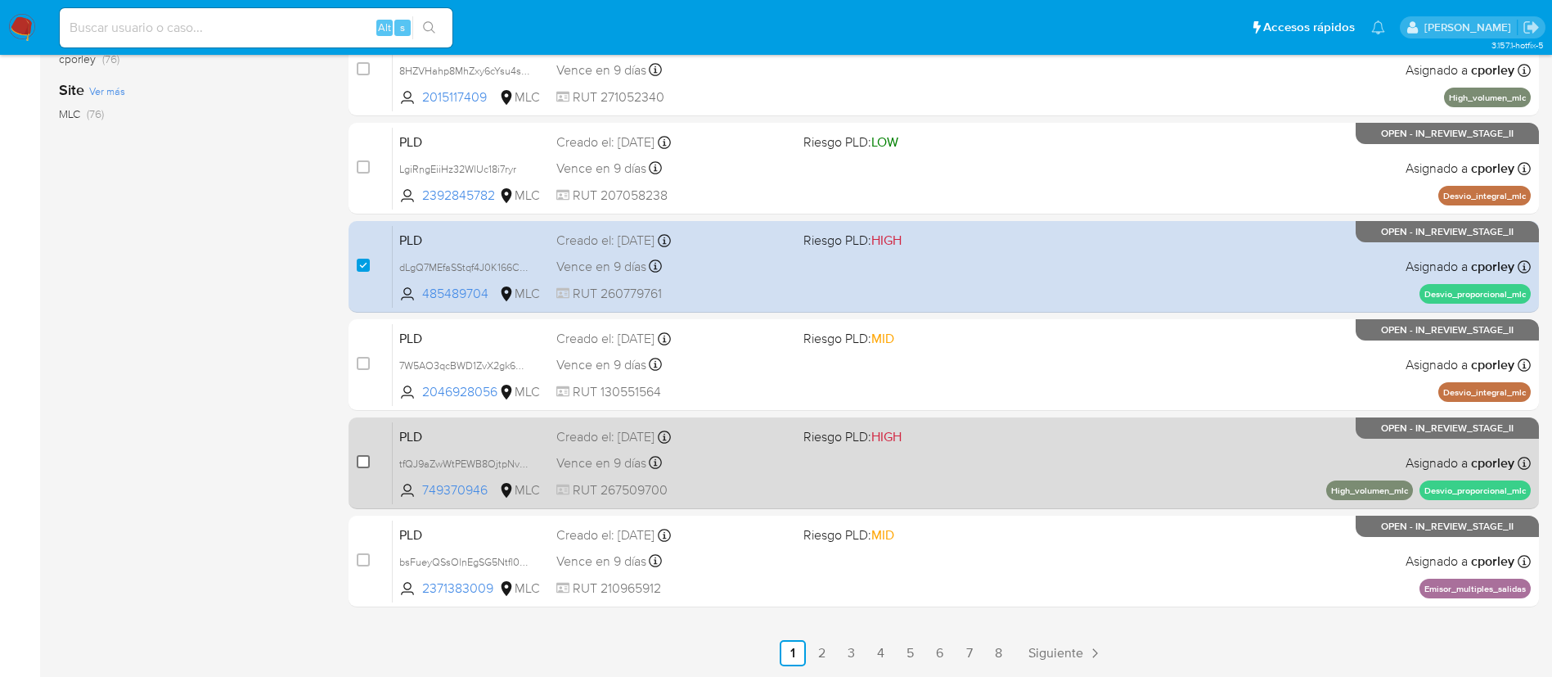
click at [365, 460] on input "checkbox" at bounding box center [363, 461] width 13 height 13
checkbox input "true"
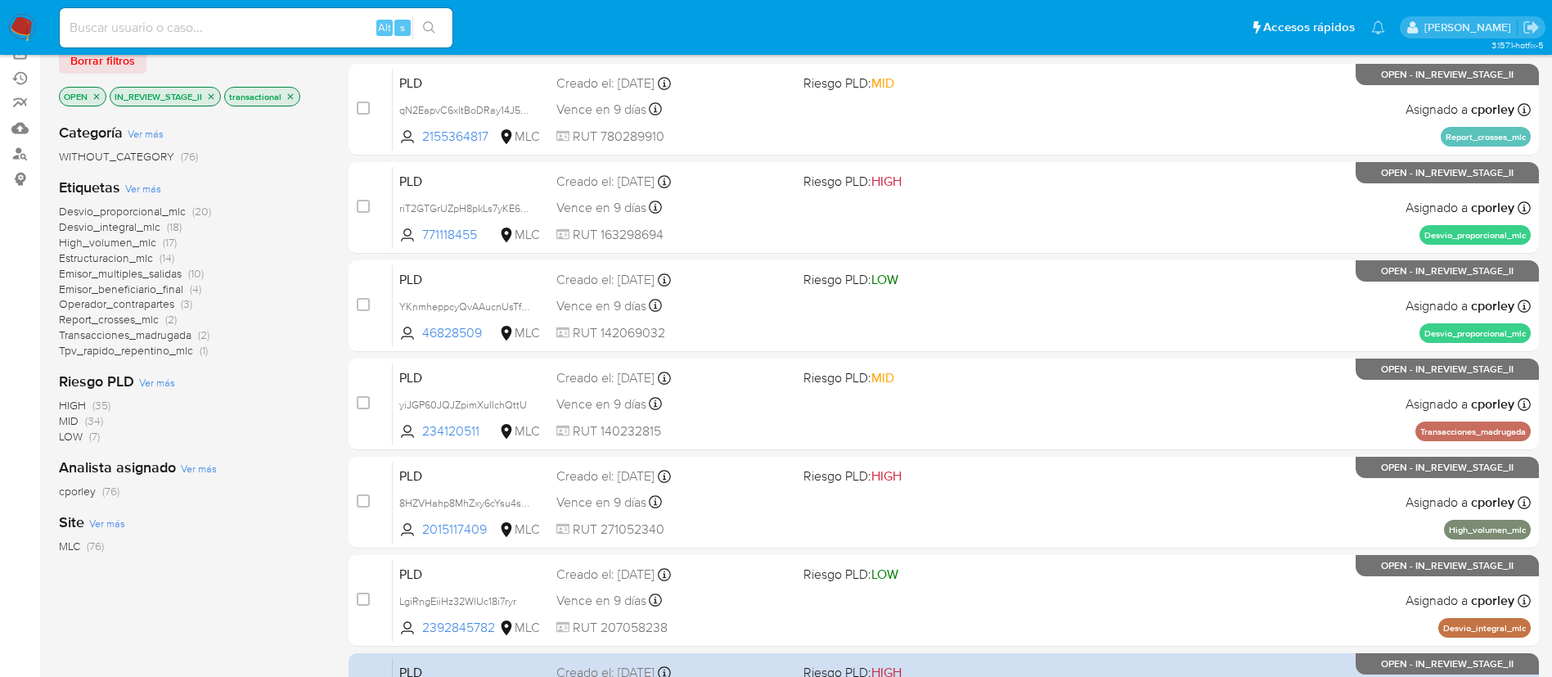
scroll to position [182, 0]
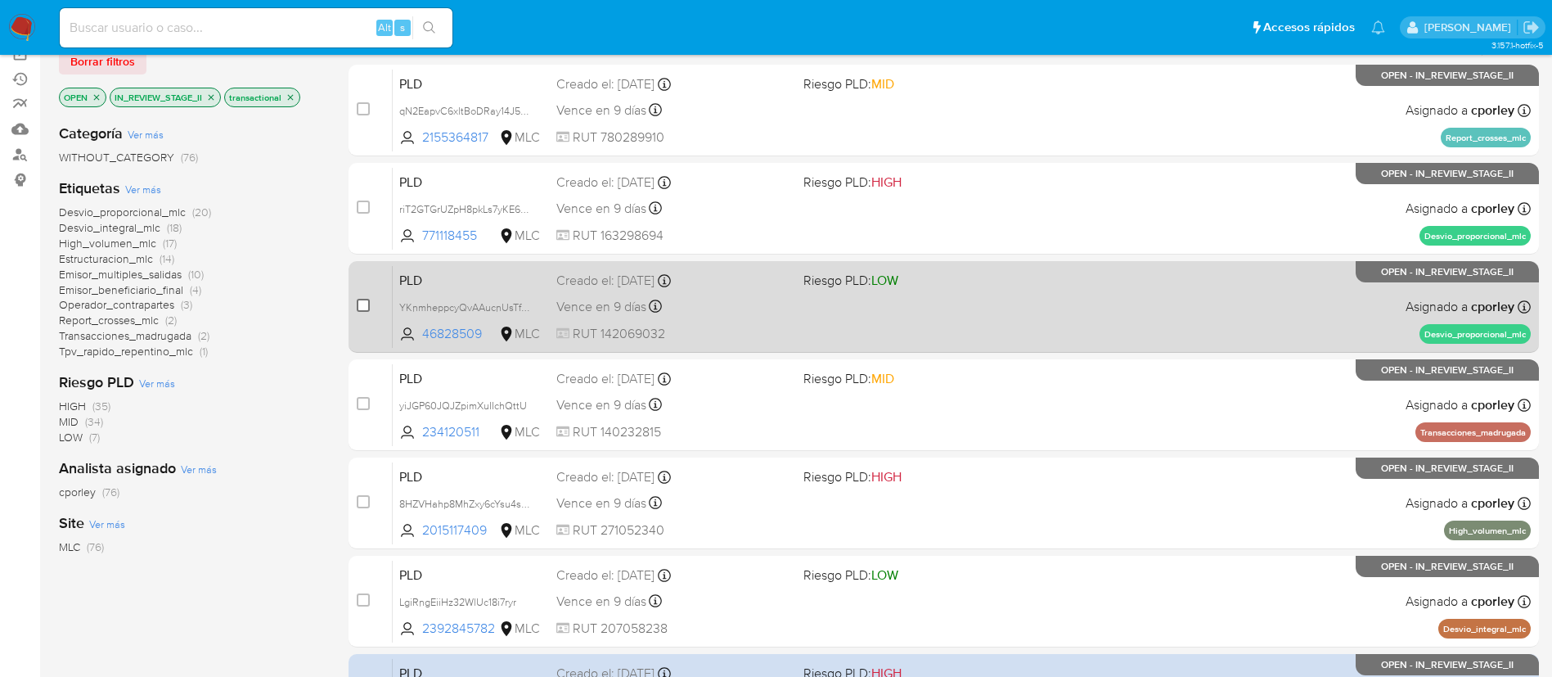
click at [367, 307] on input "checkbox" at bounding box center [363, 305] width 13 height 13
checkbox input "true"
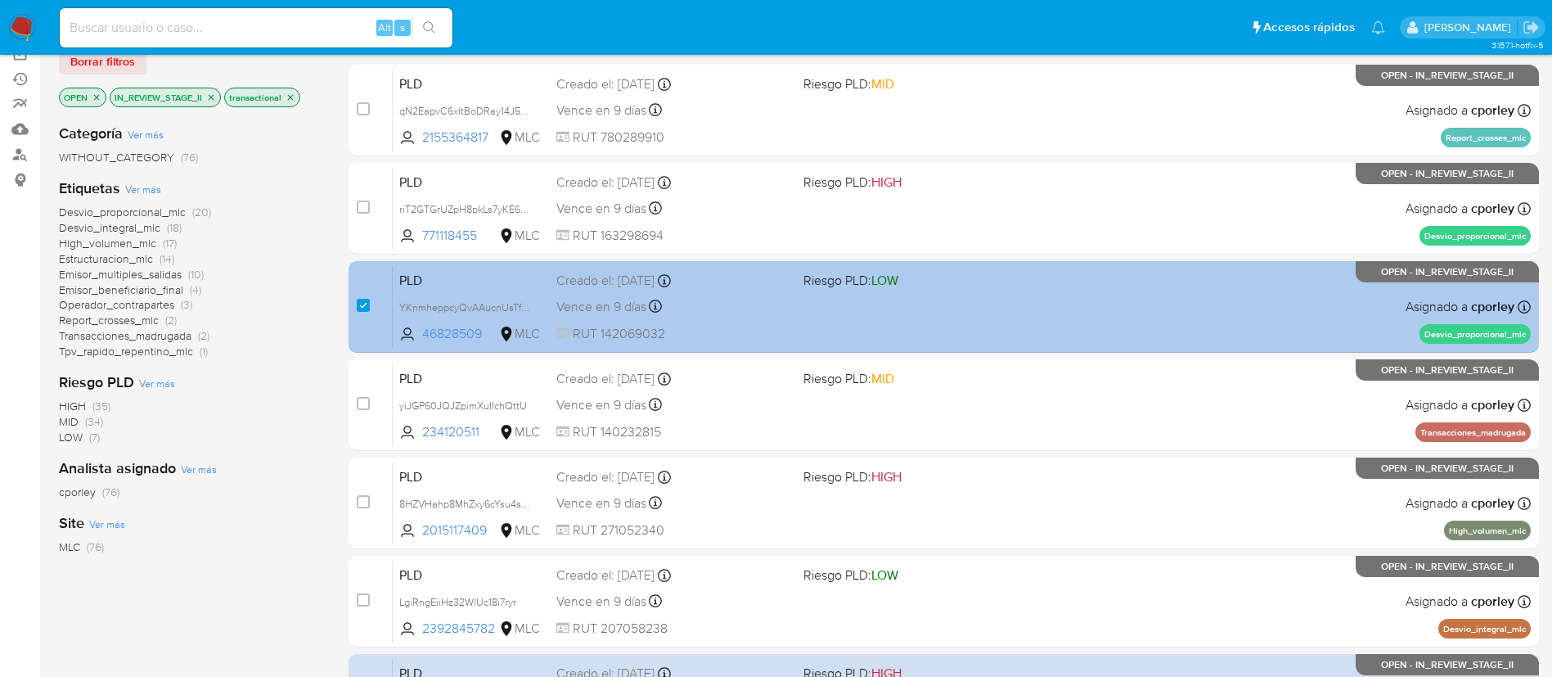
scroll to position [0, 0]
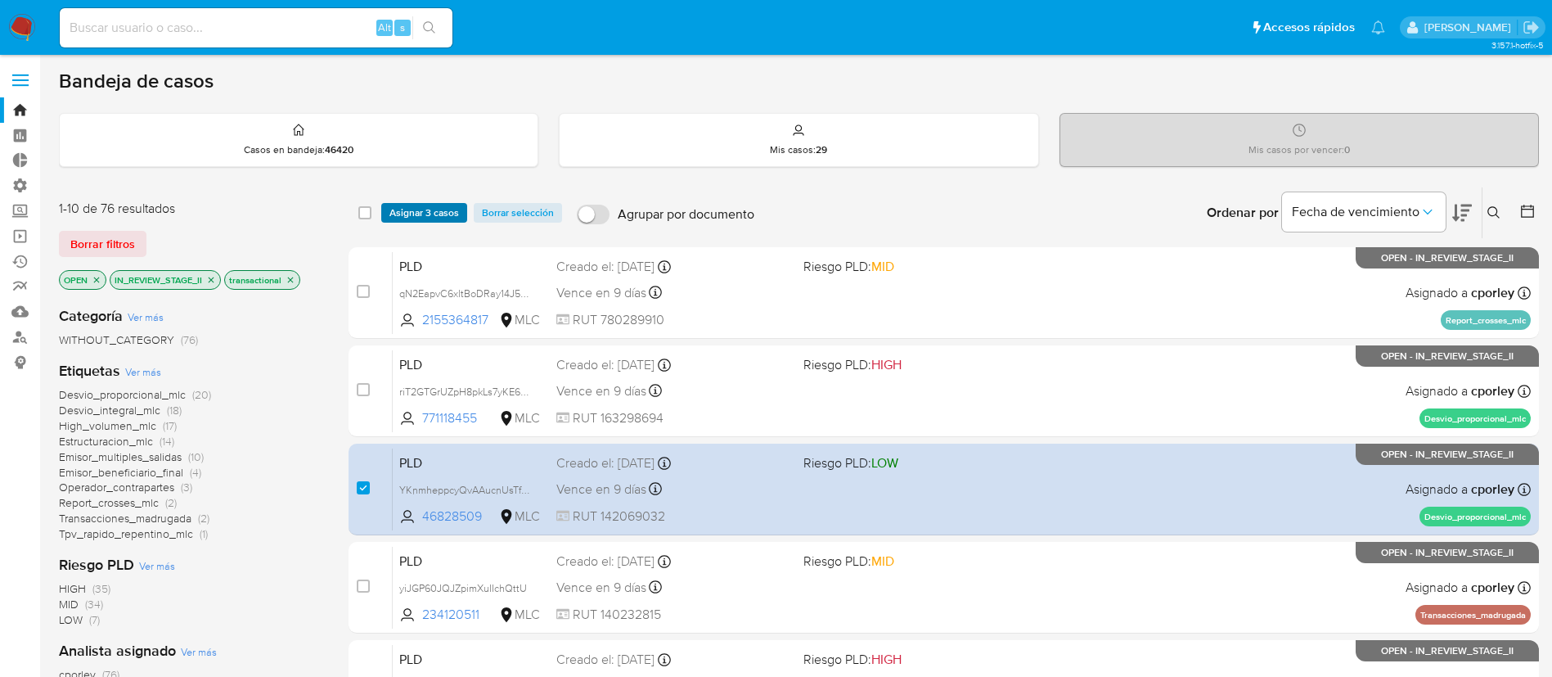
click at [455, 210] on span "Asignar 3 casos" at bounding box center [424, 213] width 70 height 16
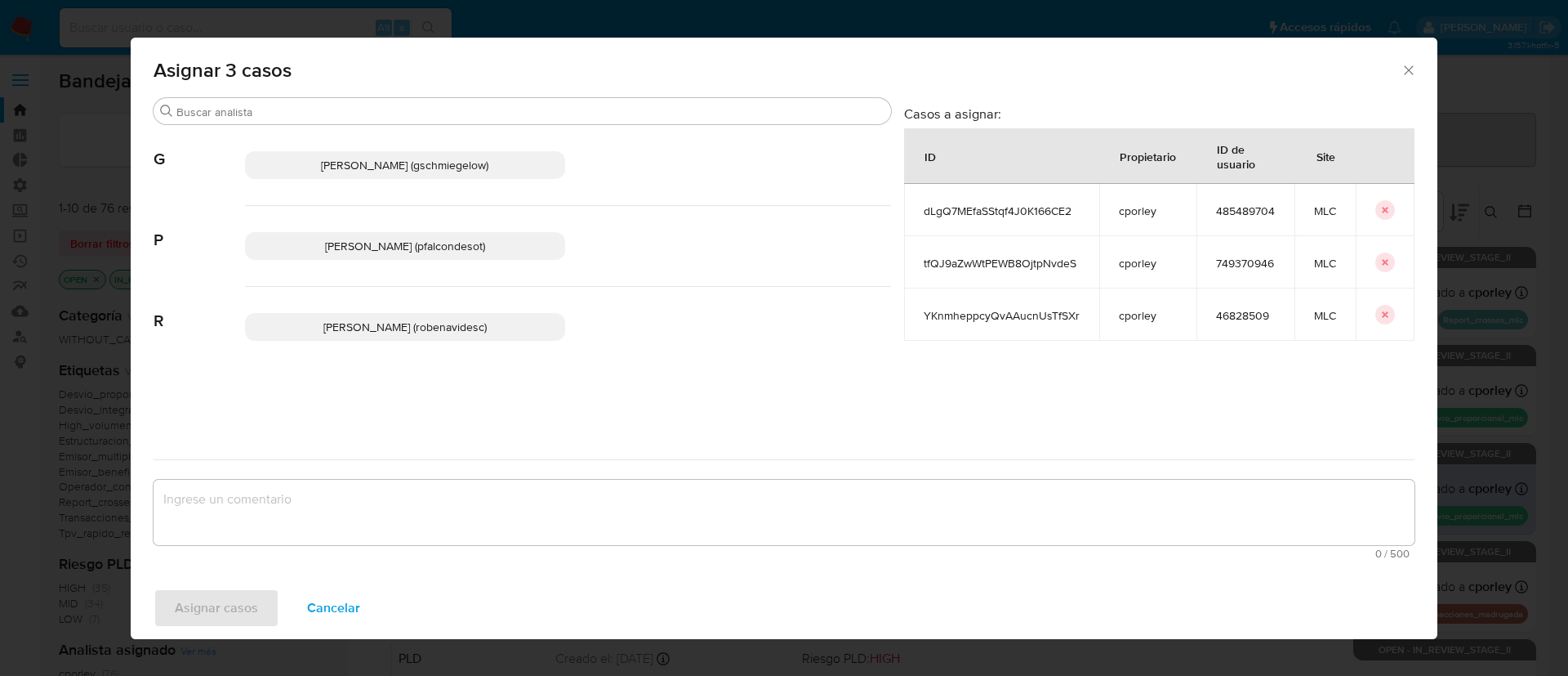
click at [478, 254] on p "Paloma Alejandra Falcon De Soto (pfalcondesot)" at bounding box center [404, 246] width 320 height 28
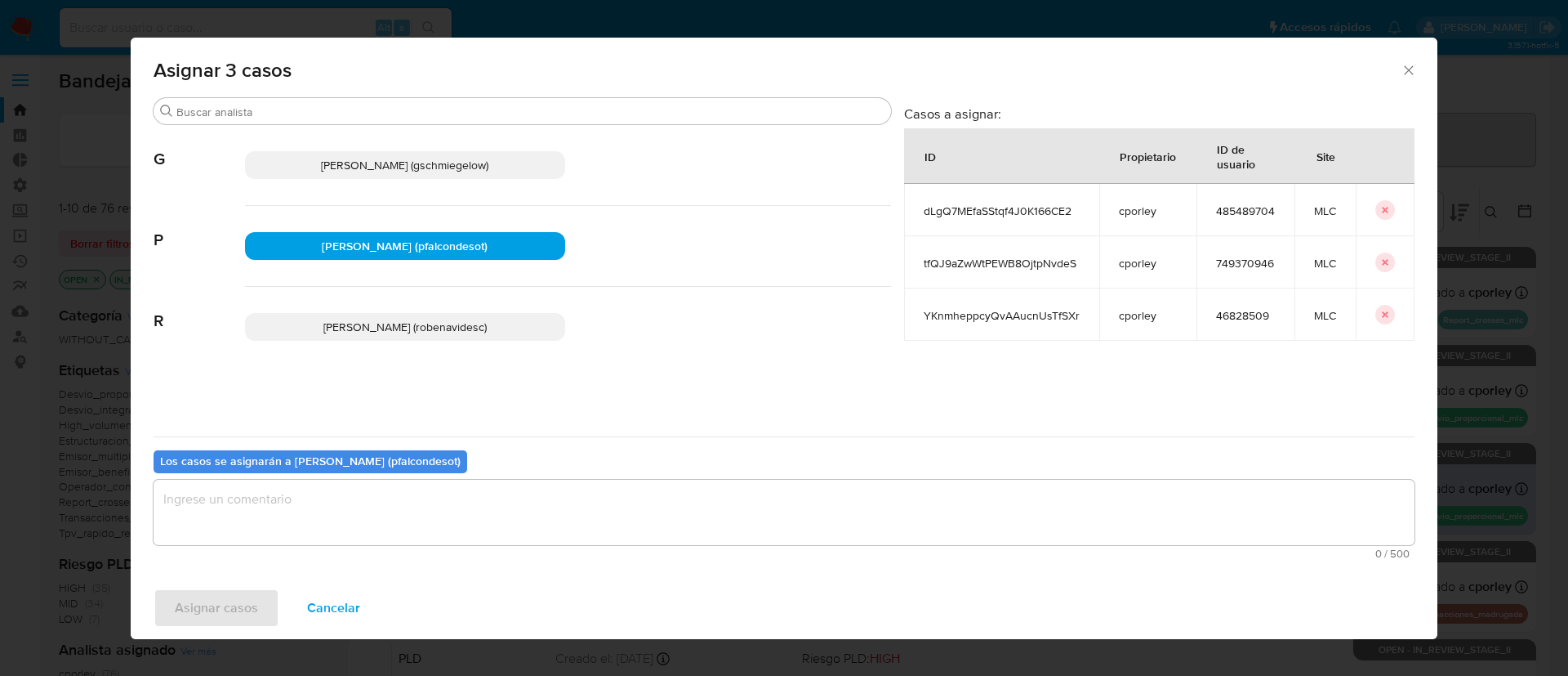
click at [434, 508] on textarea "assign-modal" at bounding box center [784, 511] width 1261 height 65
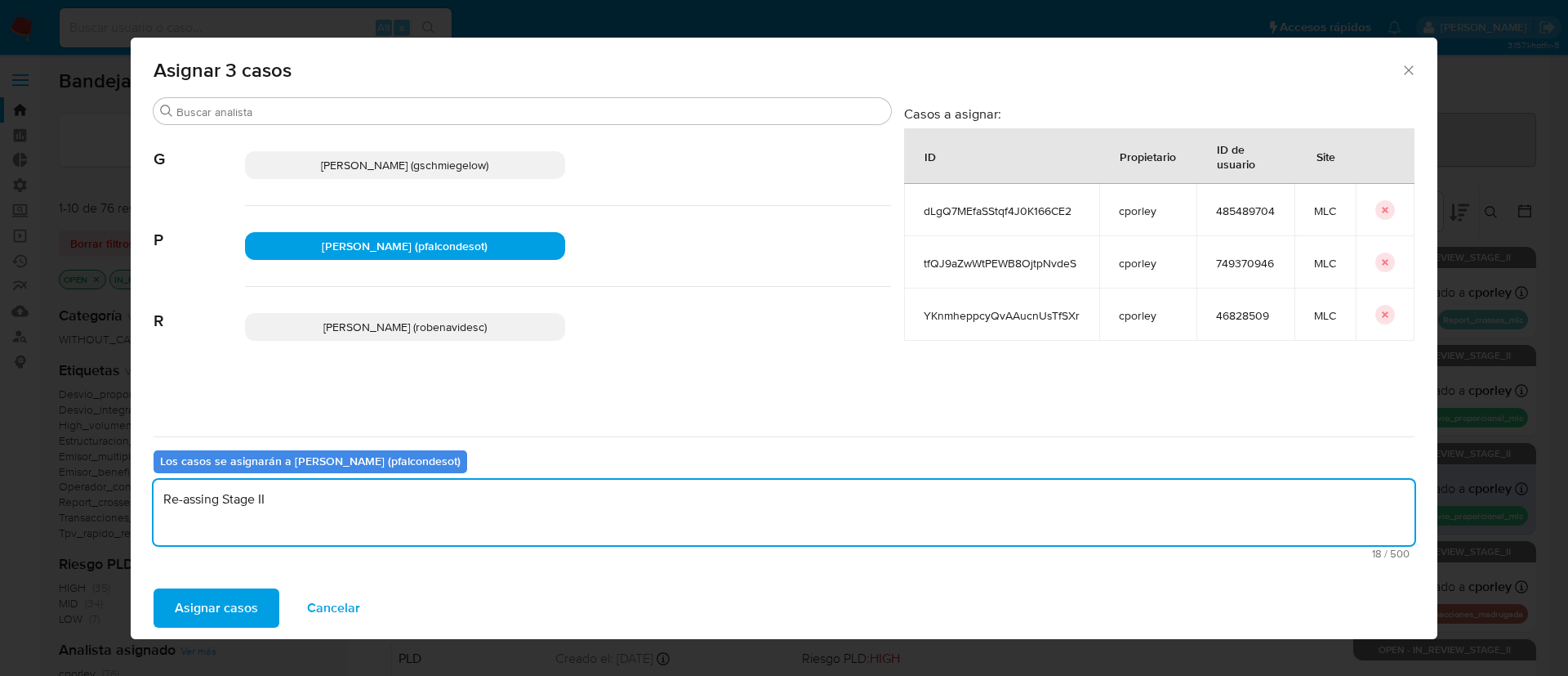
click at [202, 499] on textarea "Re-assing Stage II" at bounding box center [784, 511] width 1261 height 65
click at [419, 493] on textarea "Re-assign Stage II" at bounding box center [784, 511] width 1261 height 65
type textarea "Re-assign Stage II"
click at [232, 621] on span "Asignar casos" at bounding box center [216, 608] width 83 height 36
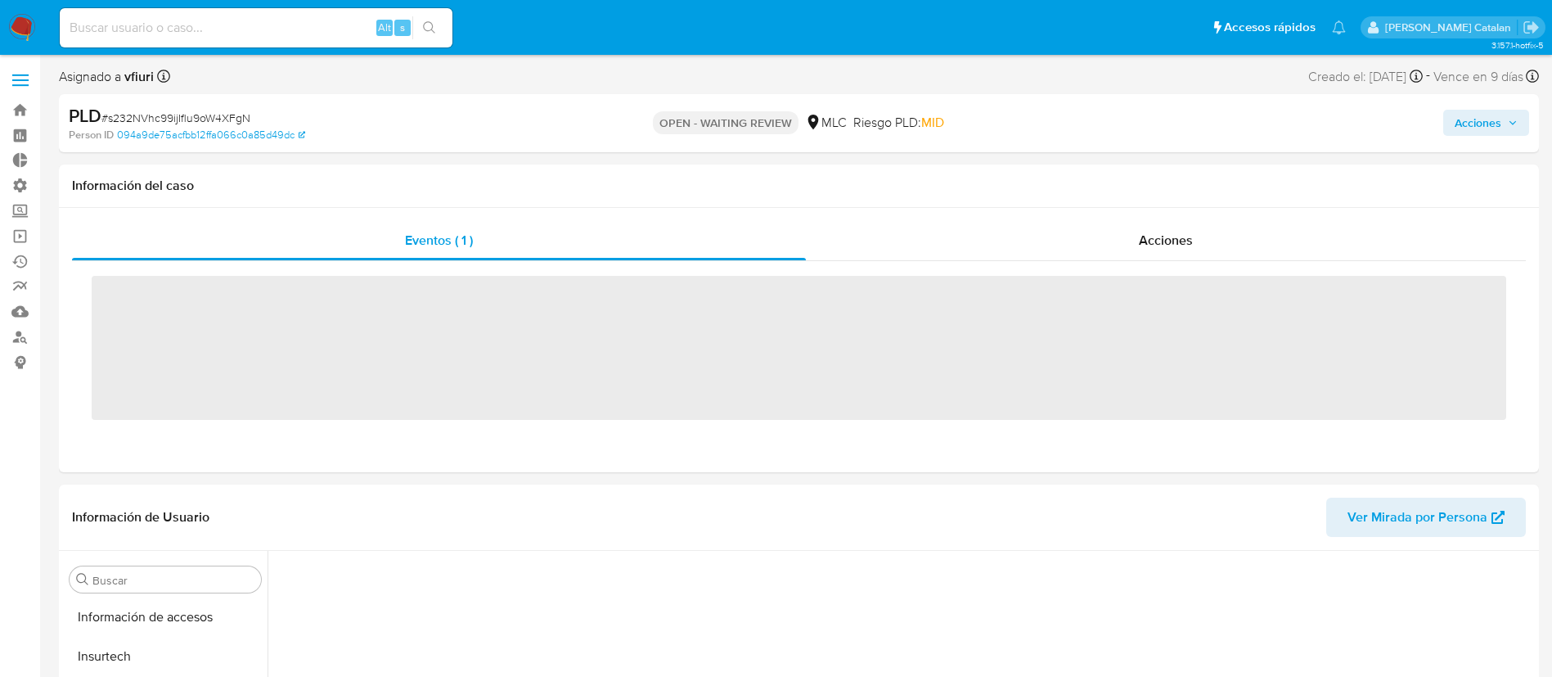
scroll to position [691, 0]
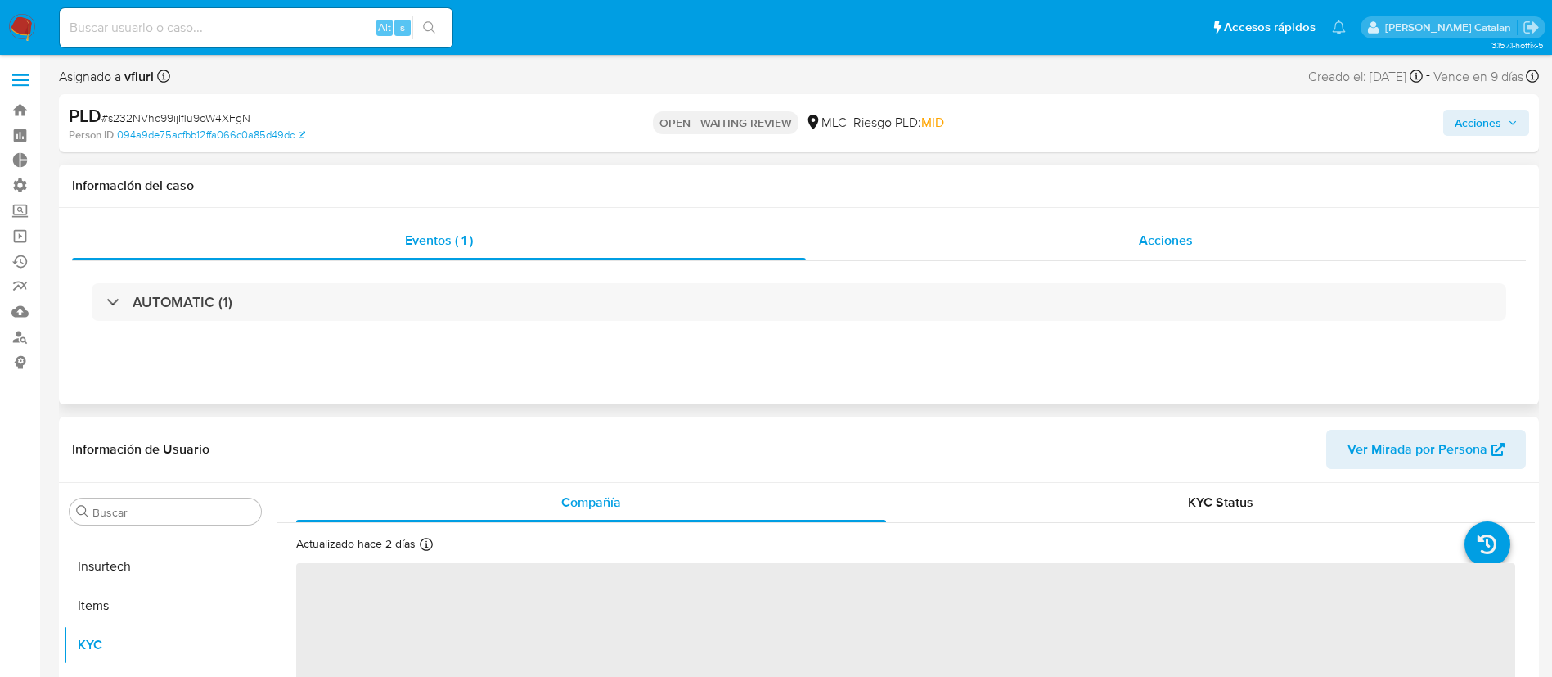
click at [1135, 234] on div "Acciones" at bounding box center [1166, 240] width 720 height 39
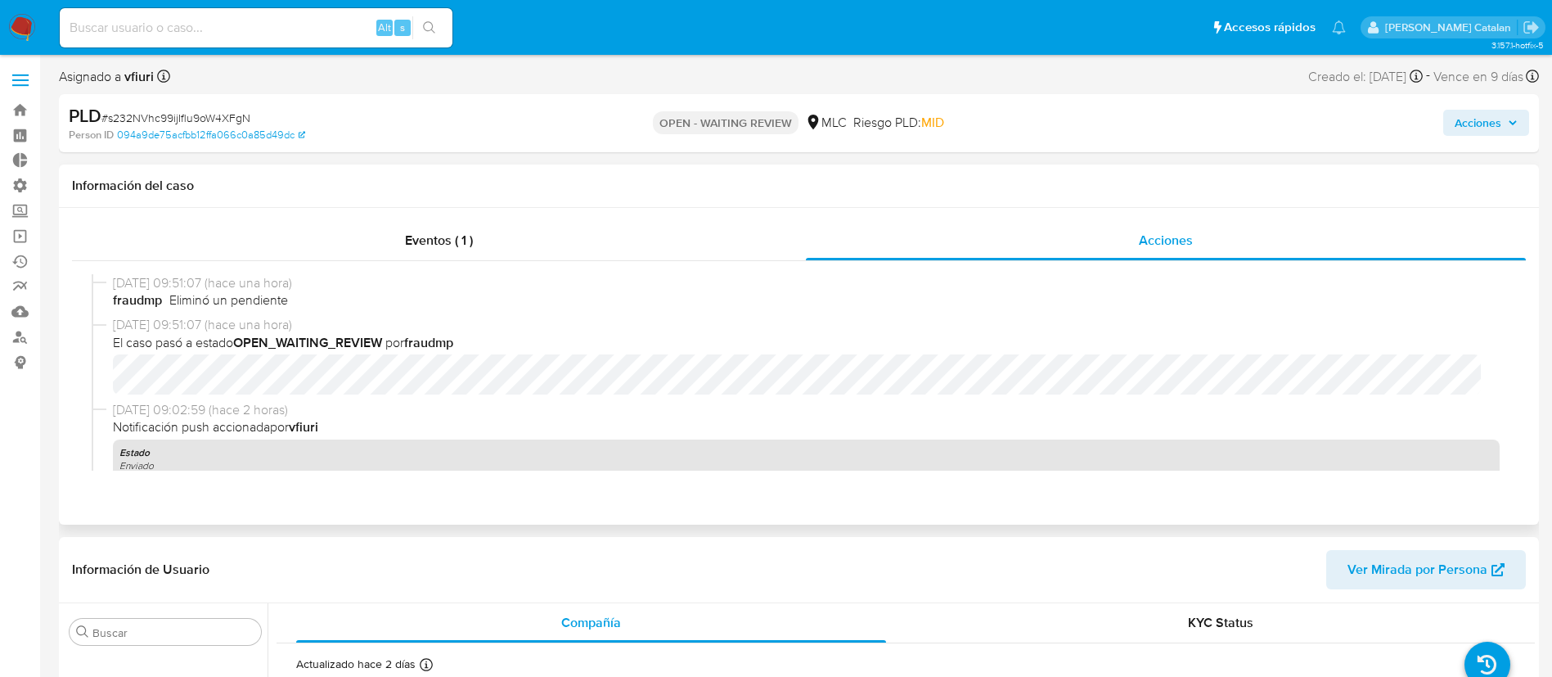
select select "10"
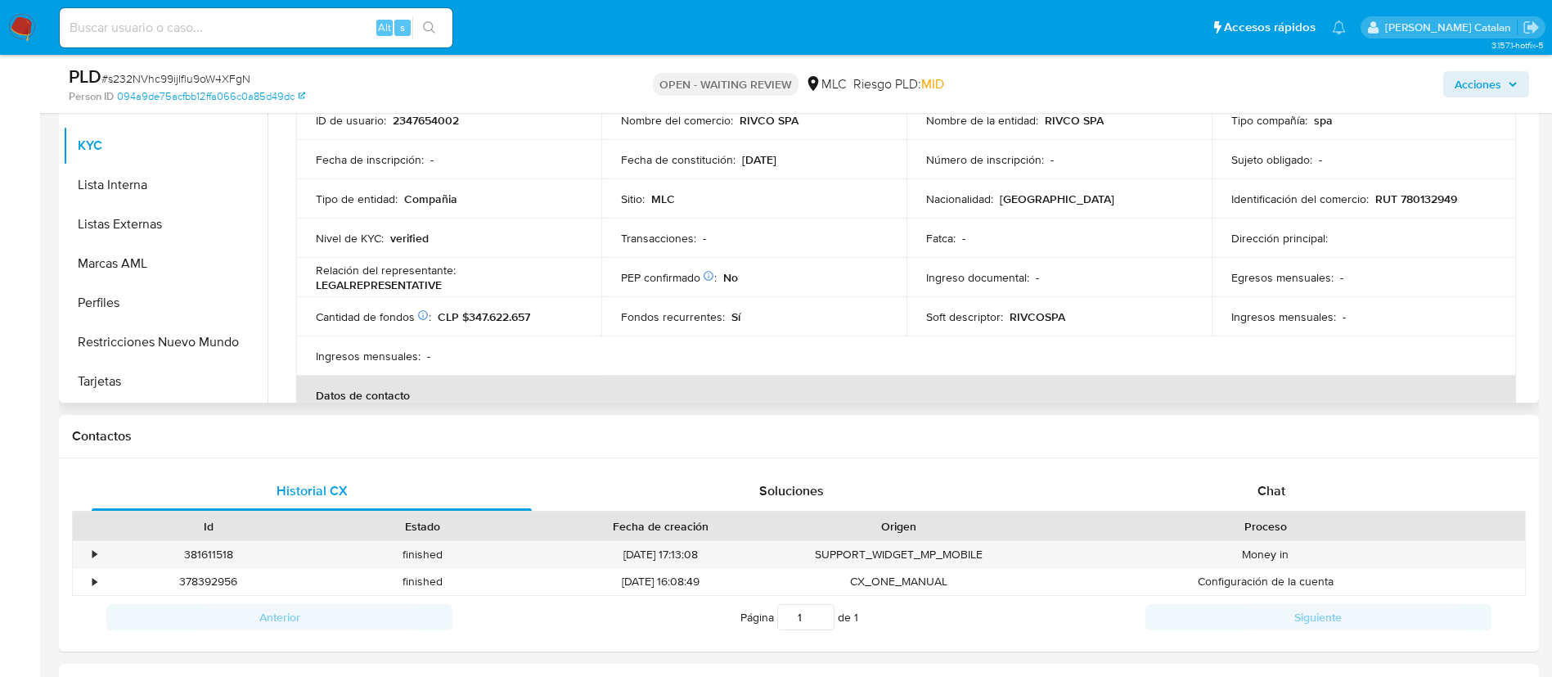
scroll to position [562, 0]
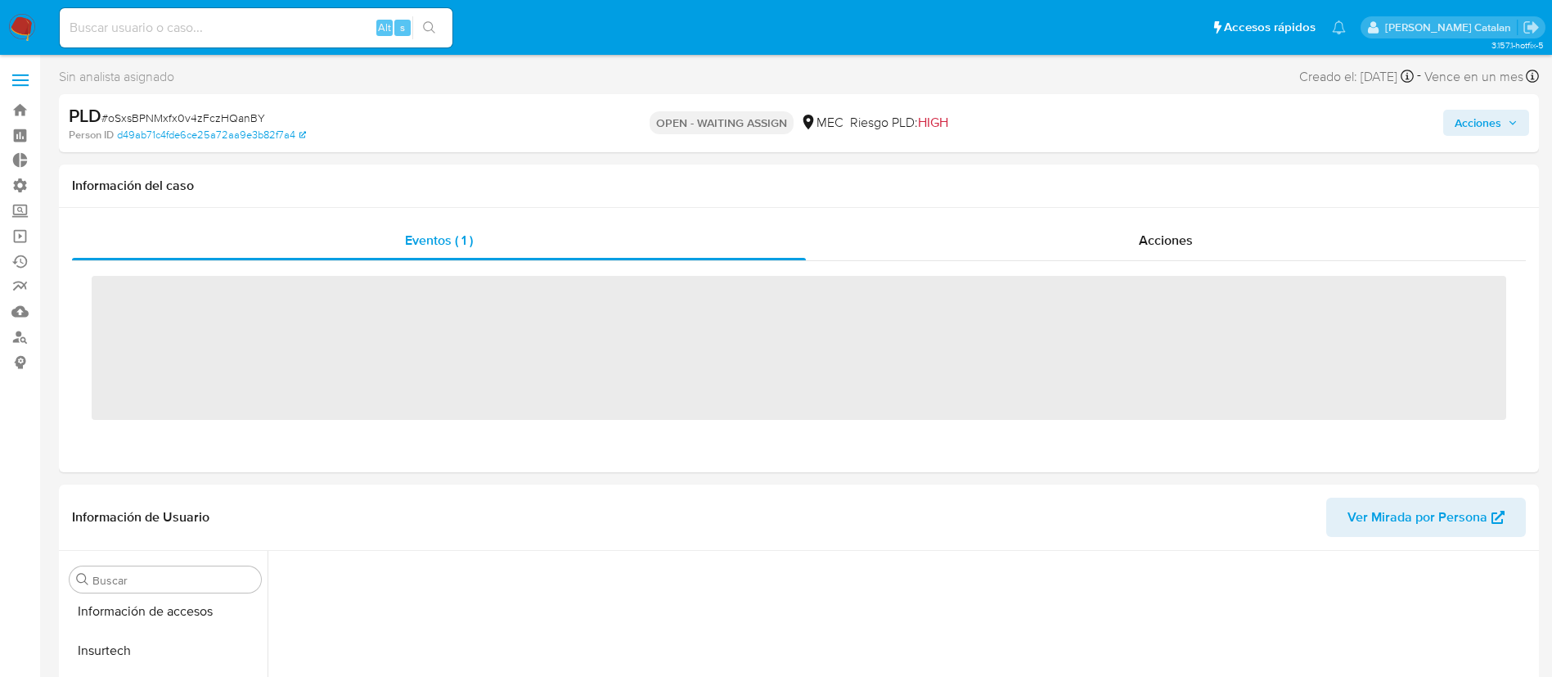
scroll to position [691, 0]
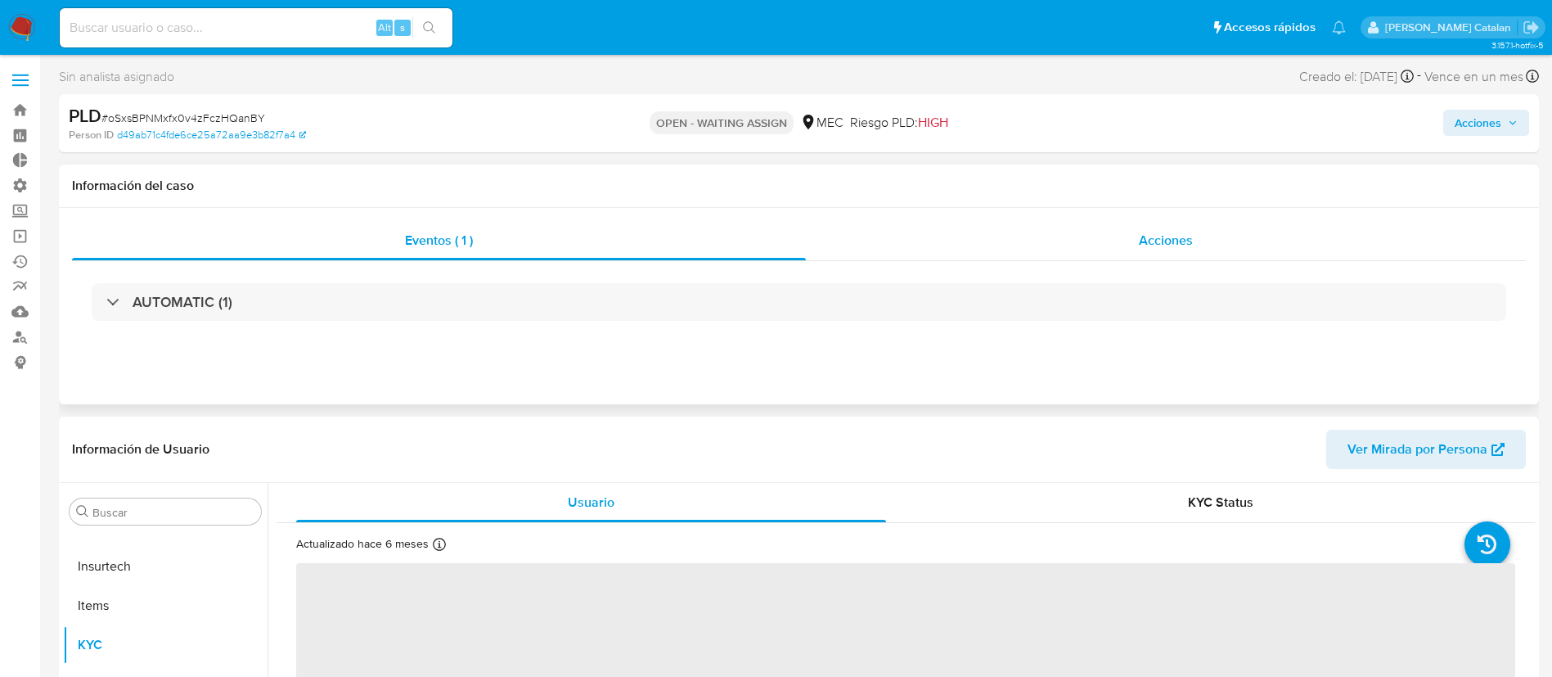
click at [1172, 231] on span "Acciones" at bounding box center [1166, 240] width 54 height 19
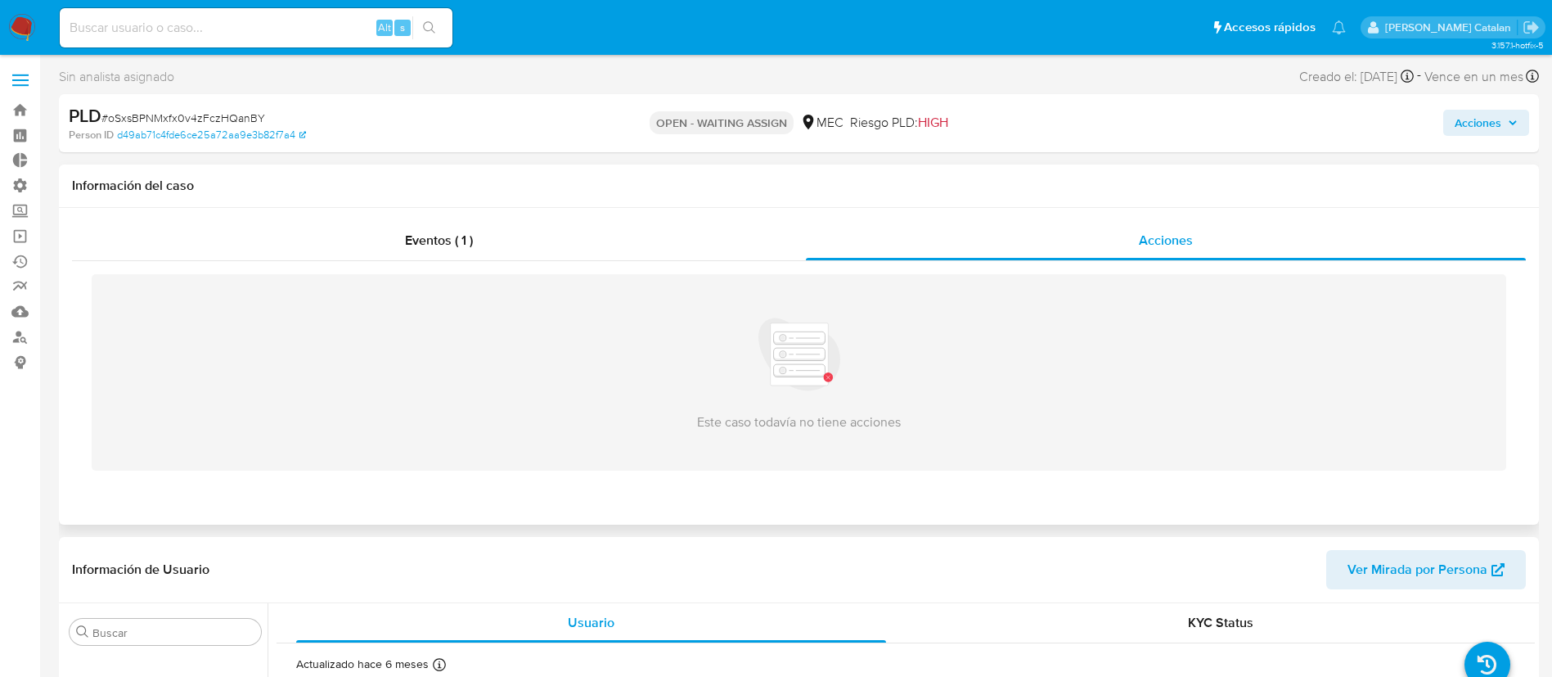
select select "10"
click at [646, 233] on div "Eventos ( 1 )" at bounding box center [439, 240] width 734 height 39
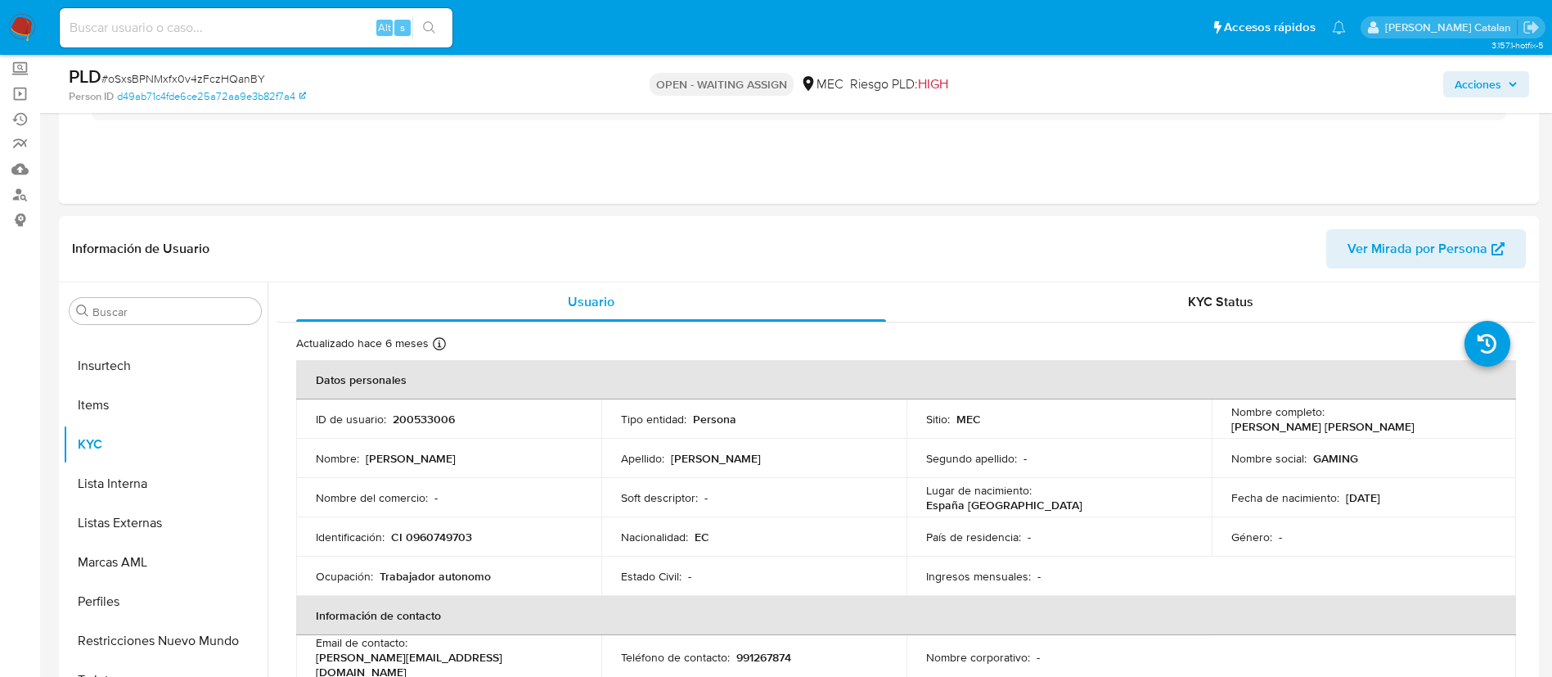
scroll to position [133, 0]
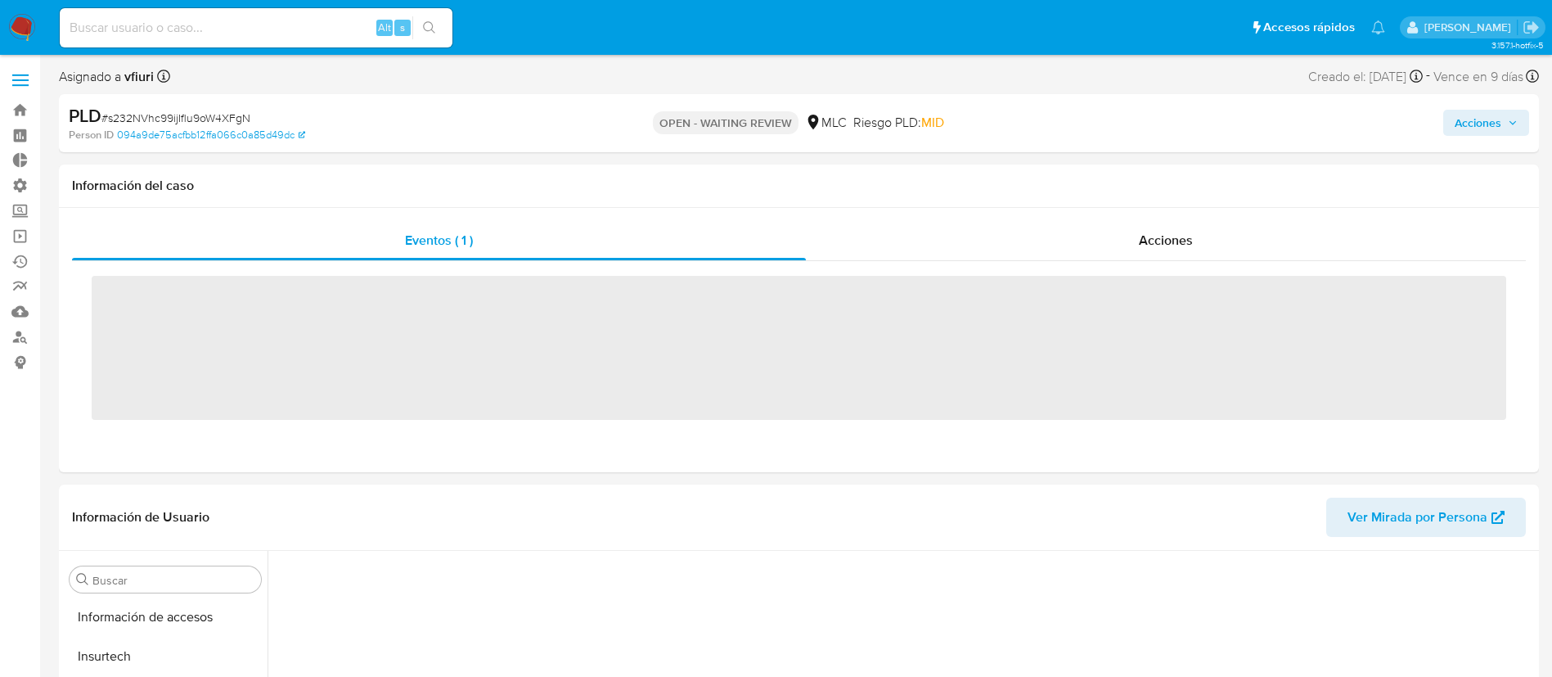
scroll to position [691, 0]
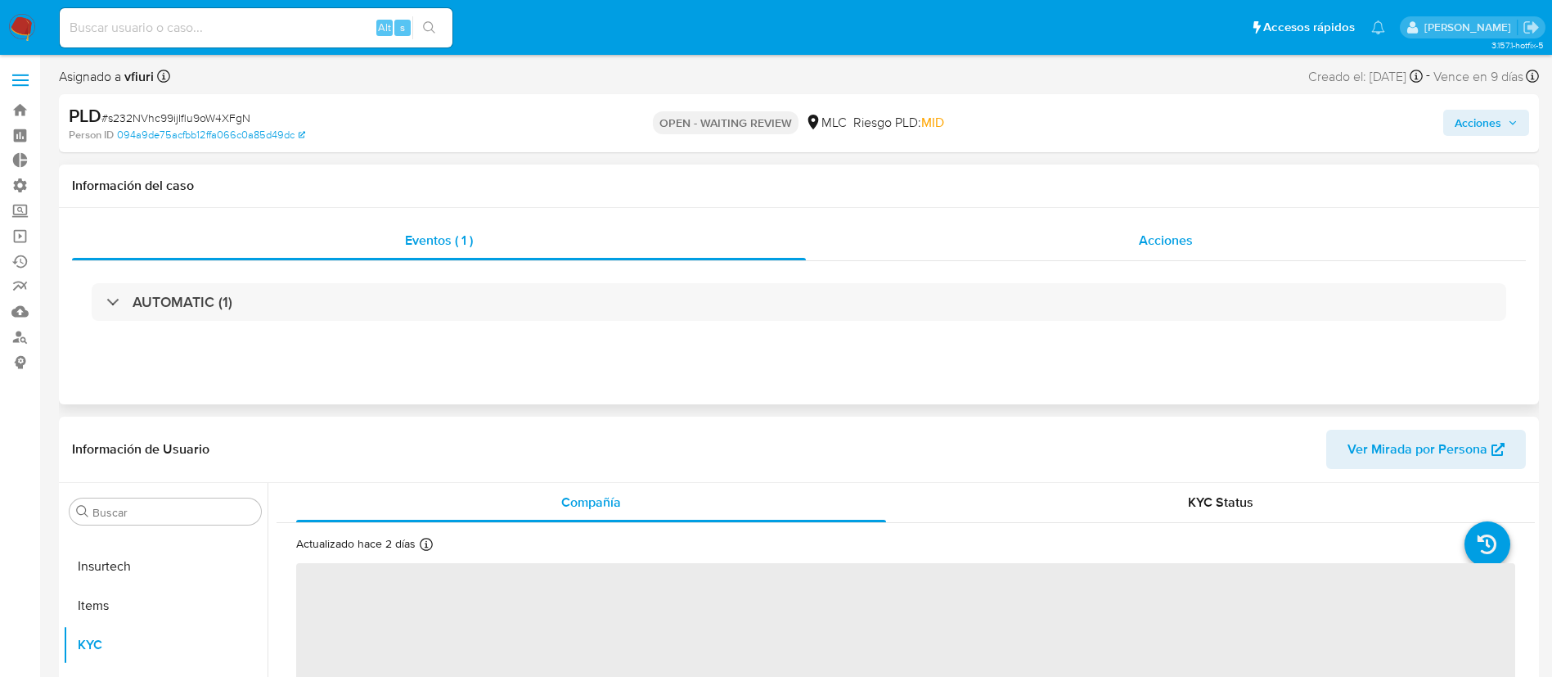
click at [1150, 244] on span "Acciones" at bounding box center [1166, 240] width 54 height 19
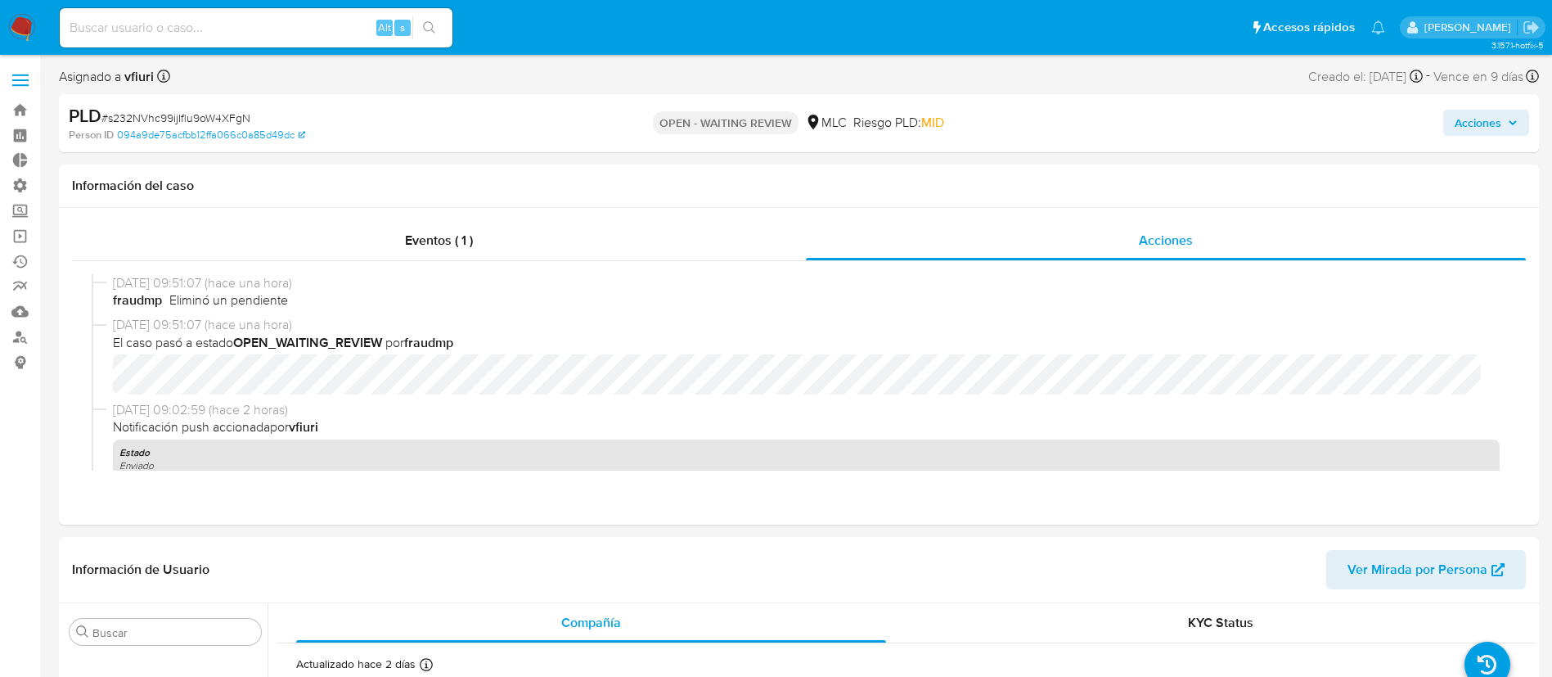
select select "10"
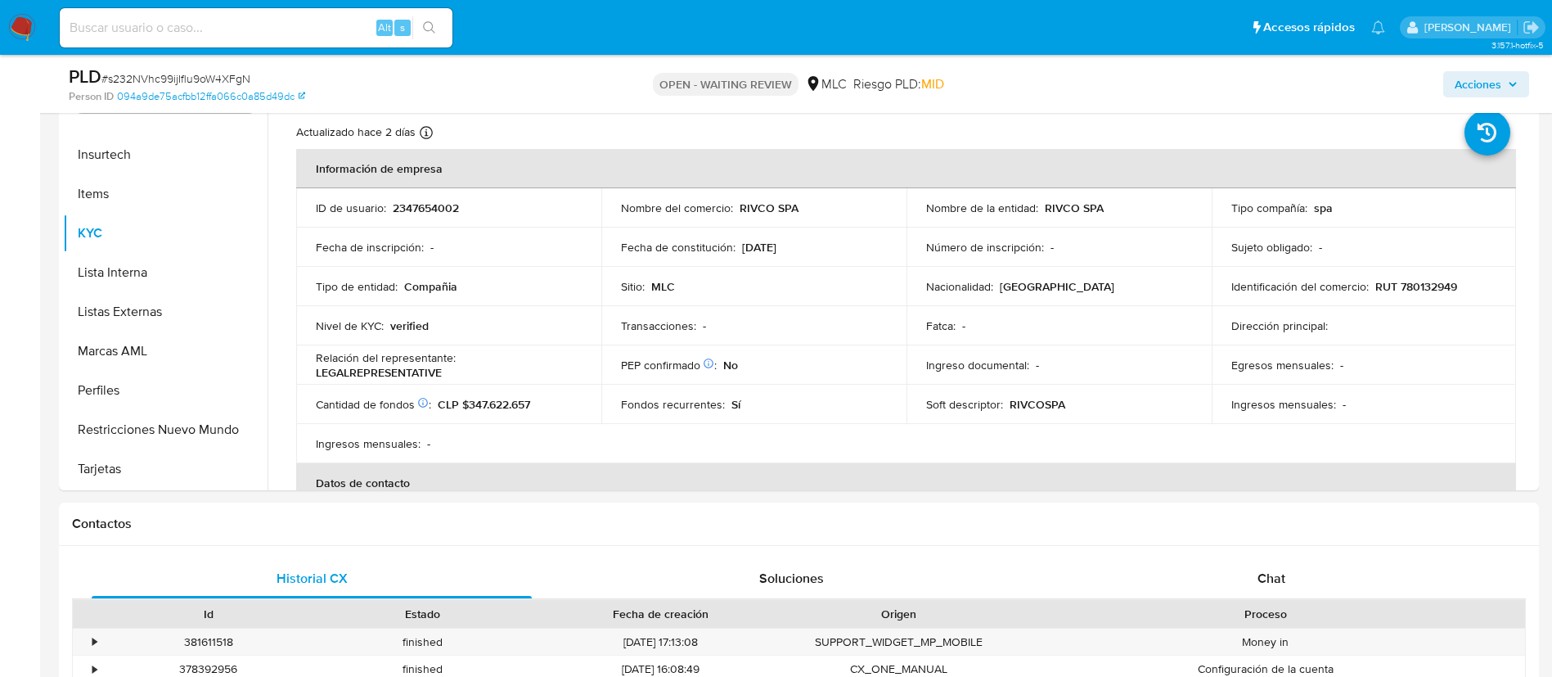
scroll to position [414, 0]
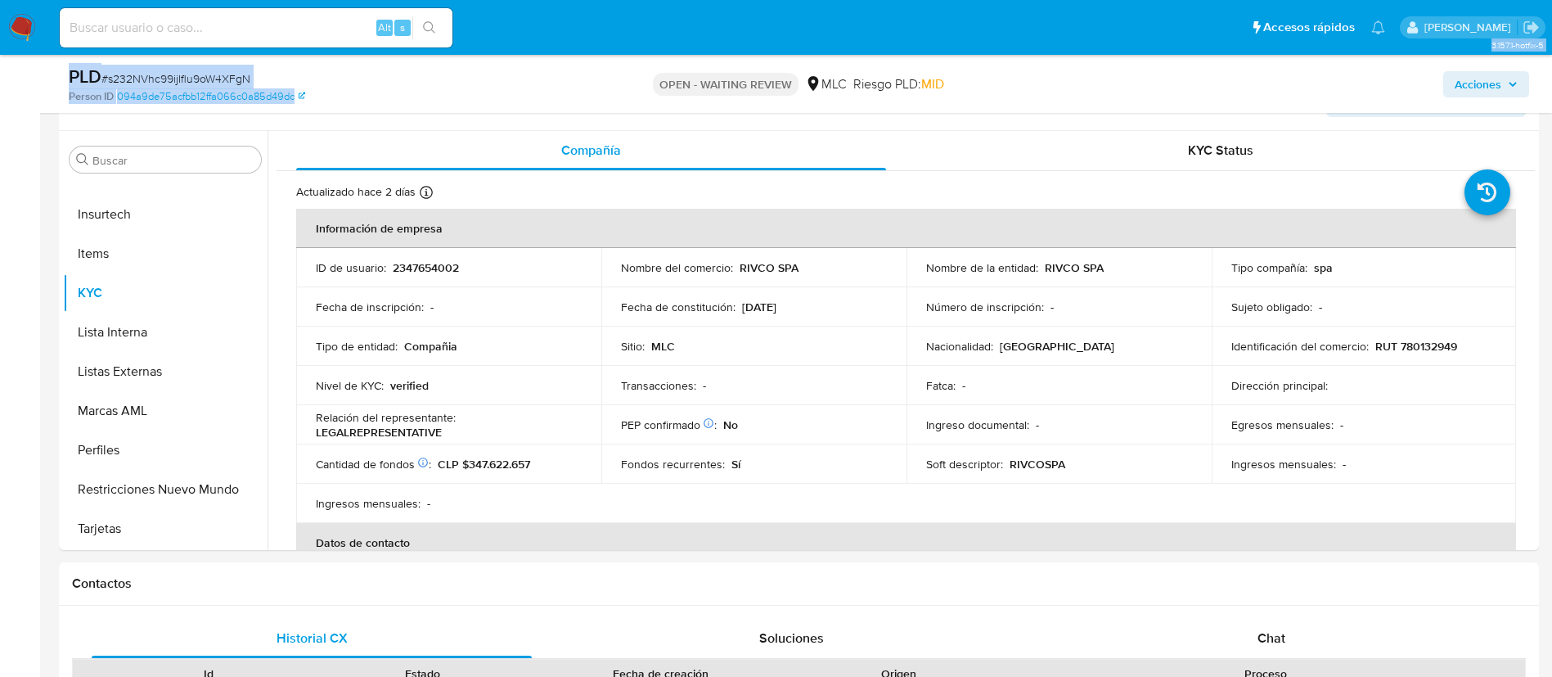
drag, startPoint x: 339, startPoint y: 107, endPoint x: 0, endPoint y: 88, distance: 339.3
copy section "Consolidado 3.157.1-hotfix-5 Asignado a vfiuri Asignado el: 04/08/2025 09:30:34…"
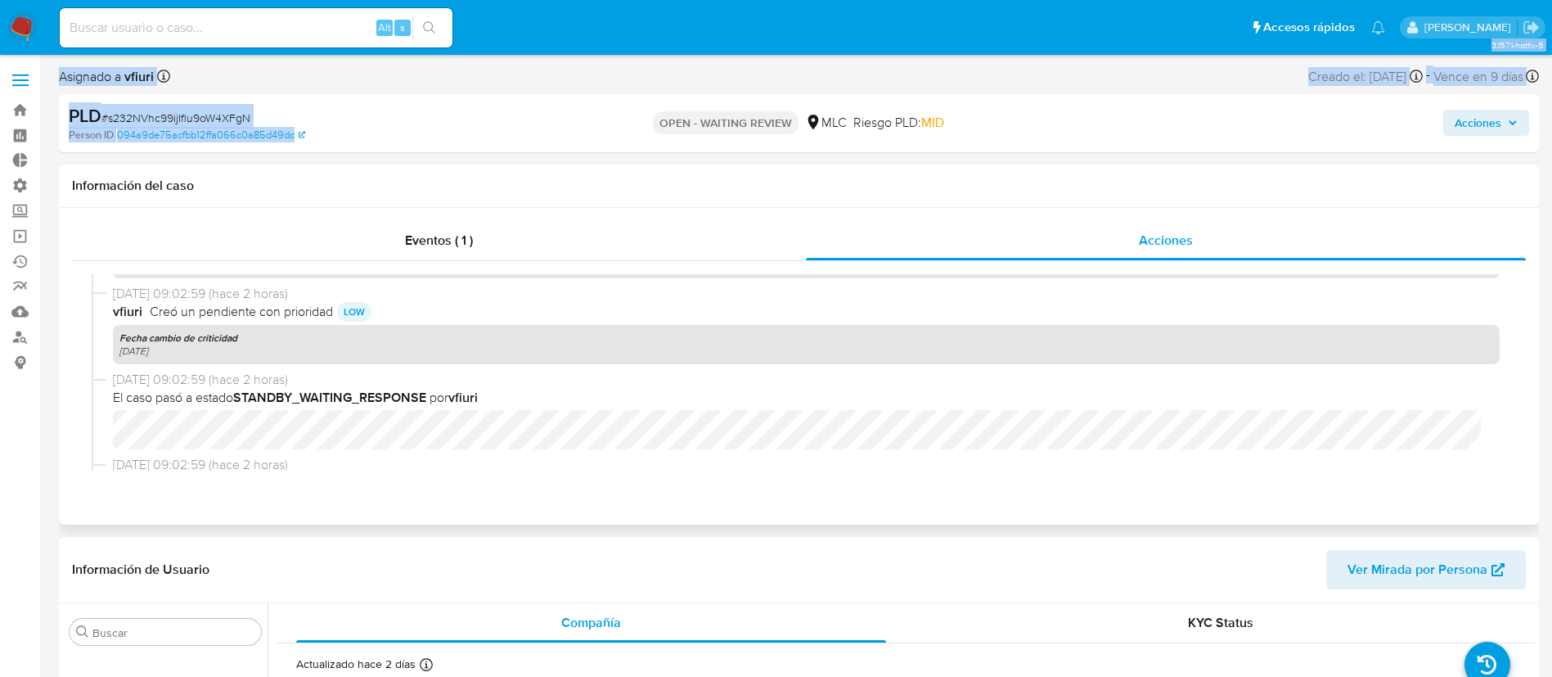
scroll to position [296, 0]
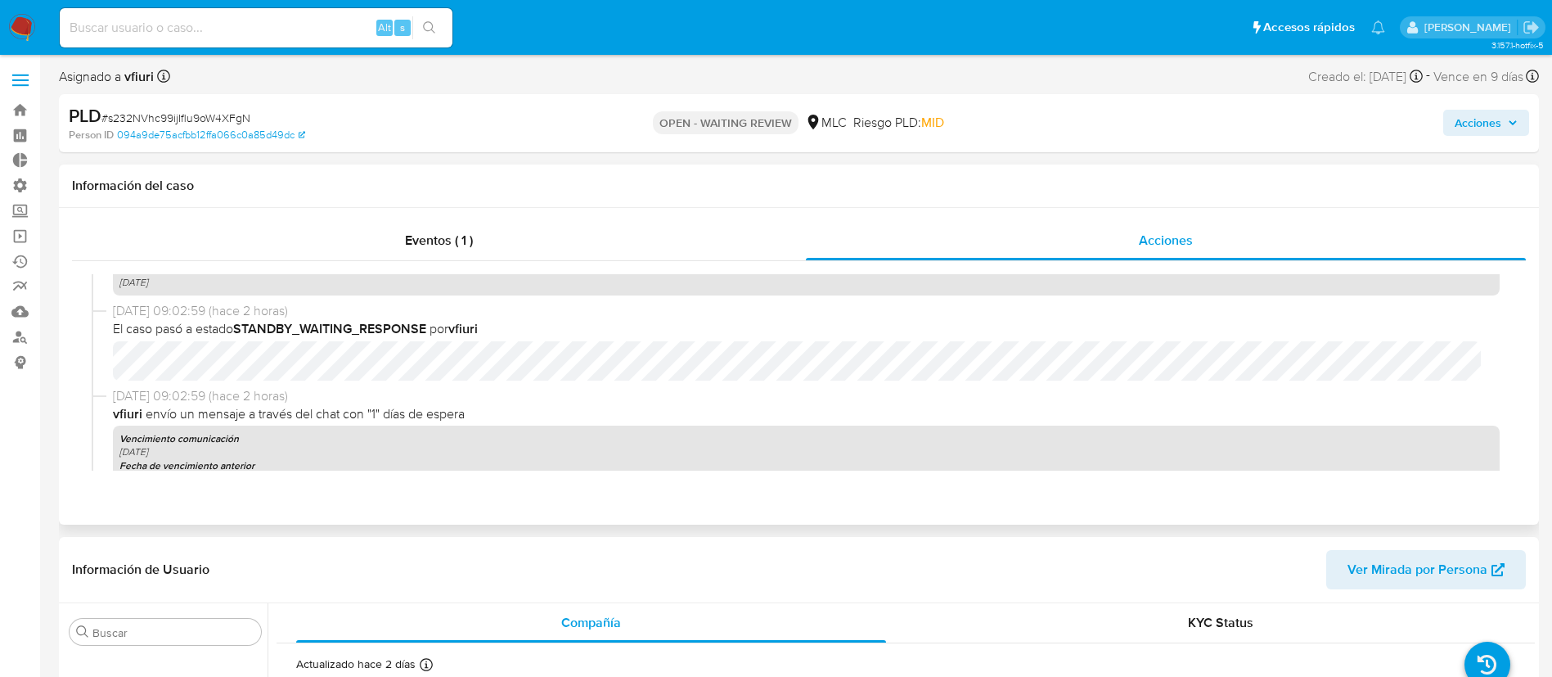
click at [1023, 395] on span "01/09/2025 09:02:59 (hace 2 horas)" at bounding box center [806, 396] width 1387 height 18
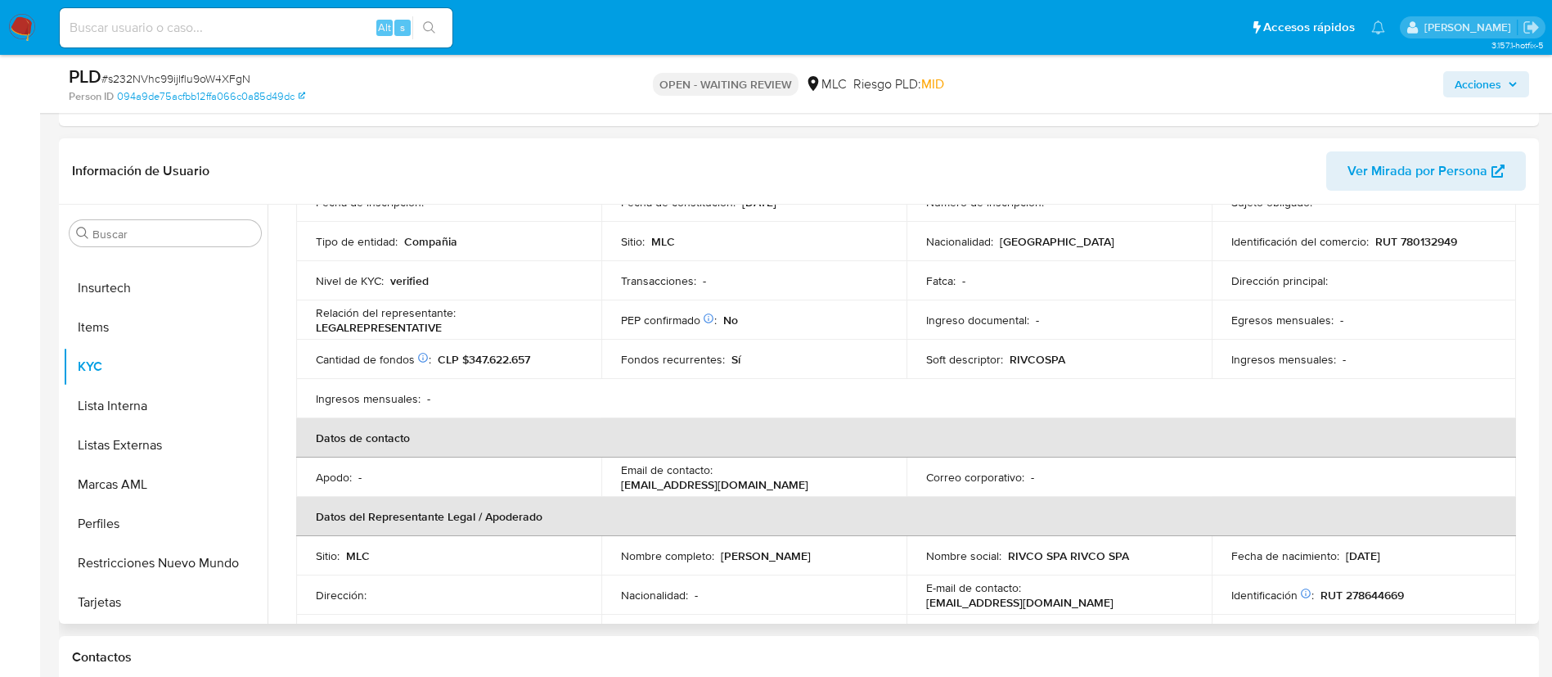
scroll to position [179, 0]
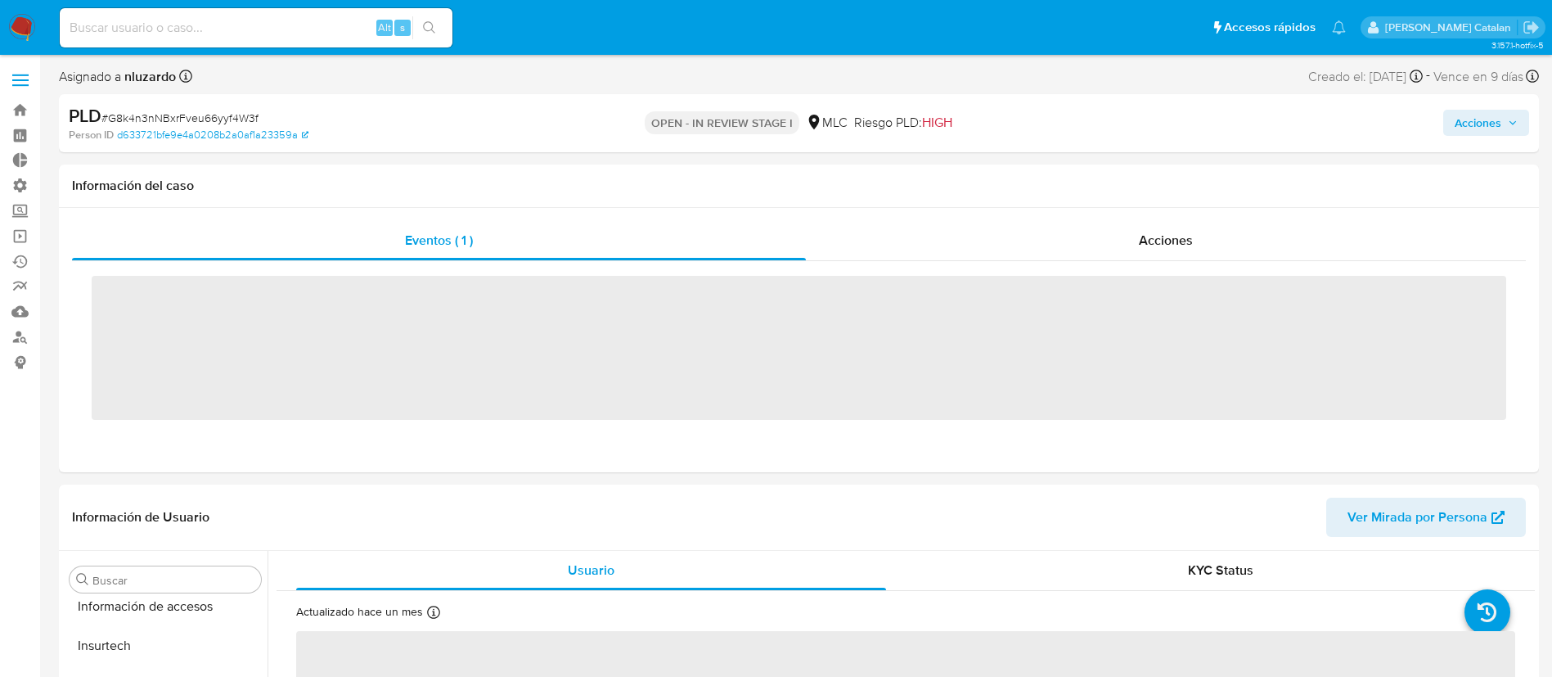
scroll to position [691, 0]
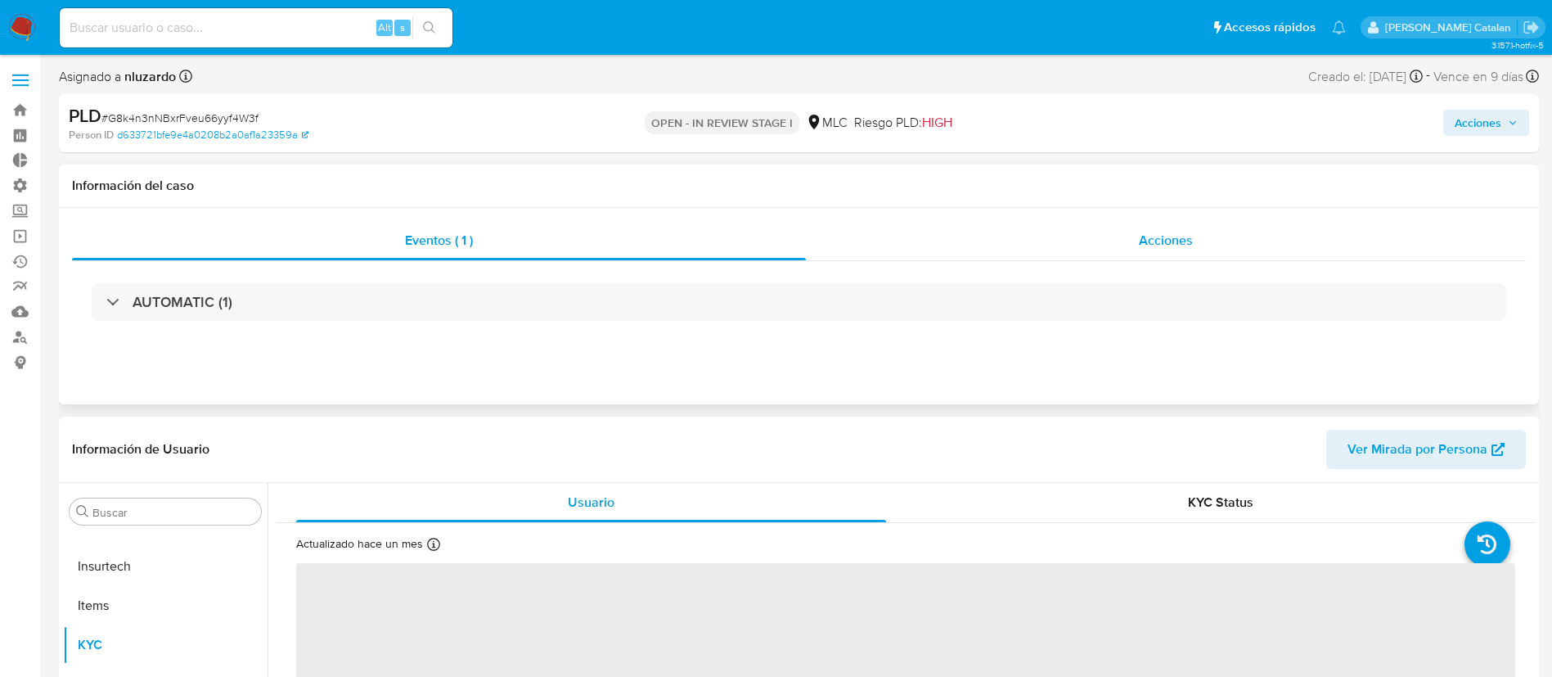
click at [1162, 229] on div "Acciones" at bounding box center [1166, 240] width 720 height 39
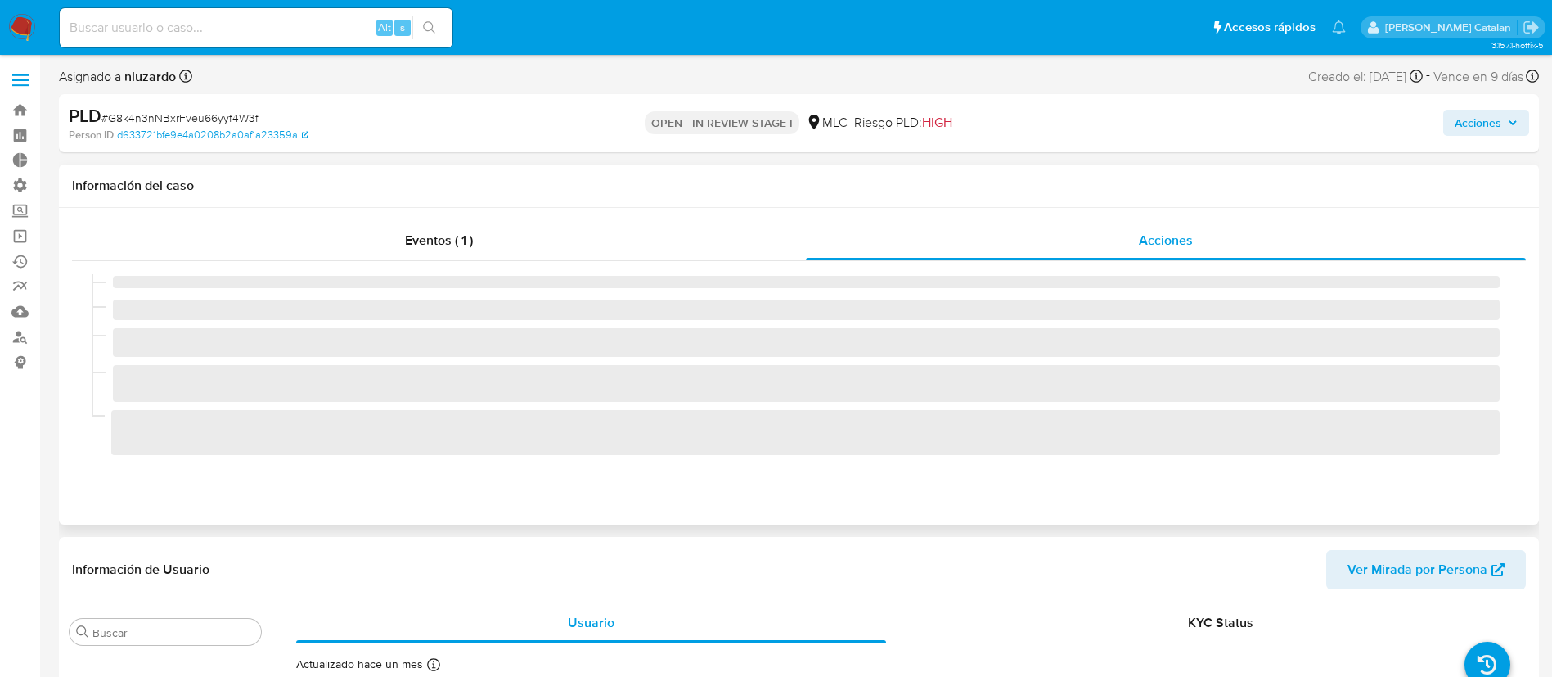
select select "10"
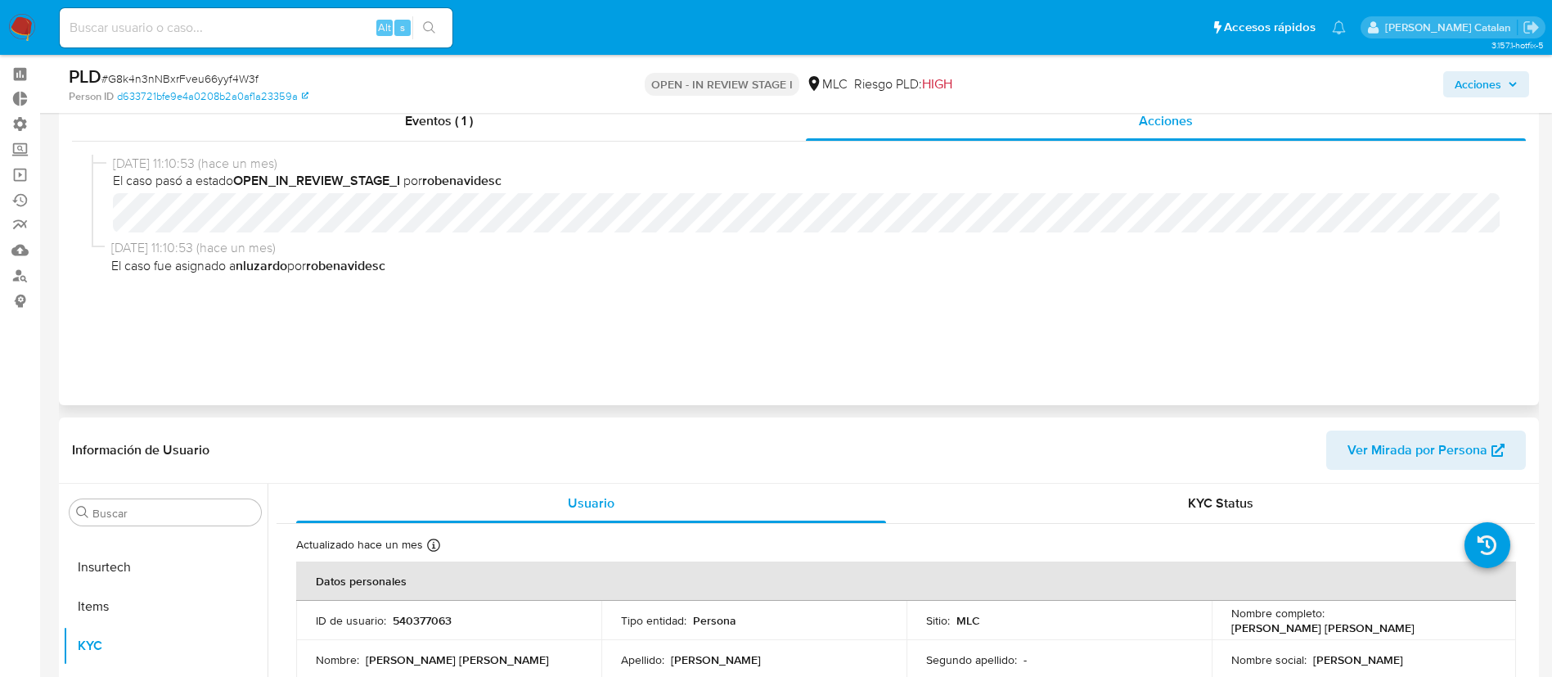
scroll to position [0, 0]
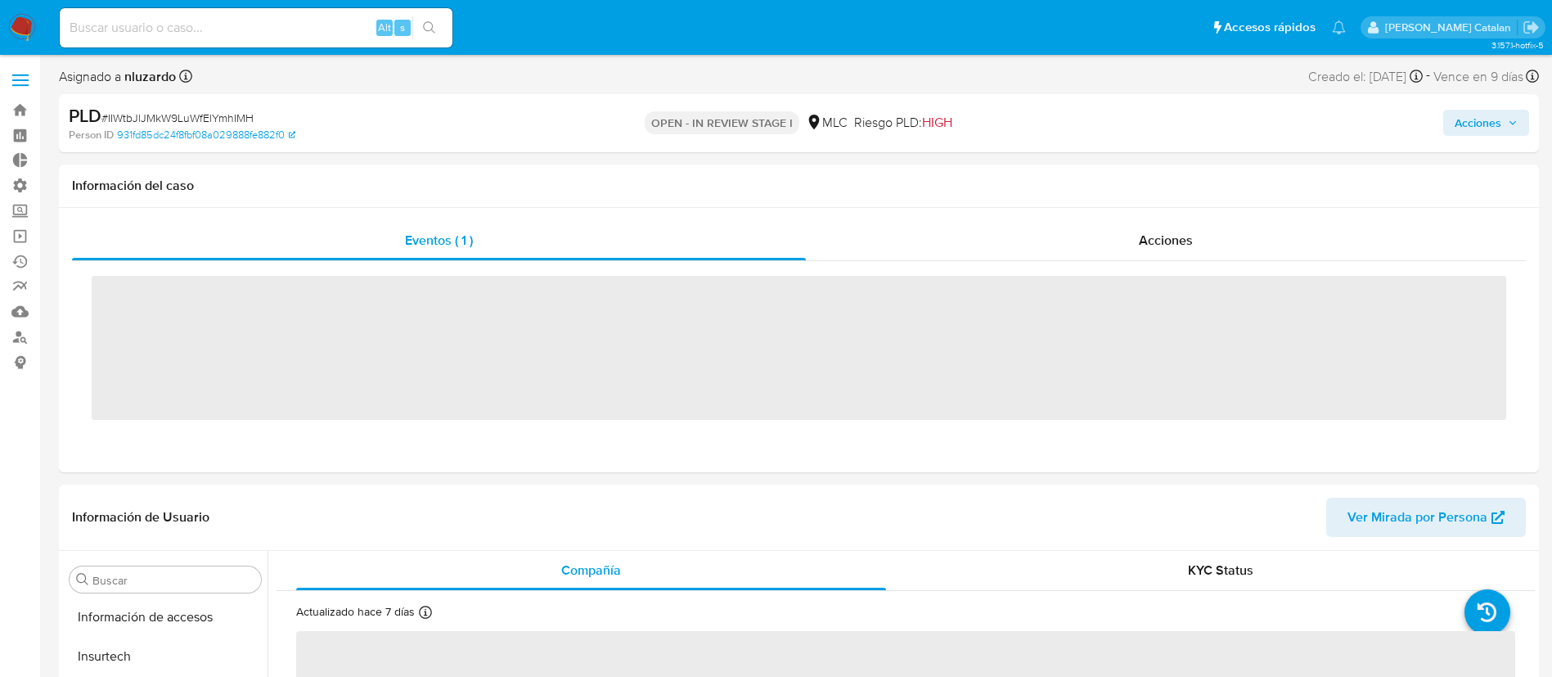
scroll to position [691, 0]
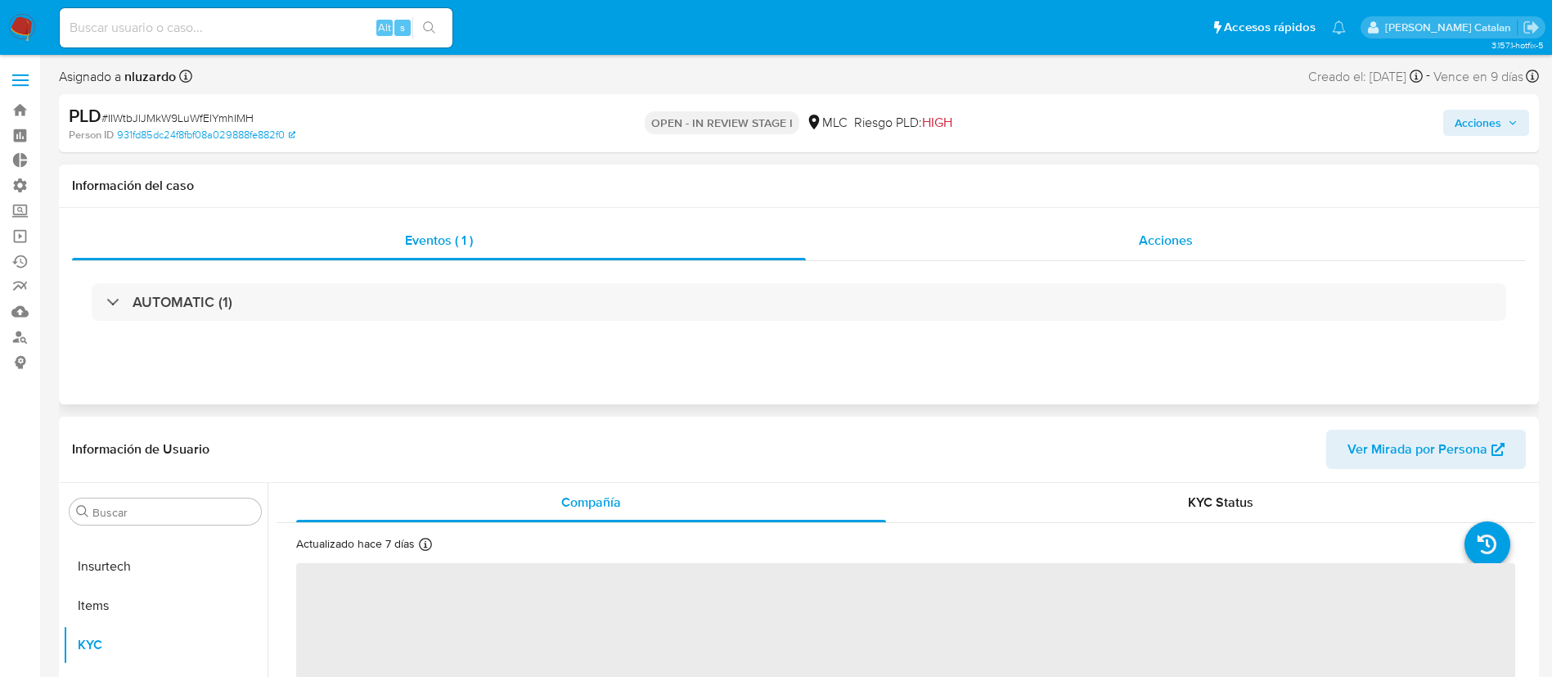
click at [1172, 255] on div "Acciones" at bounding box center [1166, 240] width 720 height 39
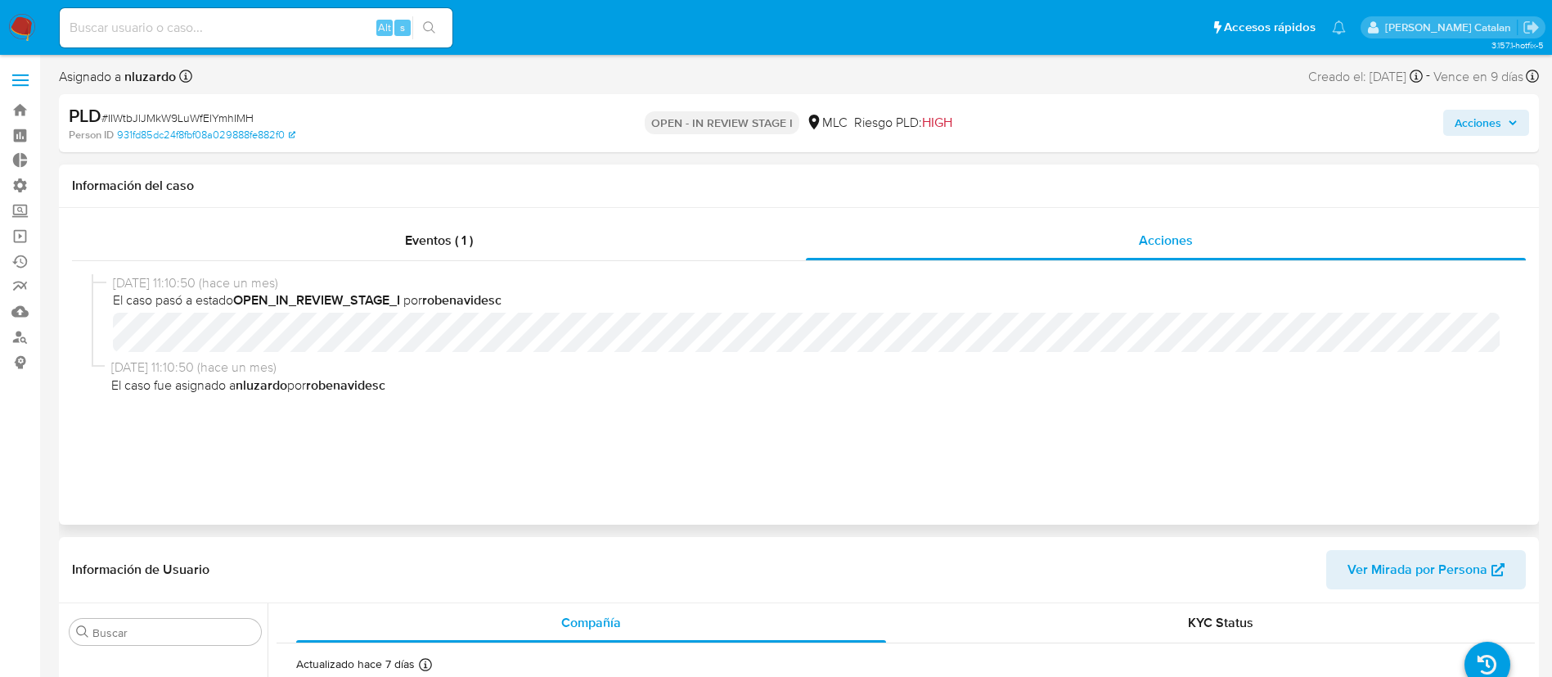
select select "10"
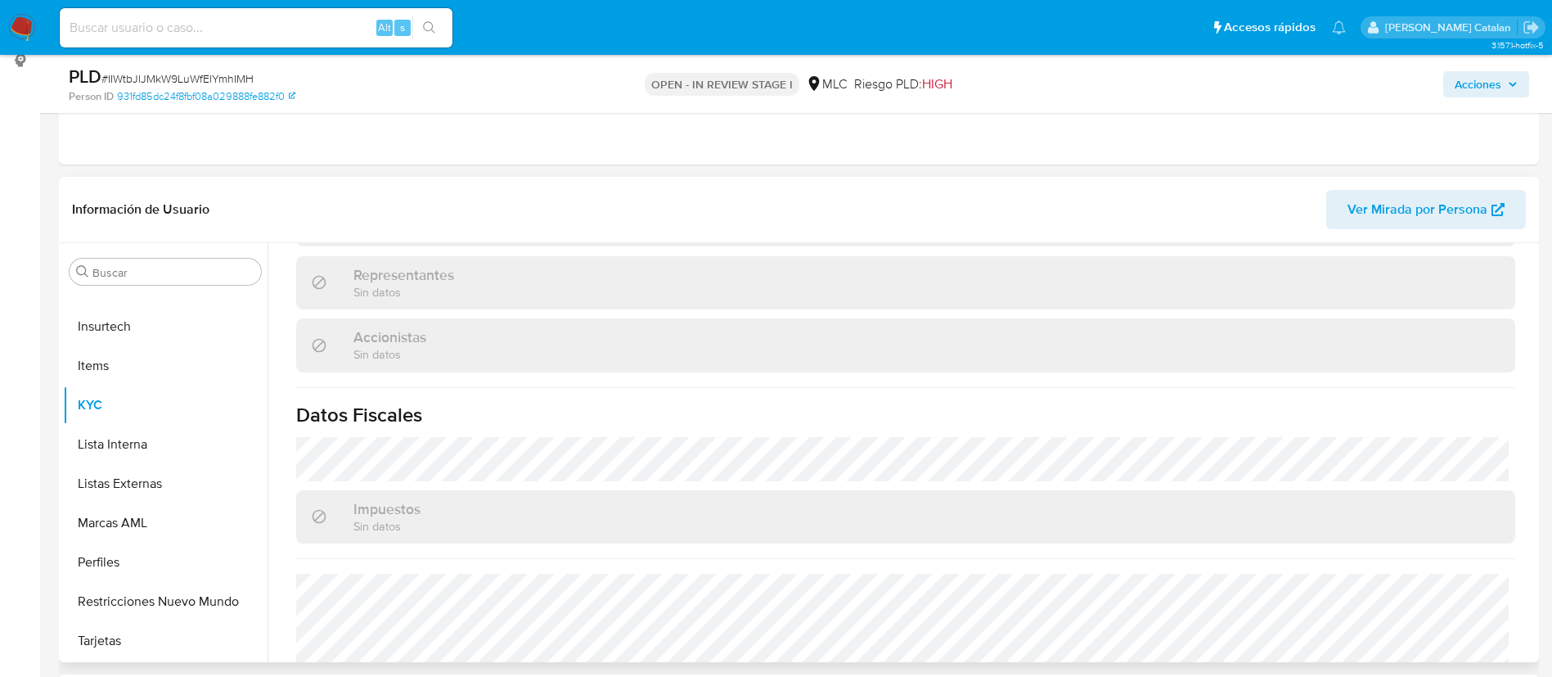
scroll to position [1064, 0]
